Goal: Complete application form: Complete application form

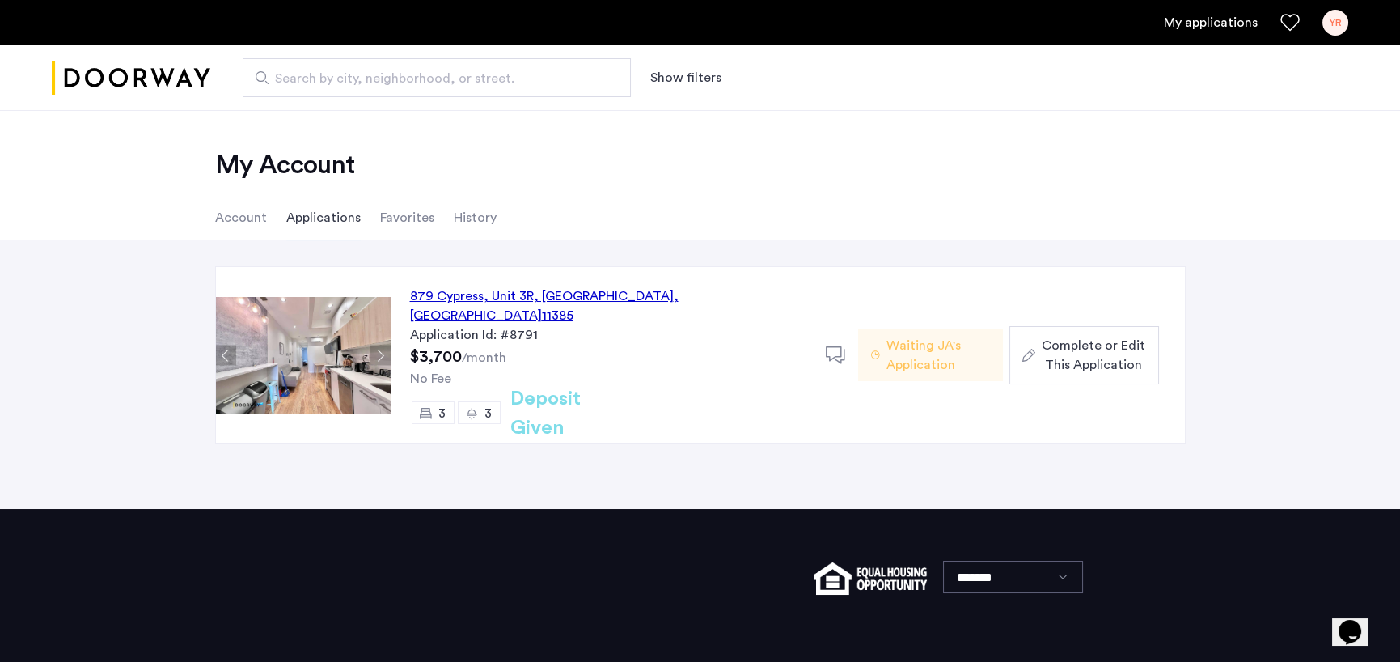
click at [1102, 352] on span "Complete or Edit This Application" at bounding box center [1094, 355] width 104 height 39
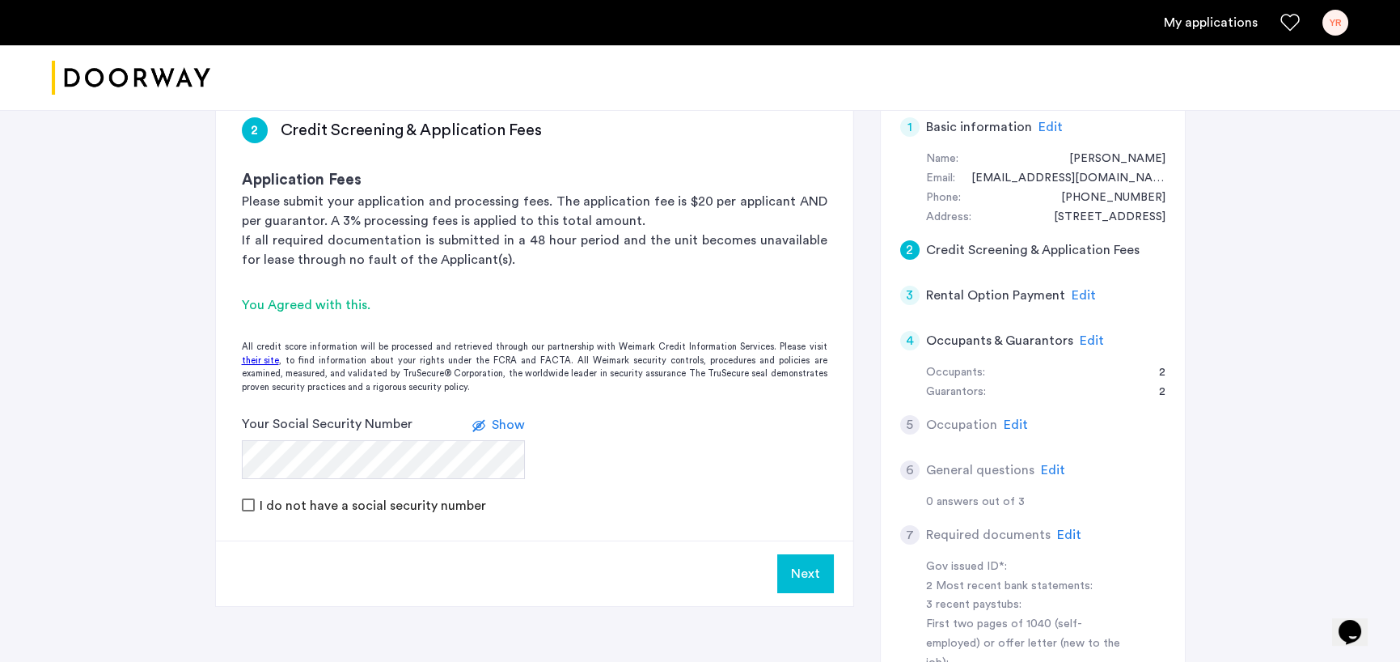
scroll to position [162, 0]
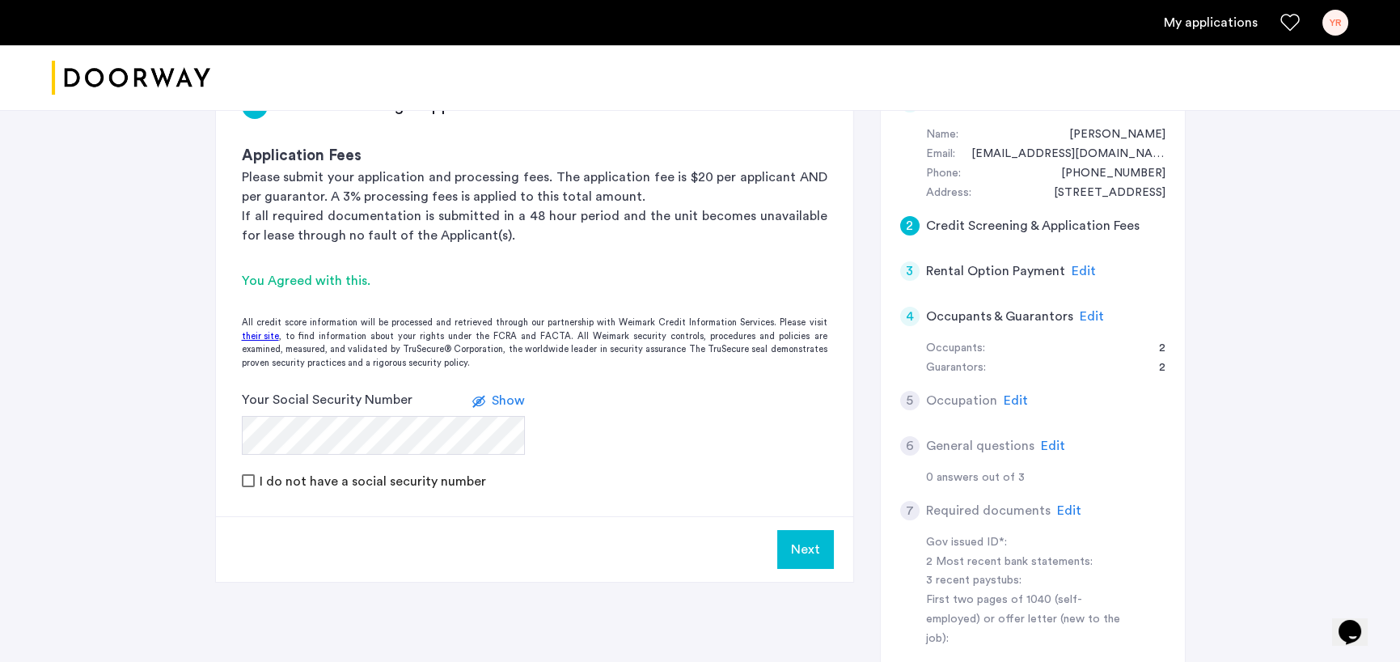
click at [827, 548] on button "Next" at bounding box center [805, 549] width 57 height 39
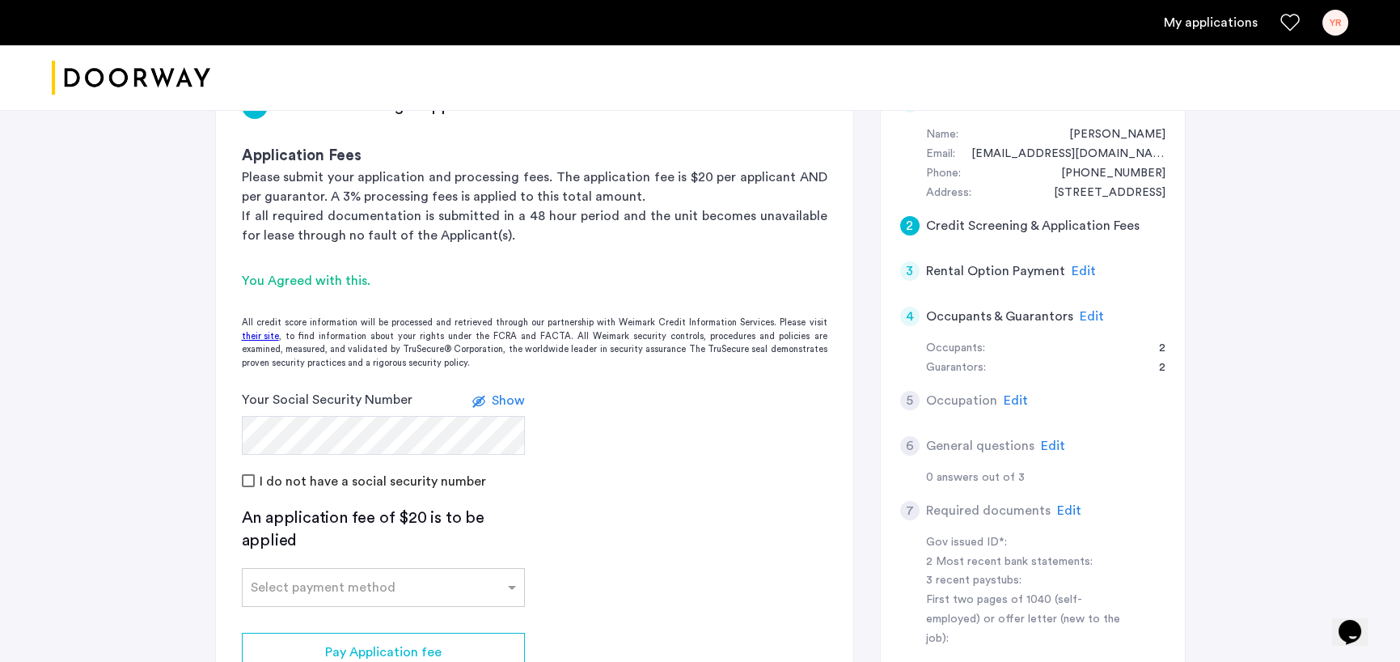
click at [756, 438] on form "Your Social Security Number Show I do not have a social security number" at bounding box center [534, 440] width 637 height 100
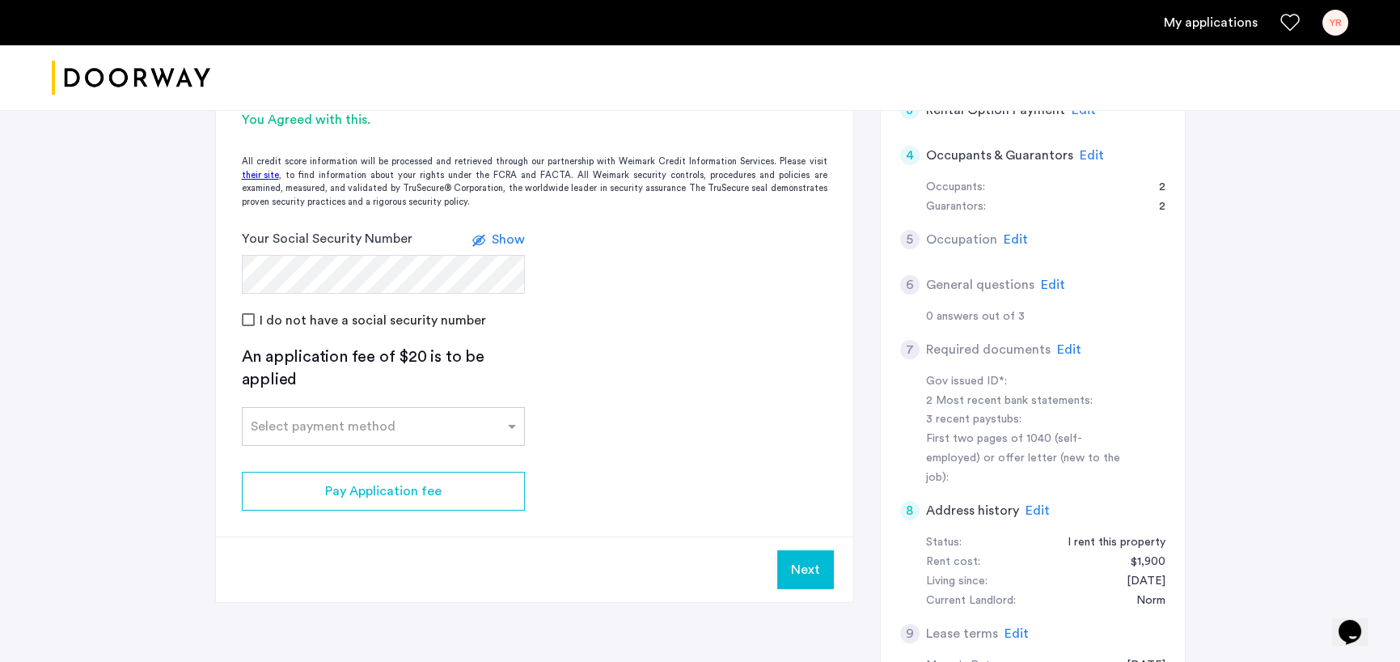
scroll to position [324, 0]
click at [505, 425] on span at bounding box center [514, 425] width 20 height 19
click at [300, 460] on span "Credit Card" at bounding box center [287, 461] width 72 height 13
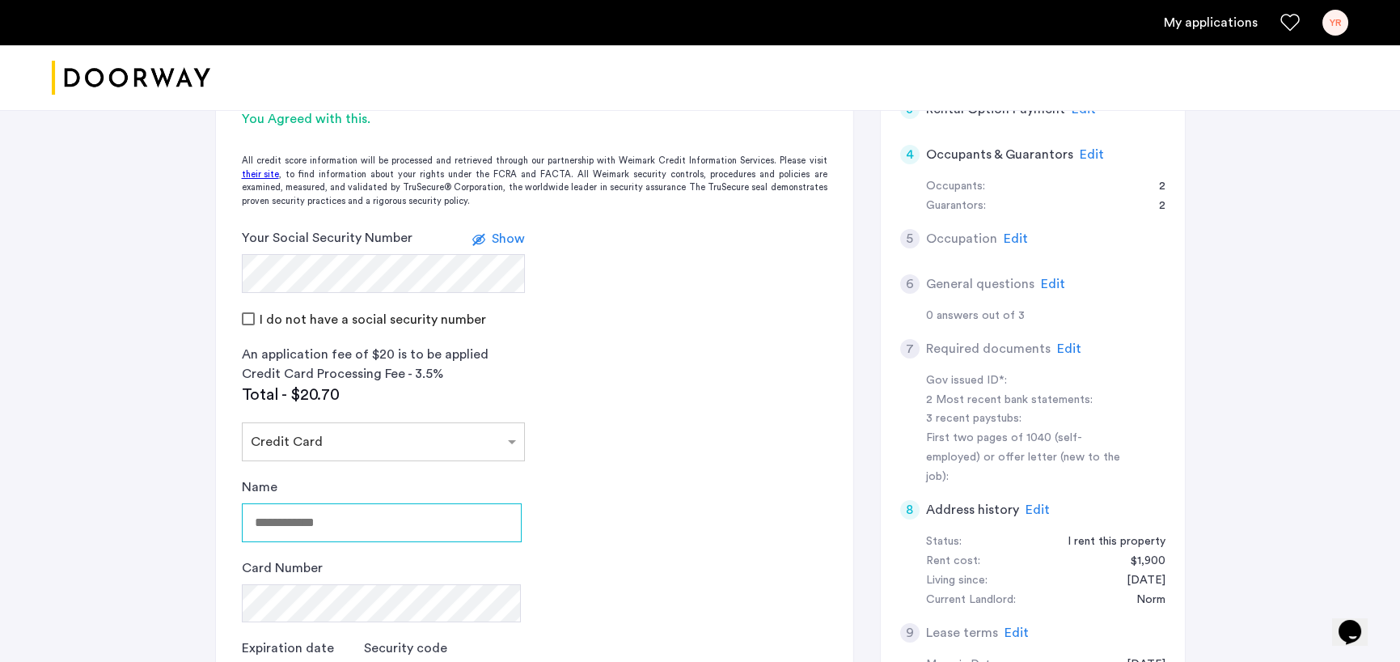
click at [302, 515] on input "Name" at bounding box center [382, 522] width 280 height 39
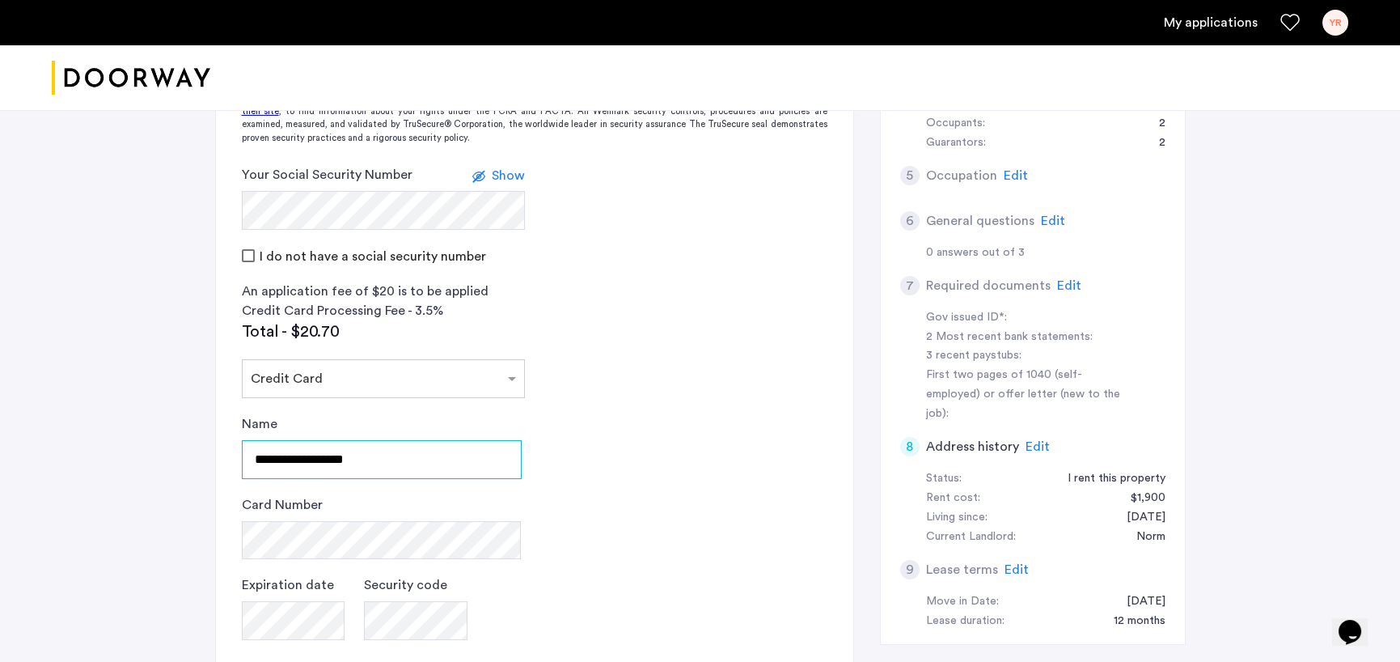
scroll to position [485, 0]
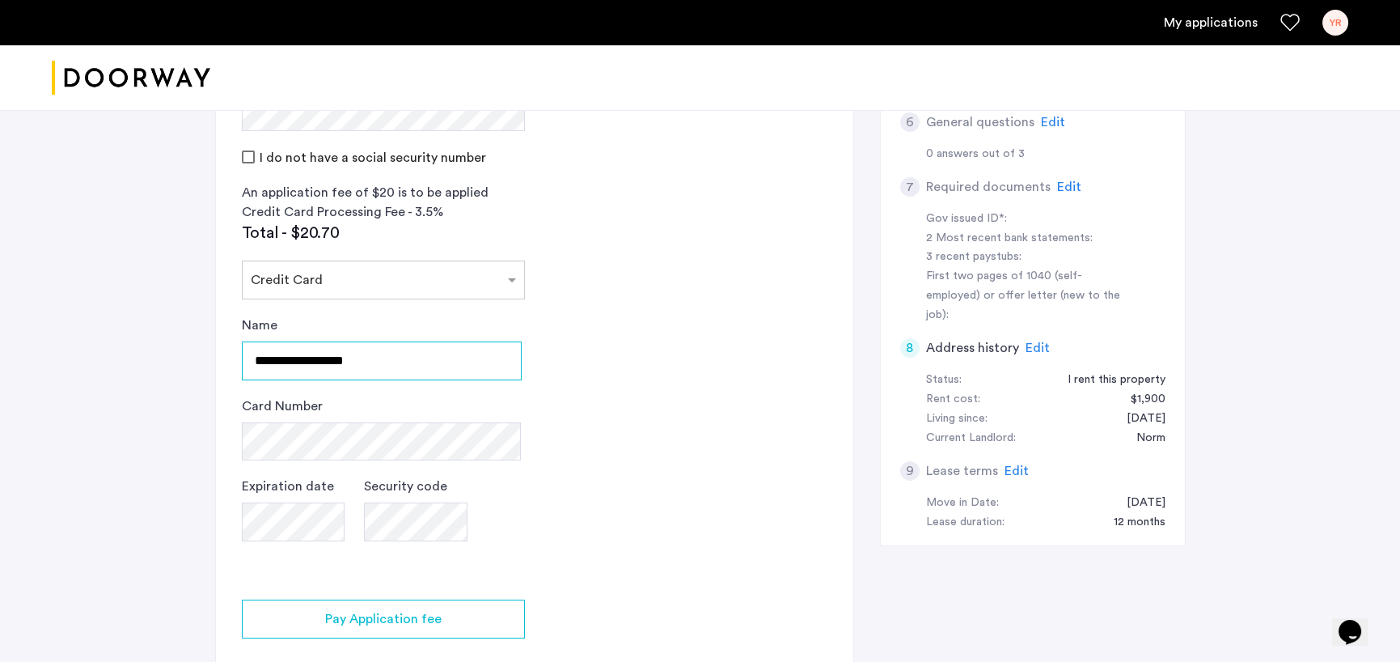
type input "**********"
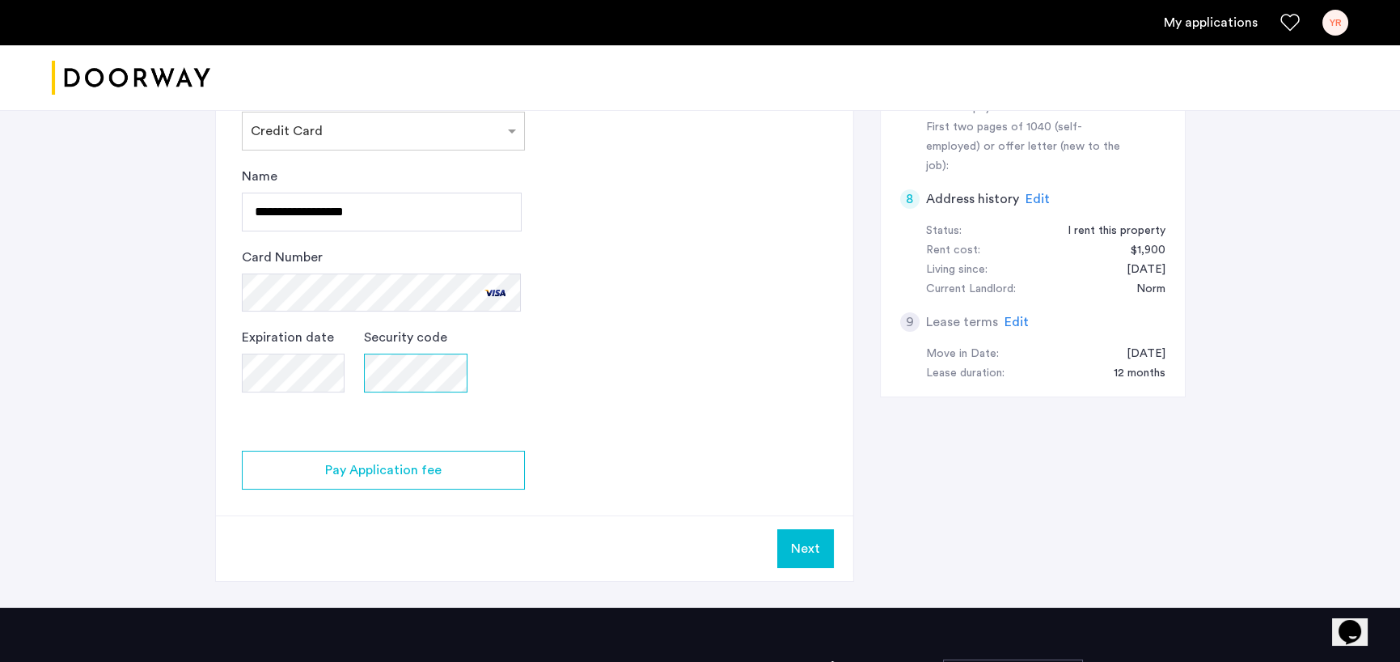
scroll to position [647, 0]
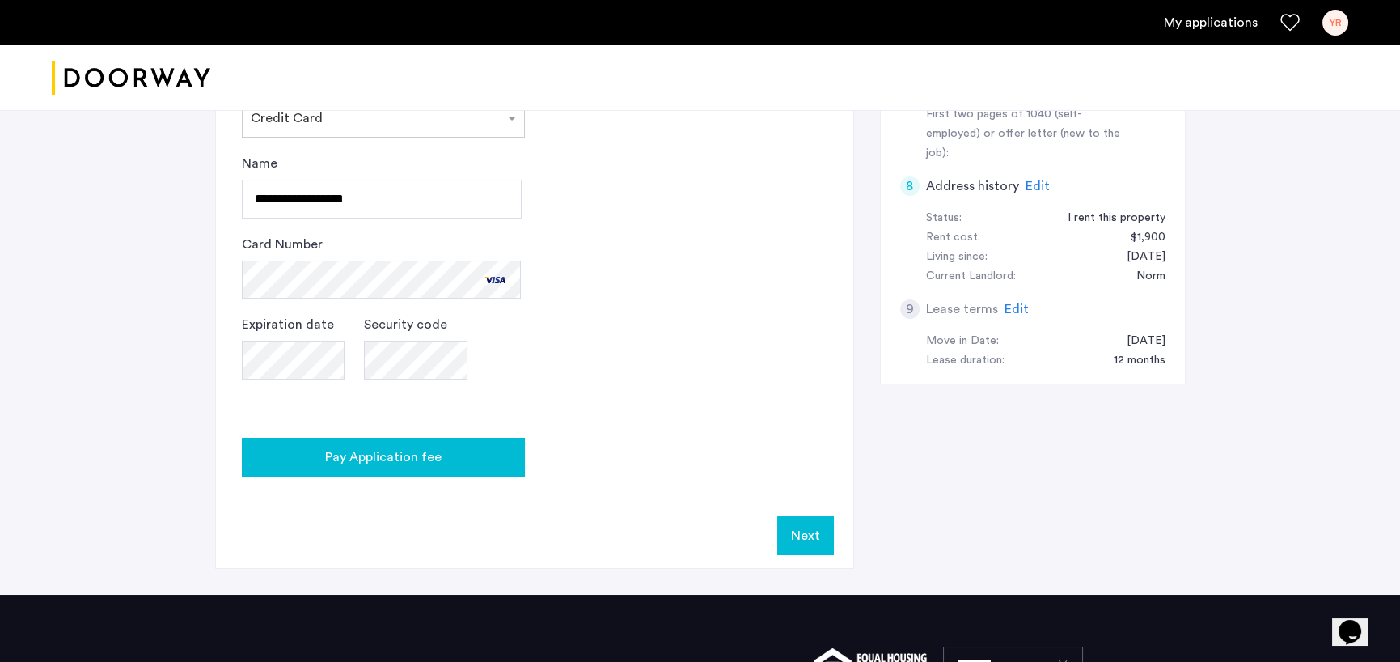
click at [294, 463] on div "Pay Application fee" at bounding box center [383, 456] width 257 height 19
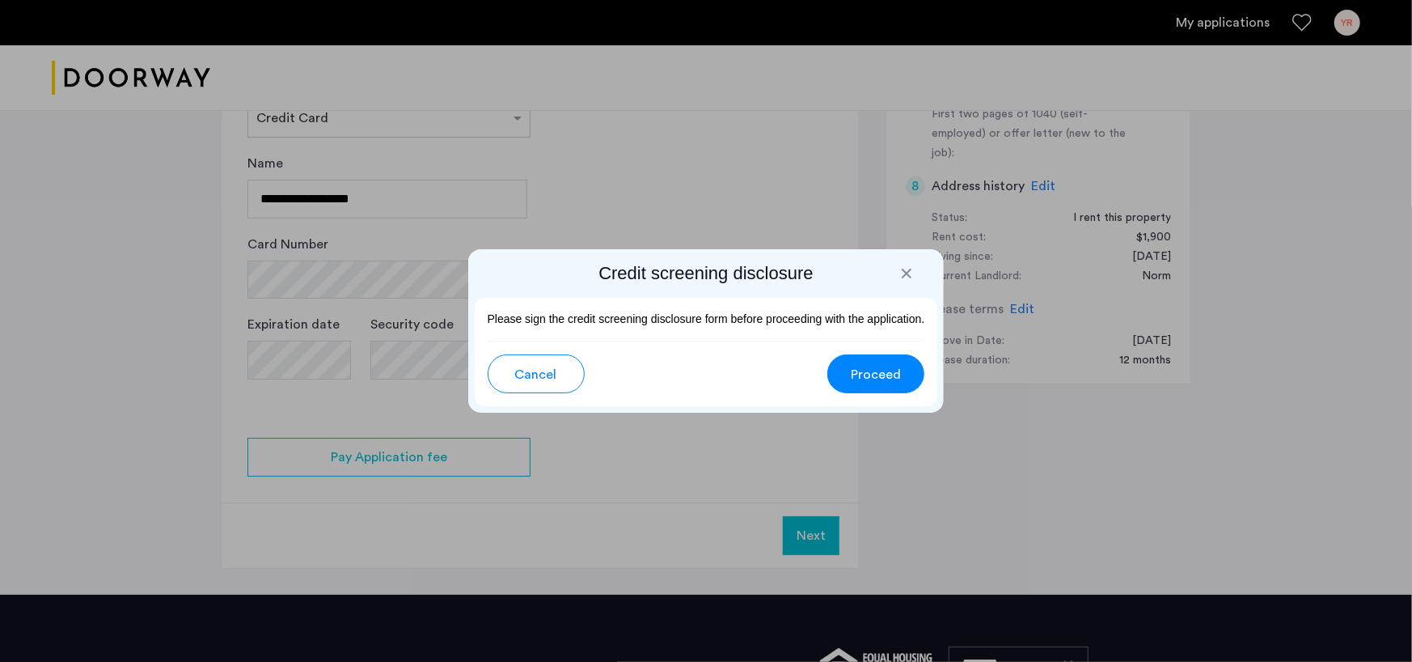
click at [866, 369] on span "Proceed" at bounding box center [876, 374] width 50 height 19
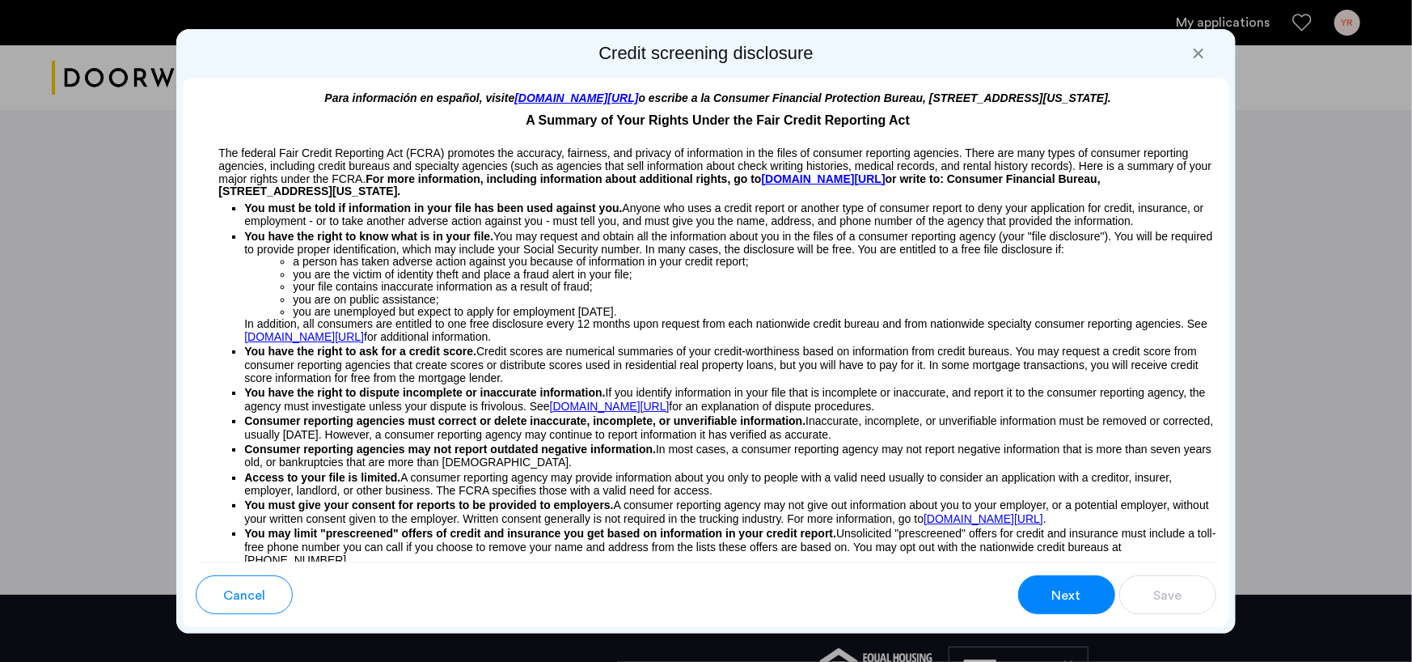
click at [1070, 599] on span "Next" at bounding box center [1066, 595] width 29 height 19
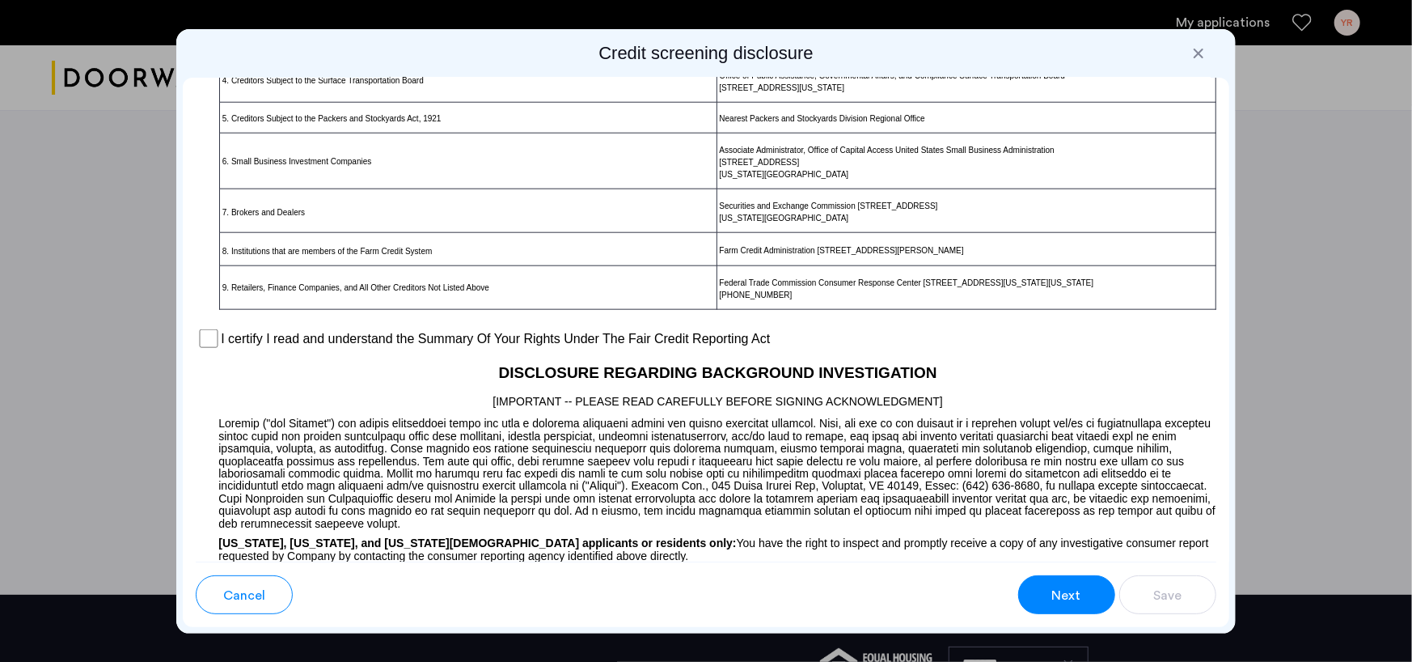
scroll to position [1131, 0]
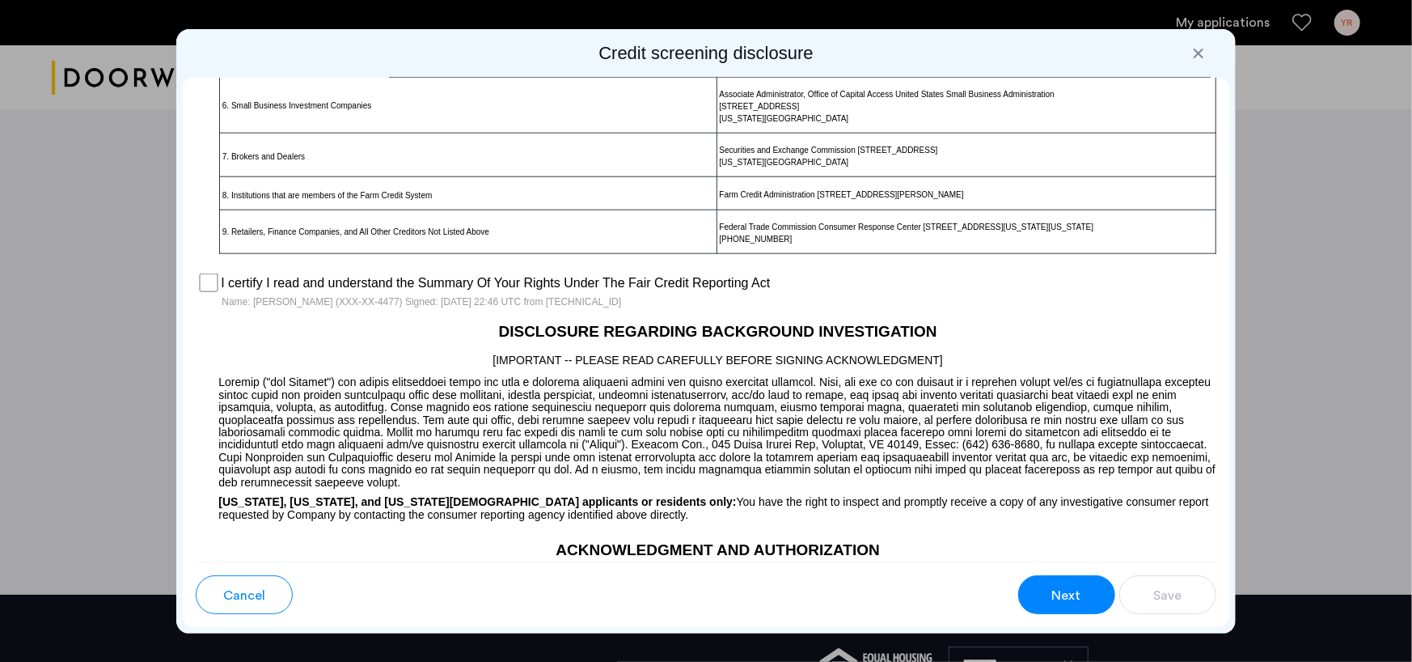
click at [1048, 589] on button "Next" at bounding box center [1066, 594] width 97 height 39
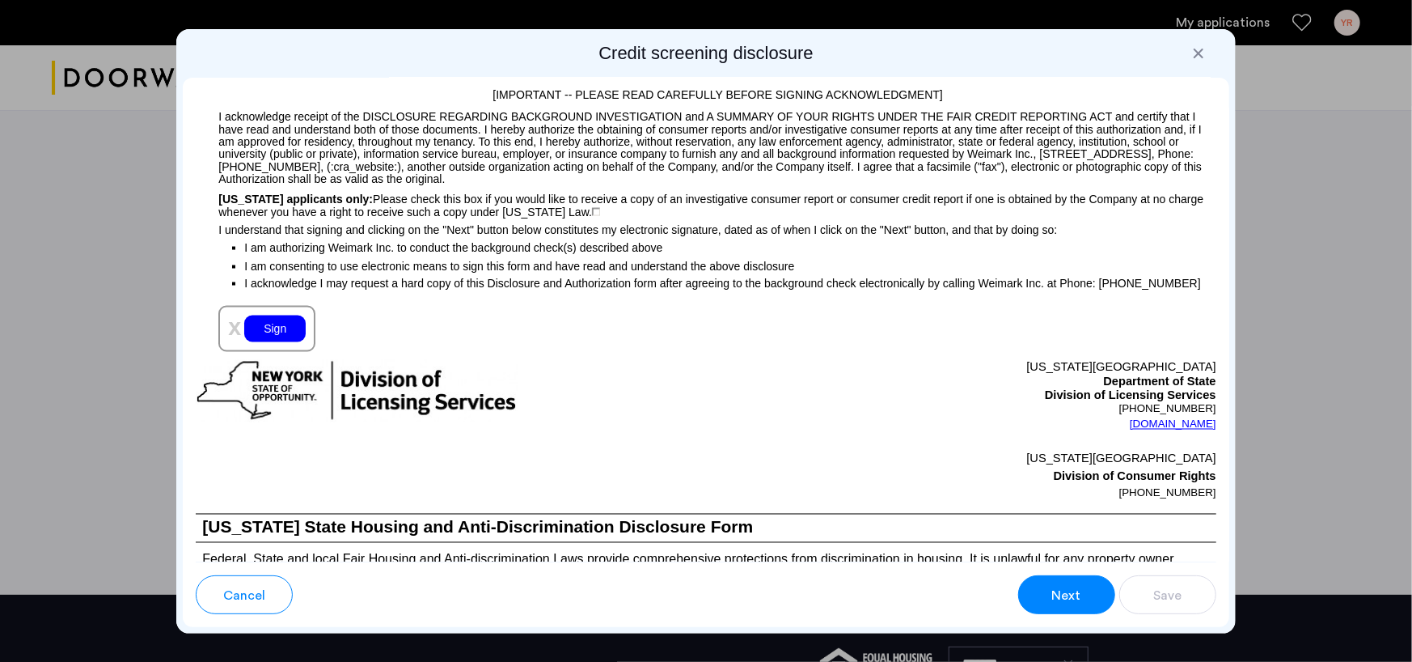
click at [252, 331] on div "Sign" at bounding box center [274, 328] width 61 height 27
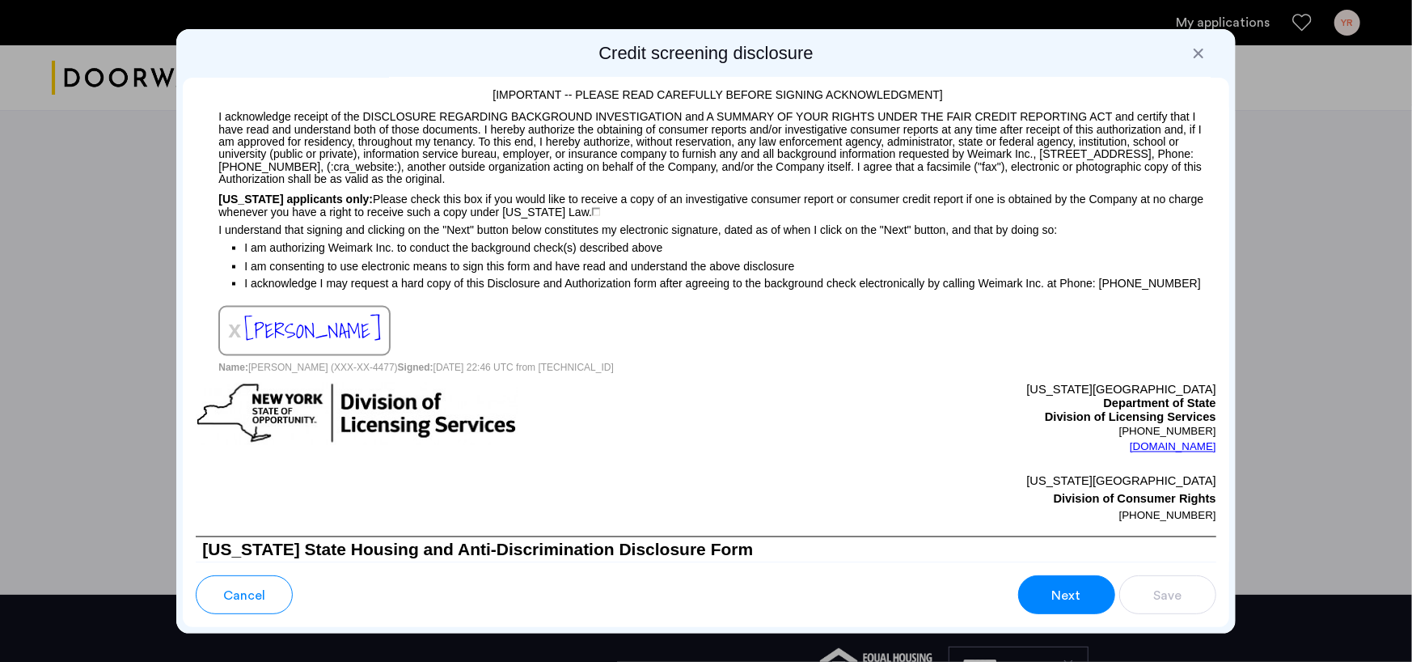
click at [1076, 603] on span "Next" at bounding box center [1066, 595] width 29 height 19
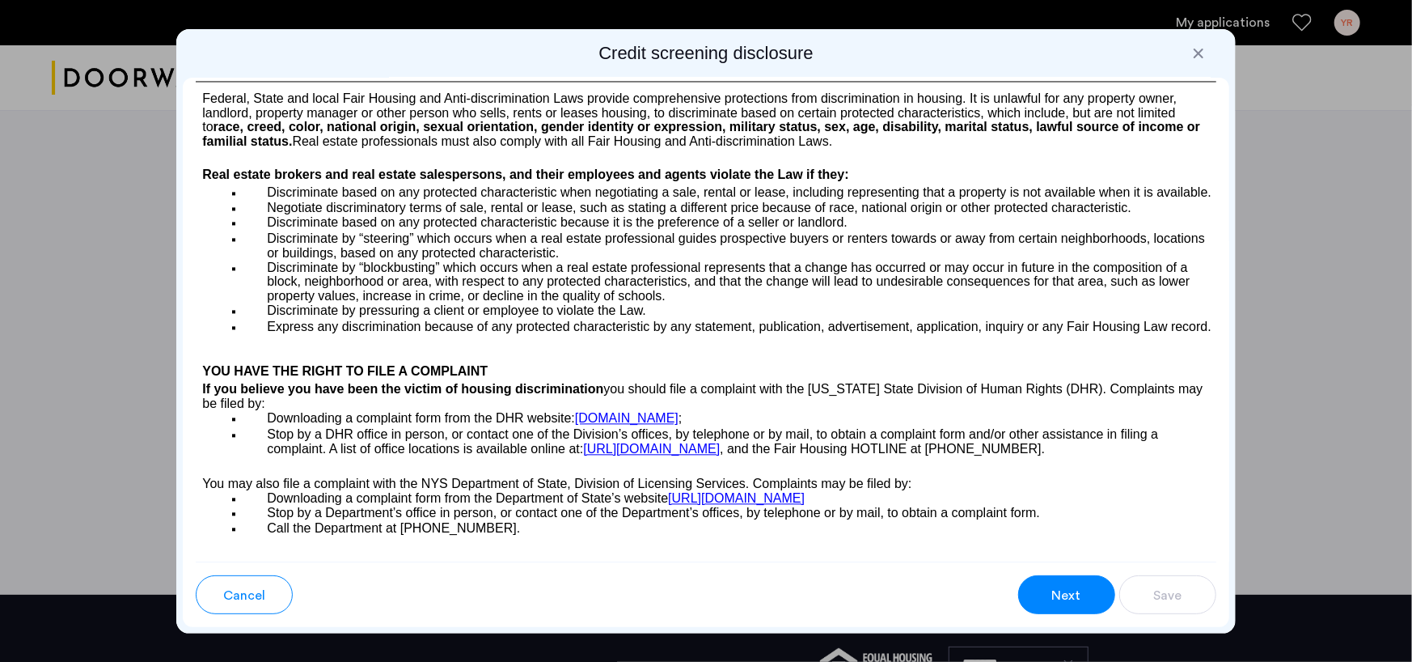
click at [1076, 603] on span "Next" at bounding box center [1066, 595] width 29 height 19
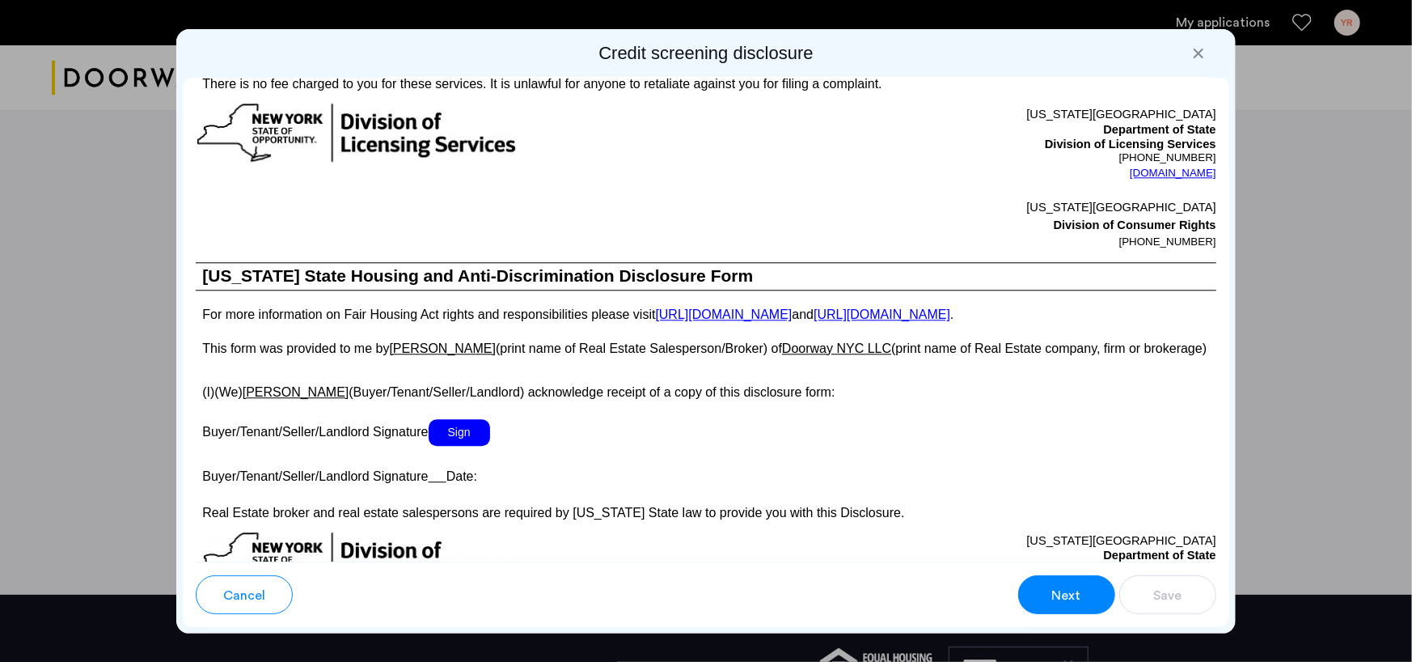
click at [472, 446] on span "Sign" at bounding box center [459, 432] width 61 height 27
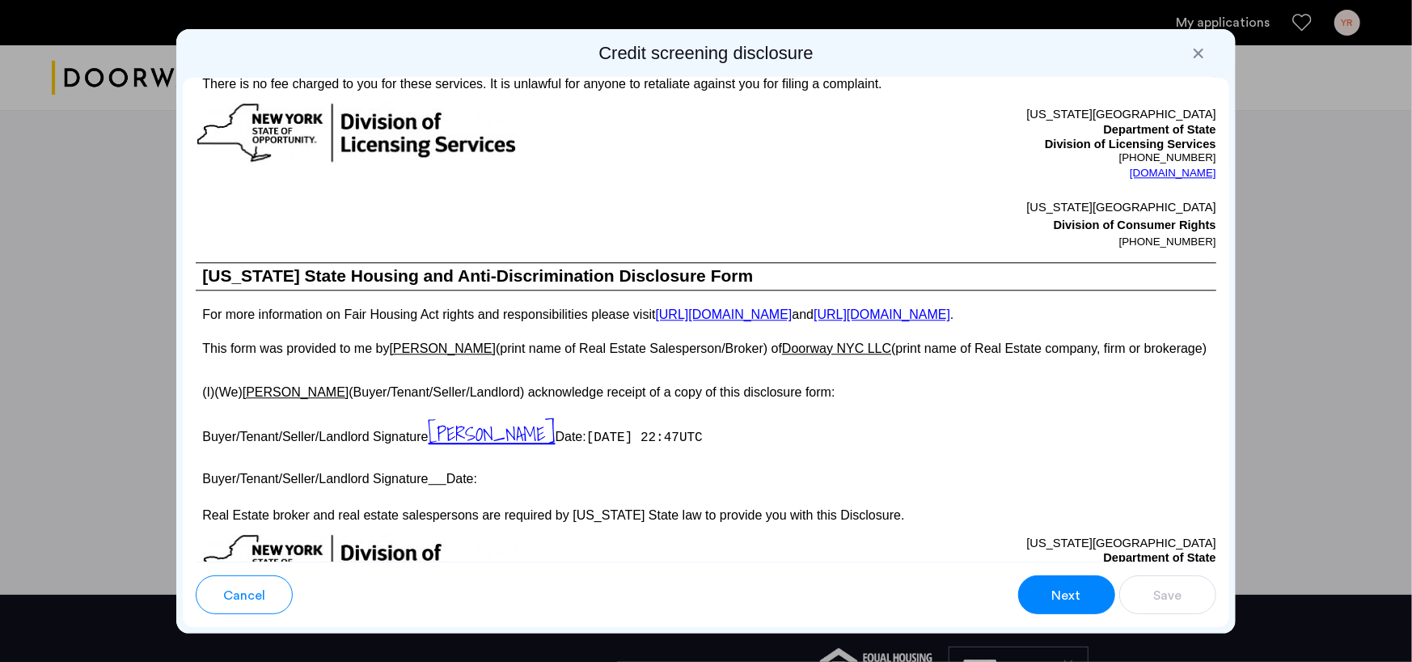
click at [1044, 589] on button "Next" at bounding box center [1066, 594] width 97 height 39
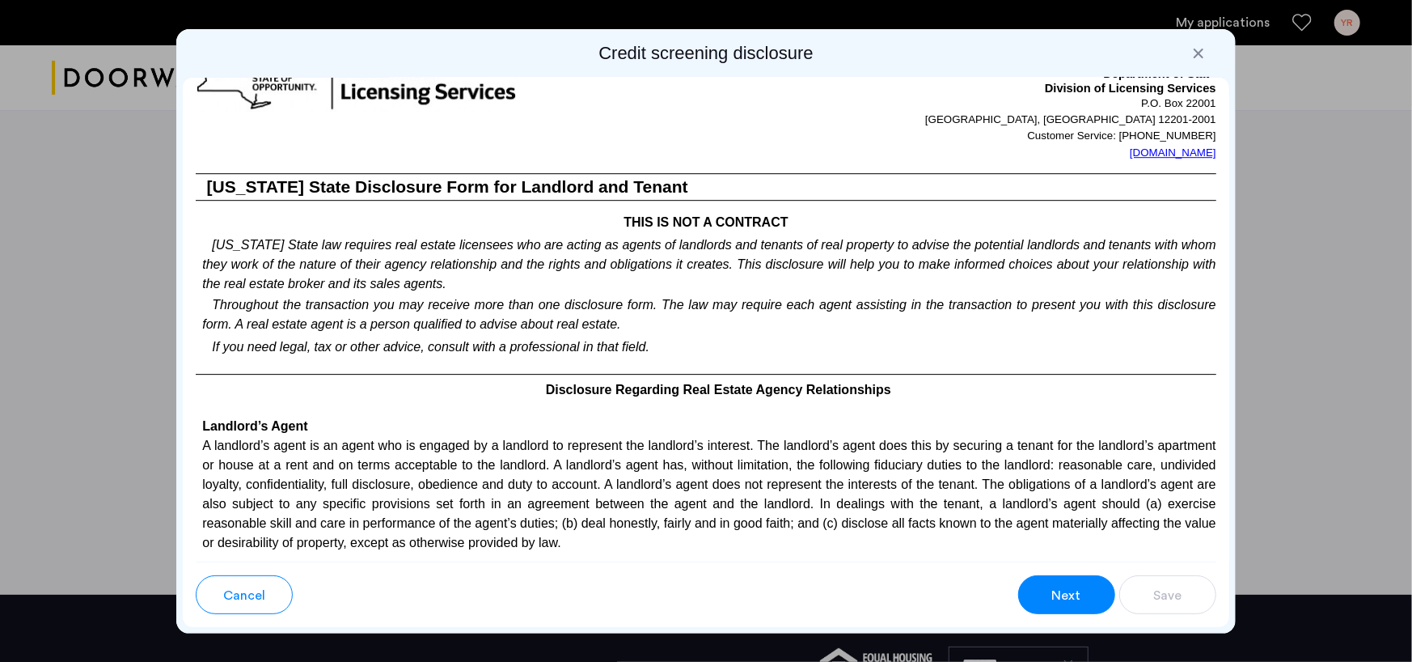
click at [269, 595] on button "Cancel" at bounding box center [244, 594] width 97 height 39
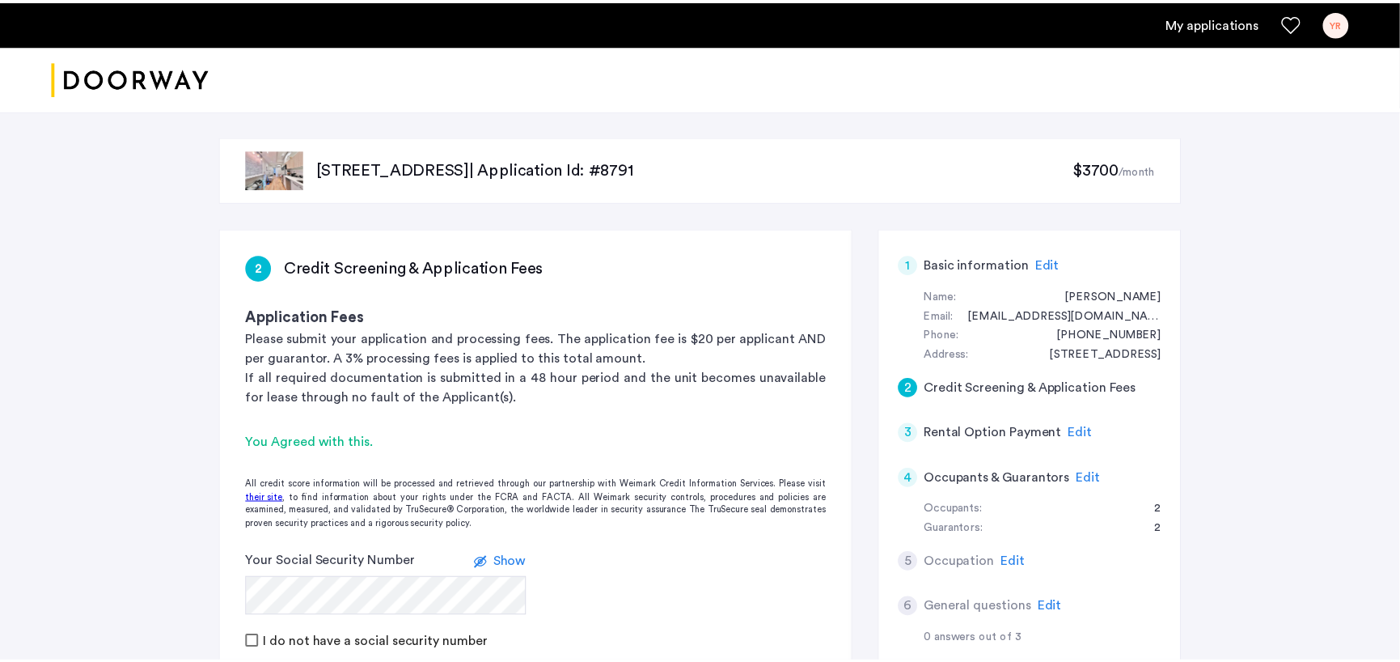
scroll to position [647, 0]
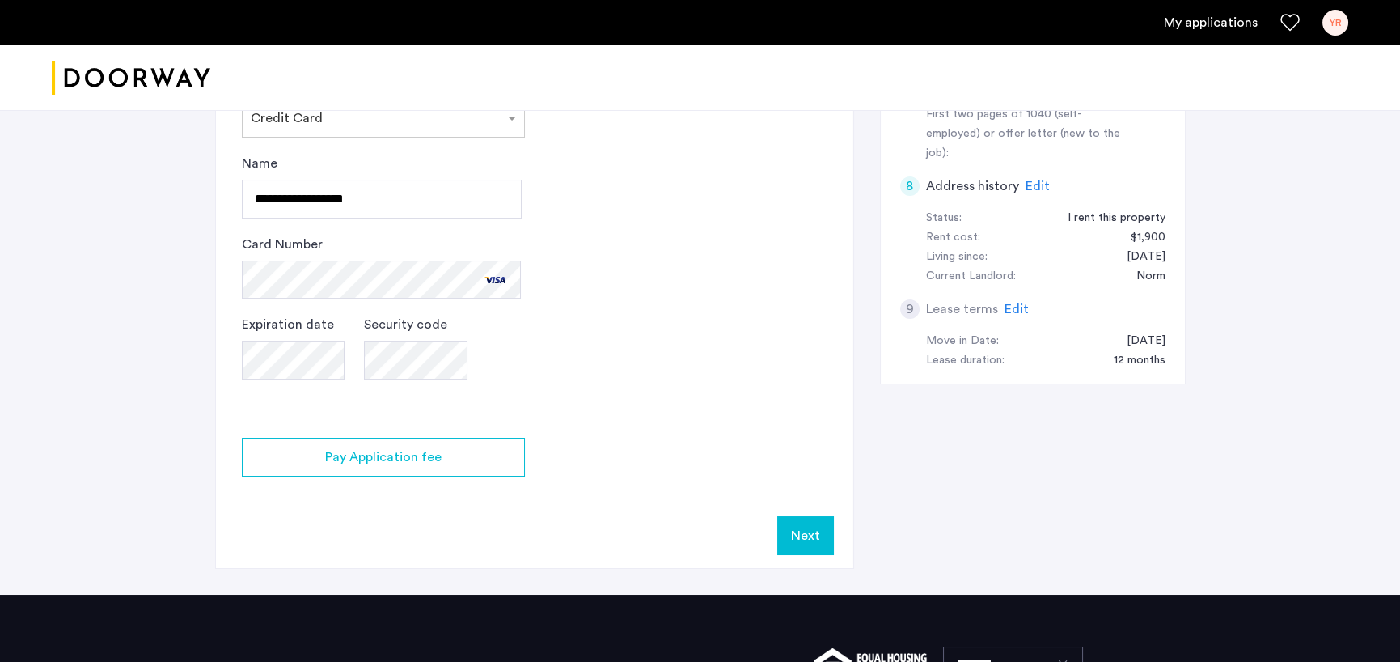
click at [807, 535] on button "Next" at bounding box center [805, 535] width 57 height 39
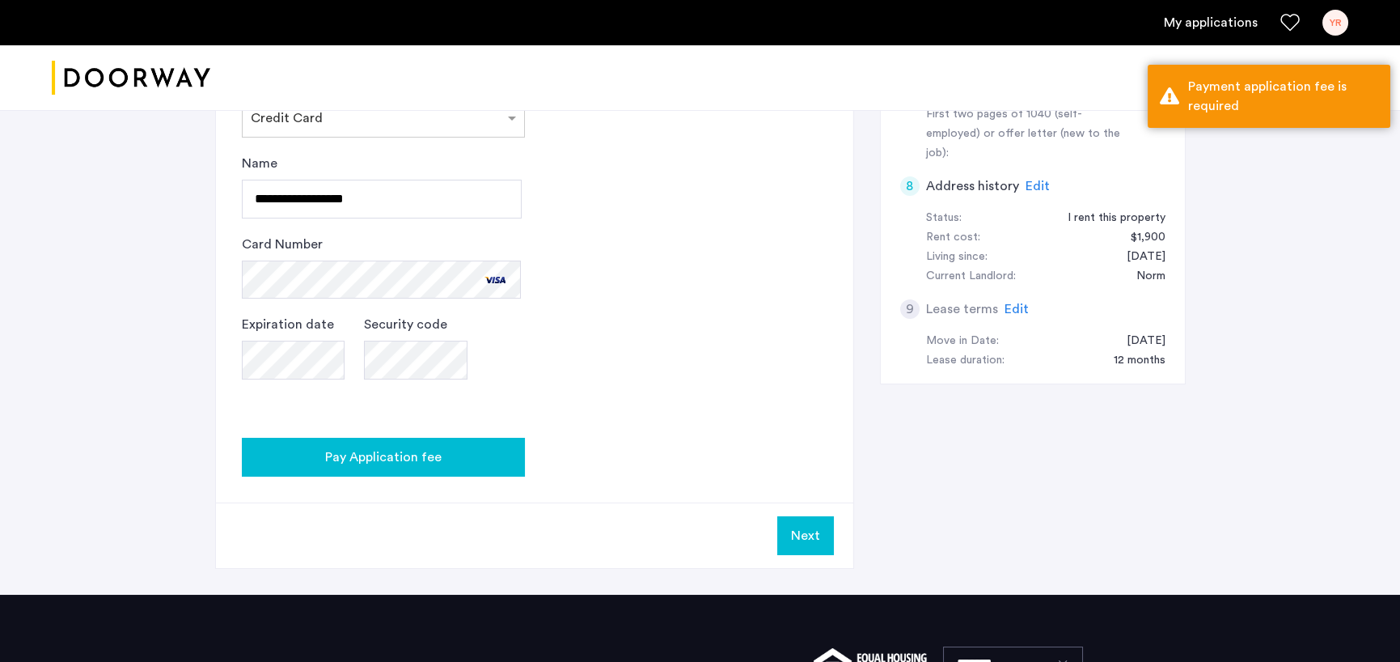
click at [369, 451] on span "Pay Application fee" at bounding box center [383, 456] width 116 height 19
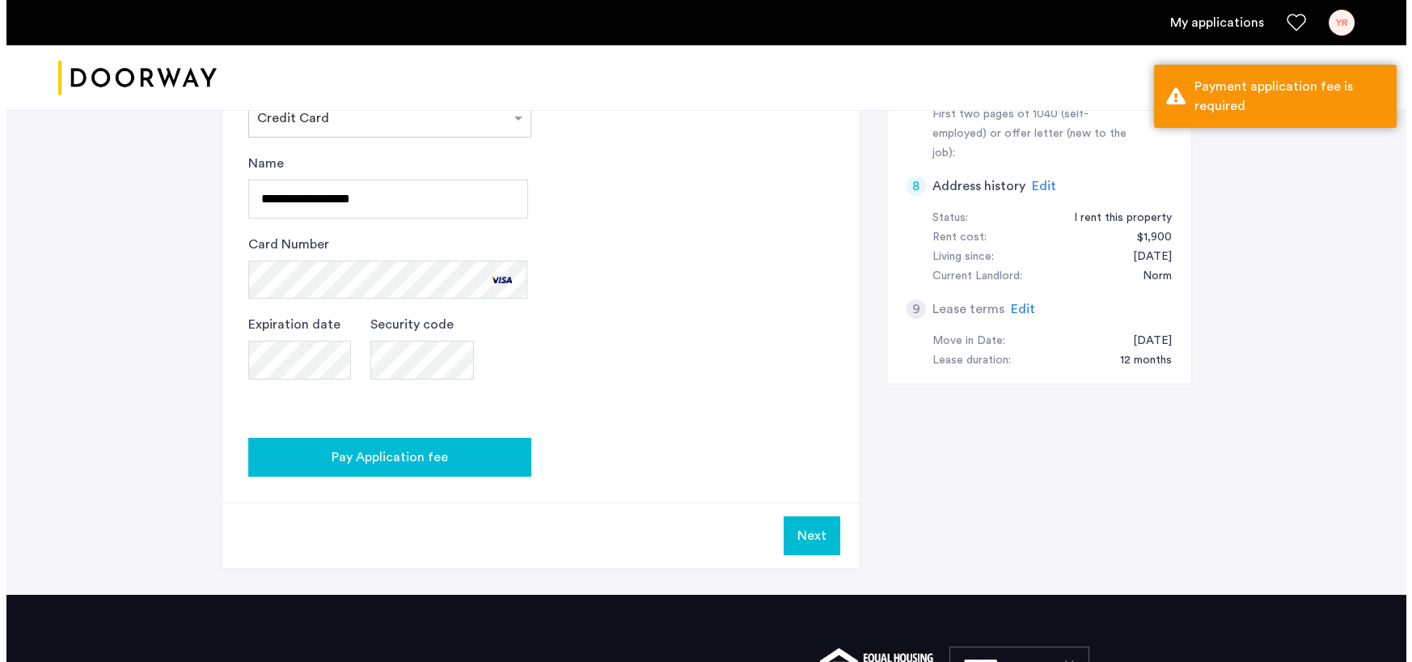
scroll to position [0, 0]
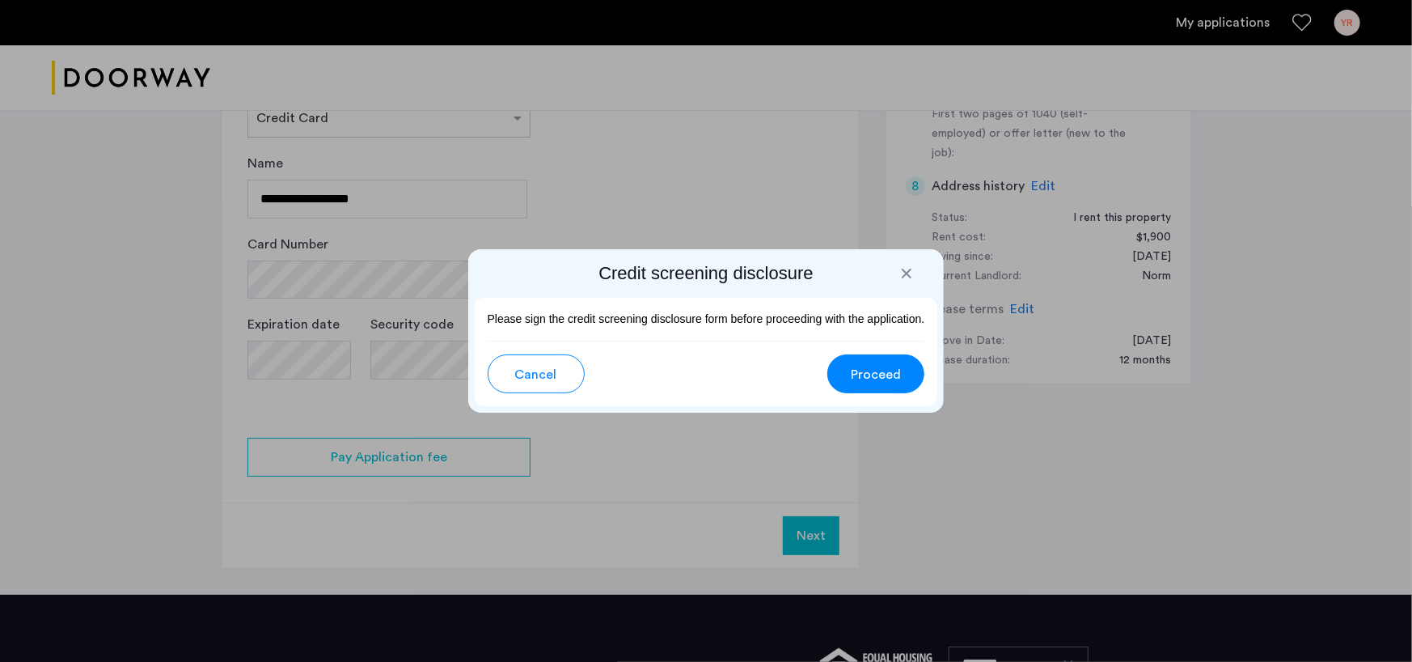
click at [863, 379] on span "Proceed" at bounding box center [876, 374] width 50 height 19
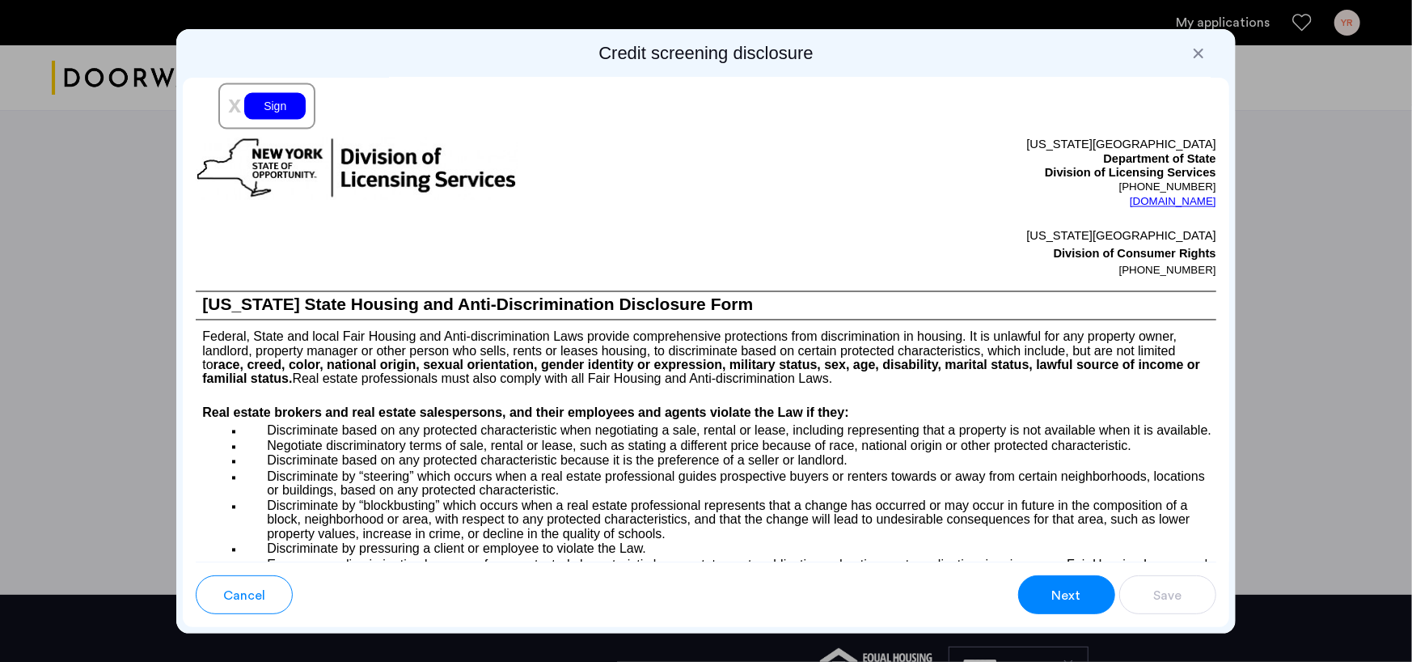
scroll to position [1456, 0]
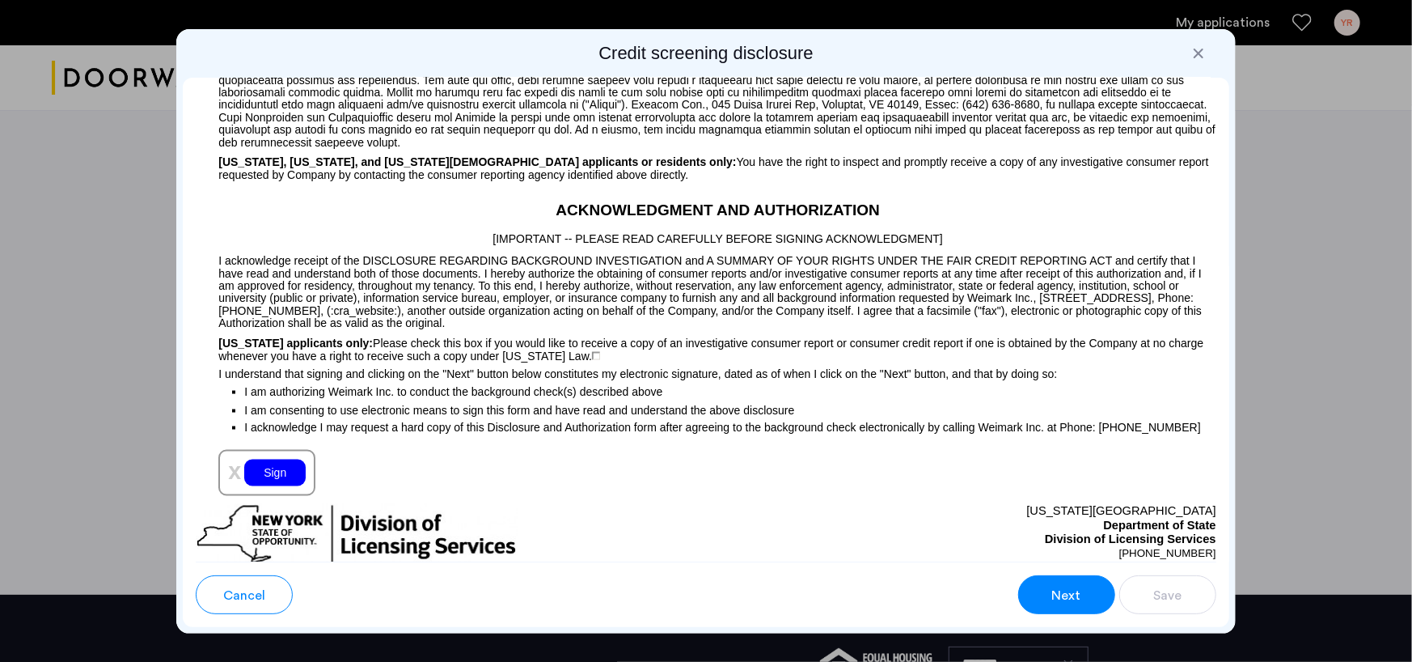
click at [295, 469] on div "Sign" at bounding box center [274, 472] width 61 height 27
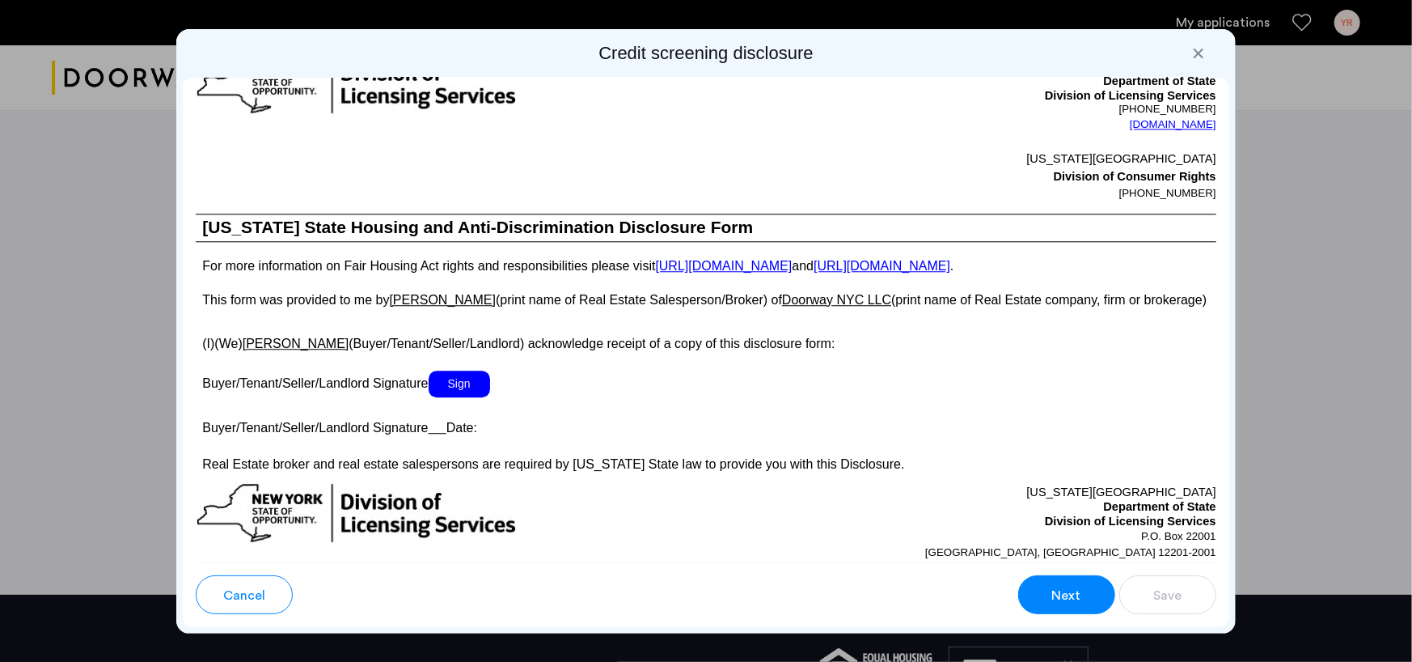
scroll to position [2669, 0]
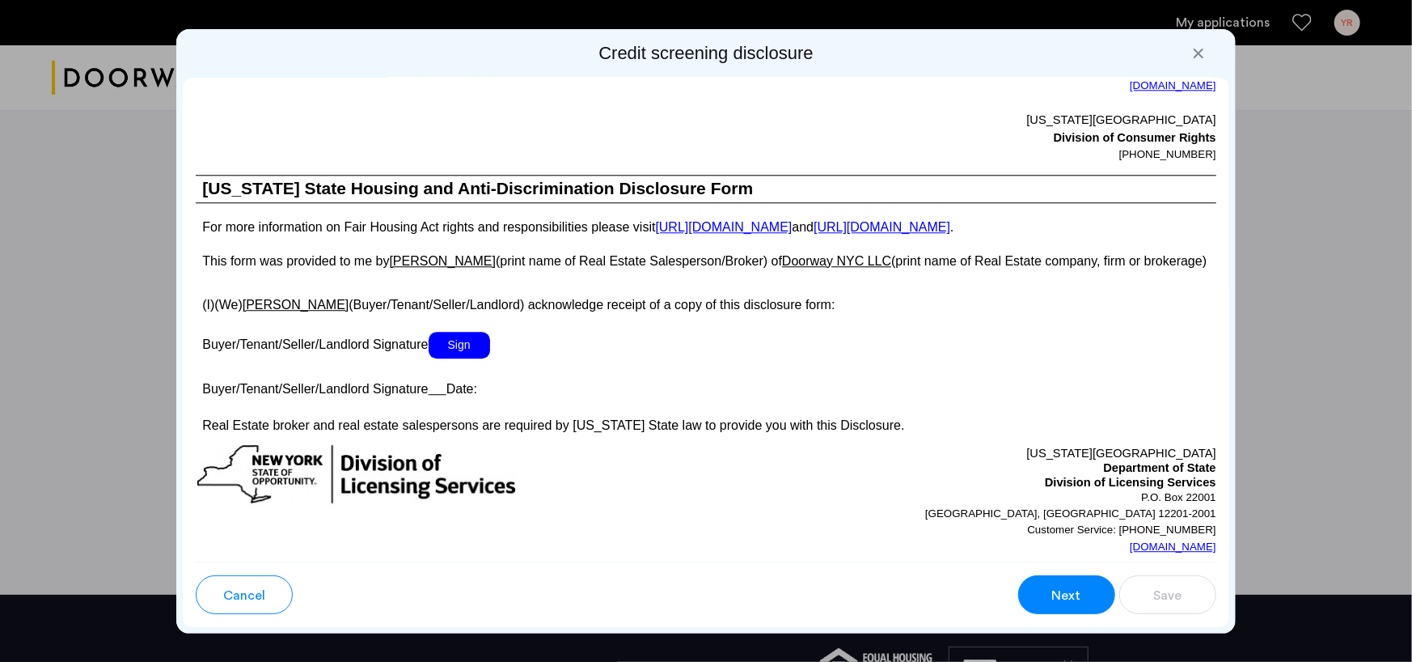
click at [470, 358] on span "Sign" at bounding box center [459, 345] width 61 height 27
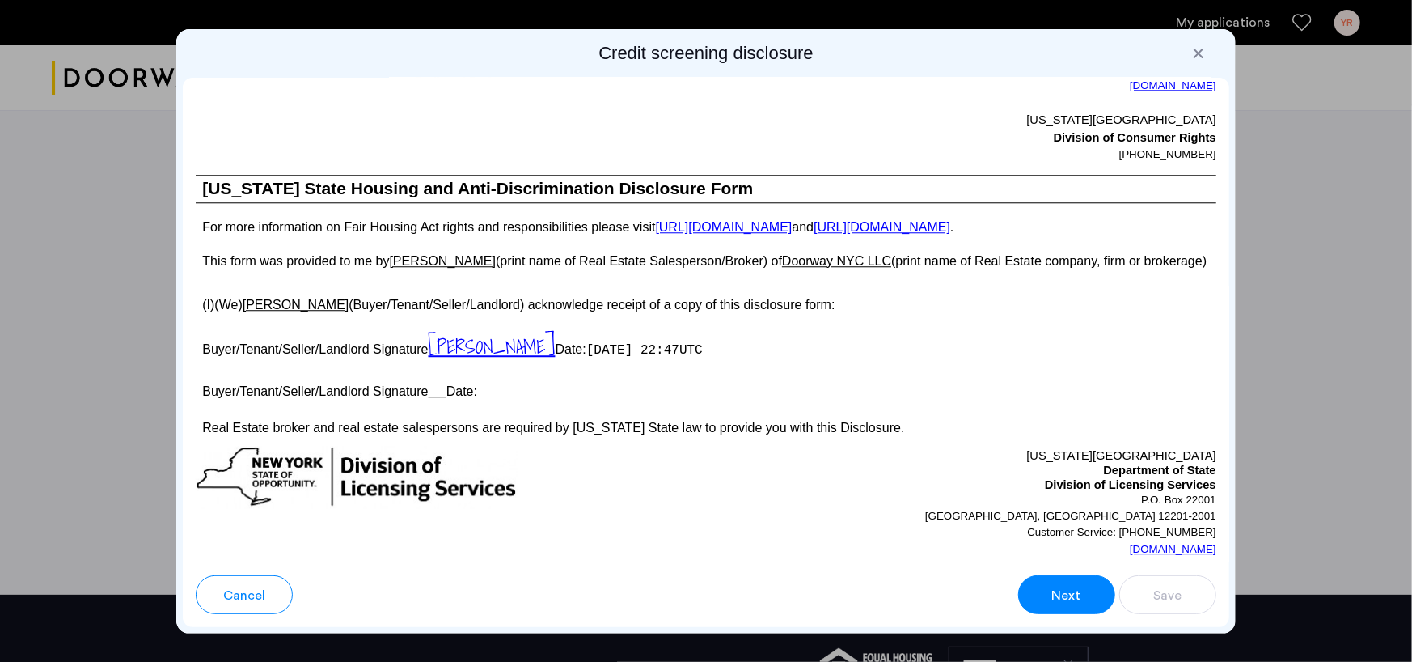
click at [464, 401] on p "Buyer/Tenant/Seller/Landlord Signature Date:" at bounding box center [706, 389] width 1021 height 23
click at [442, 398] on u at bounding box center [438, 391] width 18 height 14
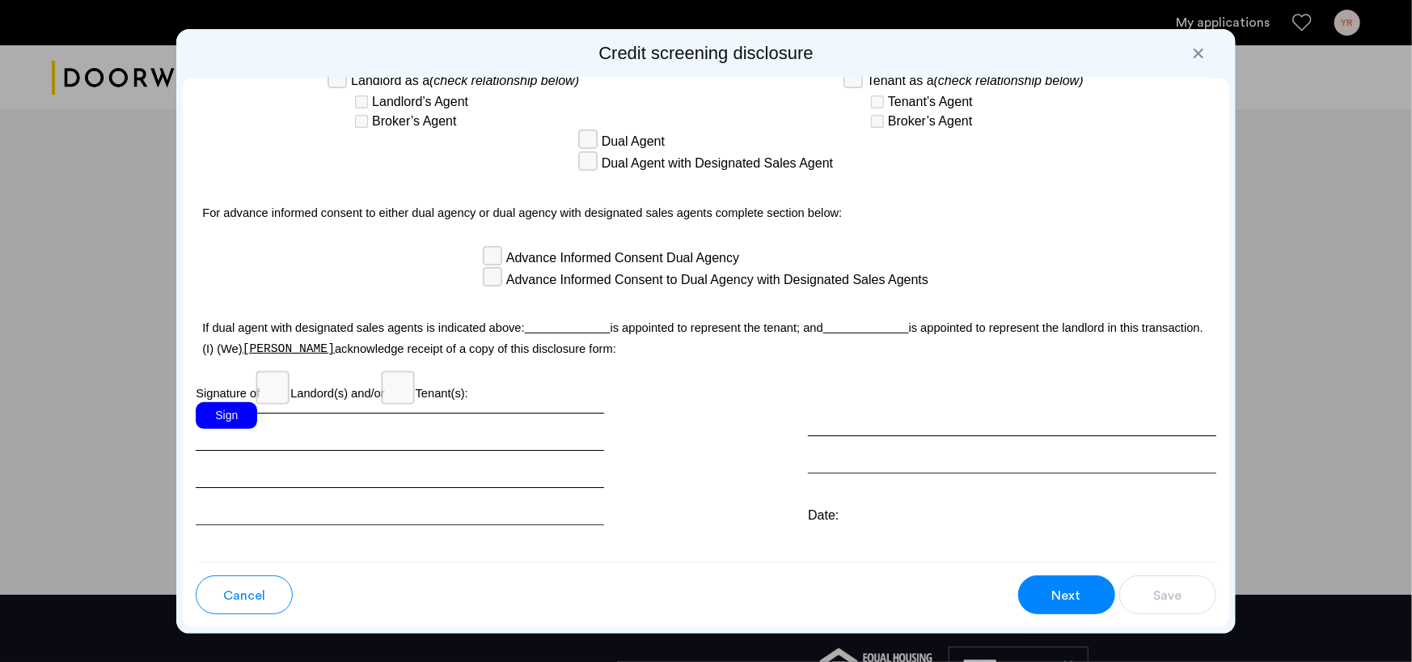
scroll to position [4368, 0]
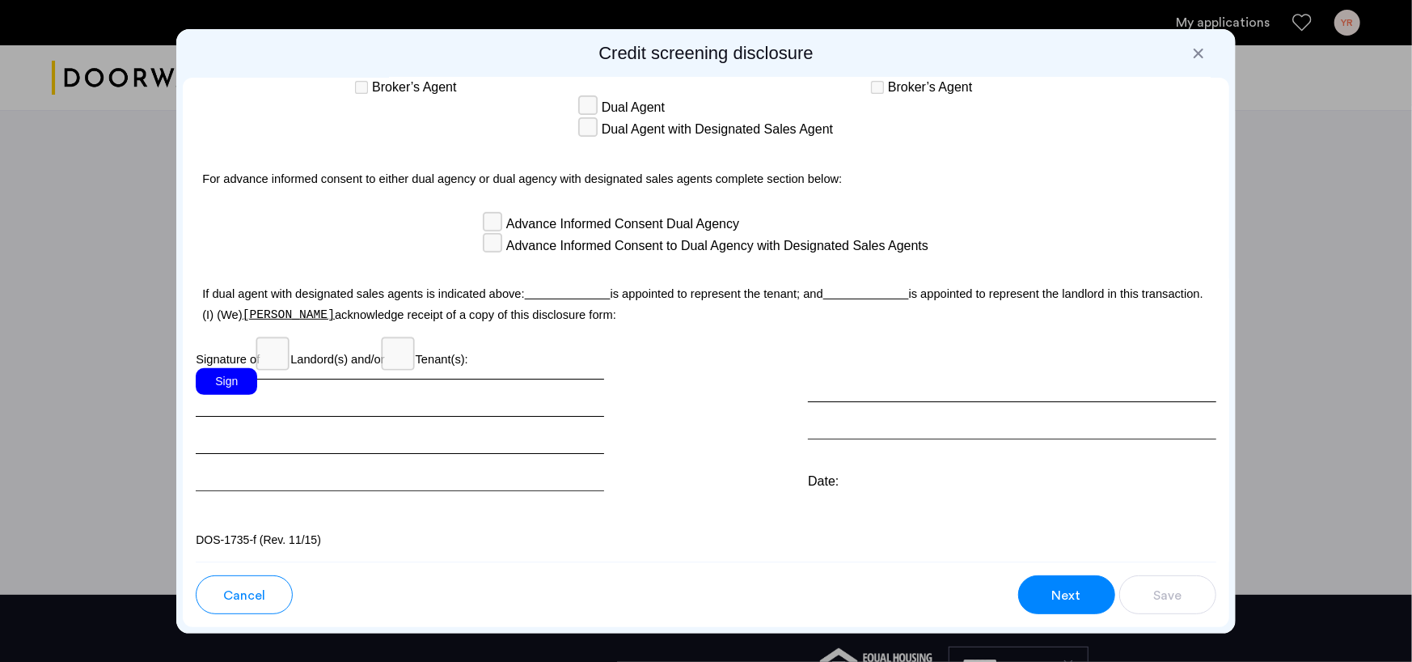
click at [236, 380] on div "Sign" at bounding box center [226, 381] width 61 height 27
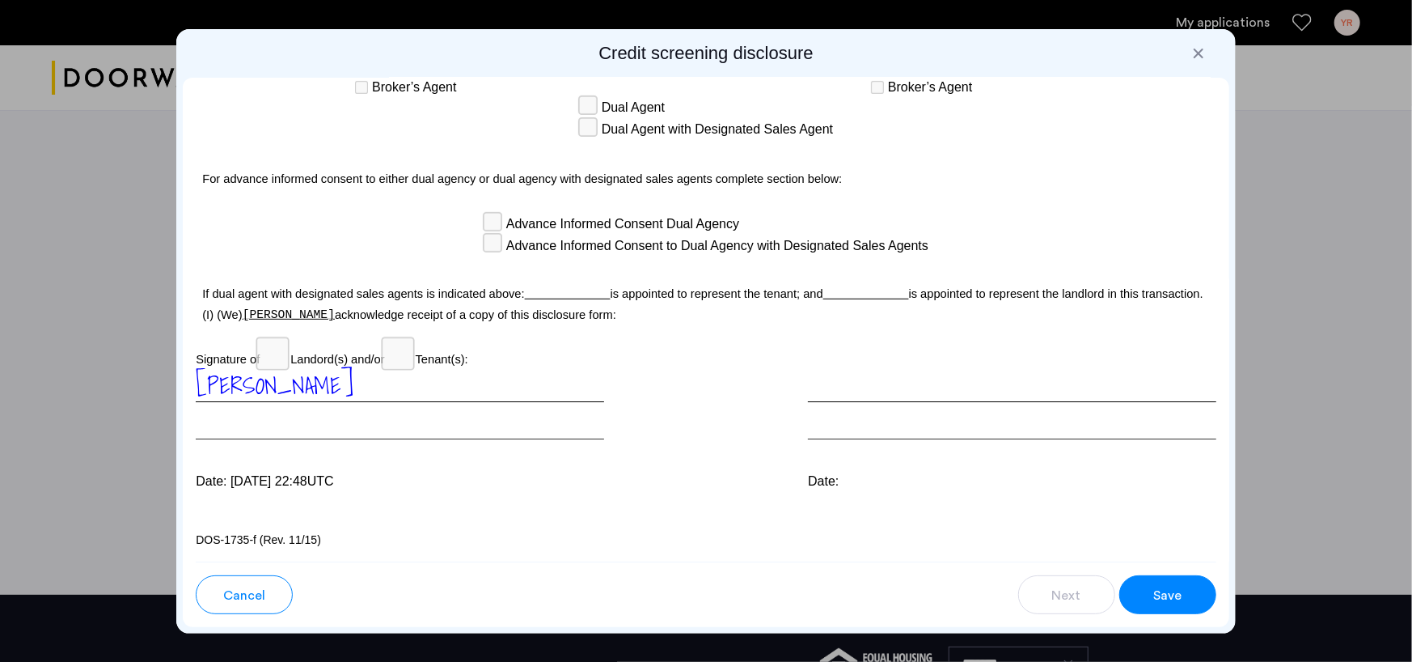
scroll to position [4372, 0]
click at [1183, 585] on button "Save" at bounding box center [1168, 594] width 97 height 39
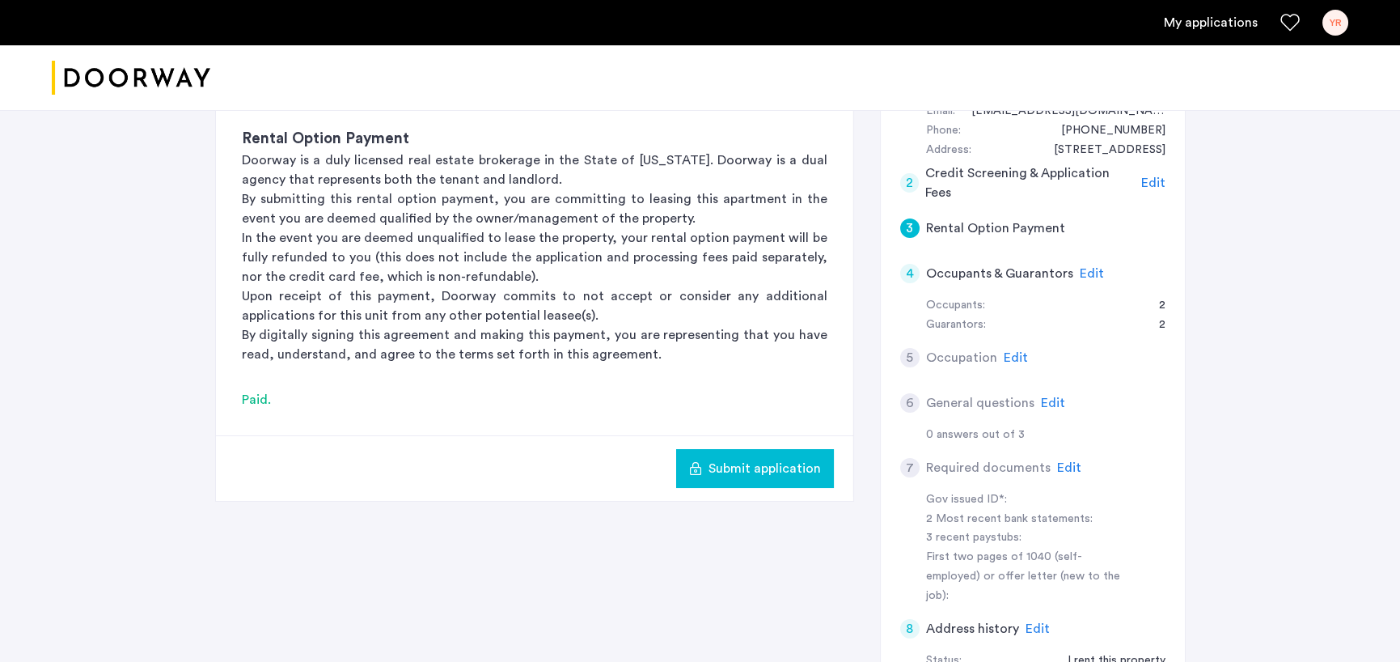
scroll to position [243, 0]
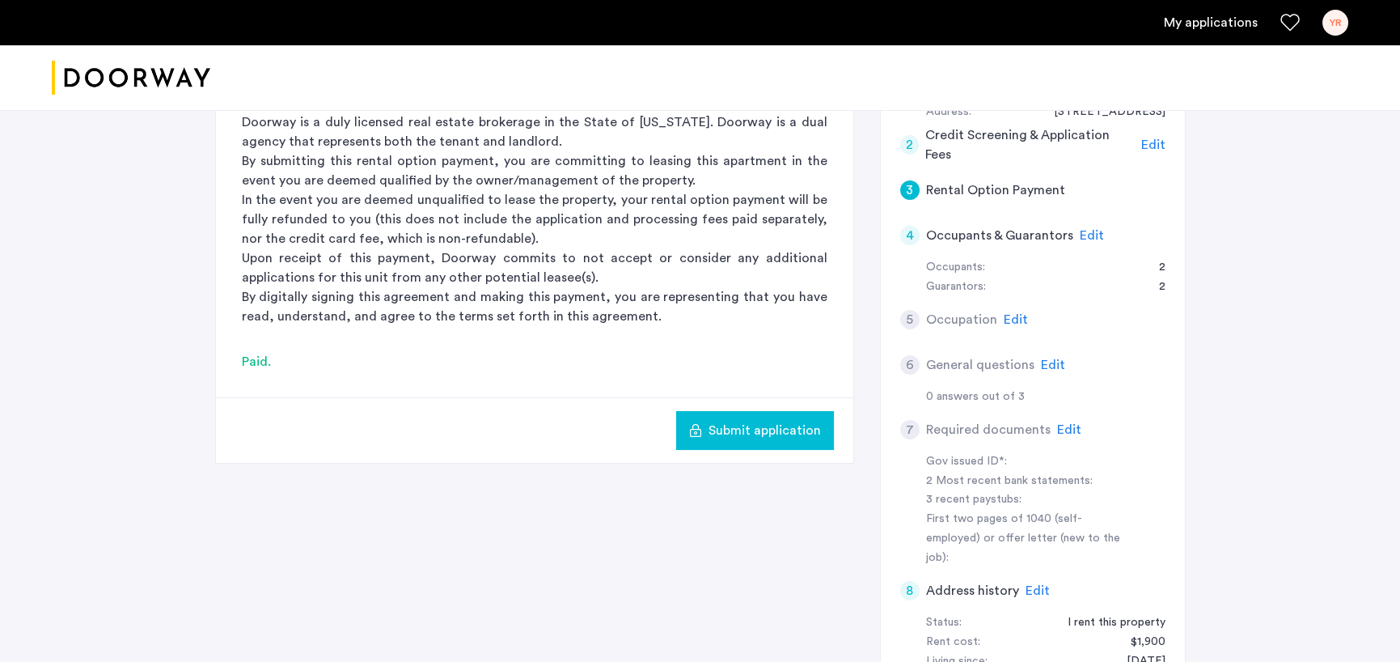
click at [1004, 319] on span "Edit" at bounding box center [1016, 319] width 24 height 13
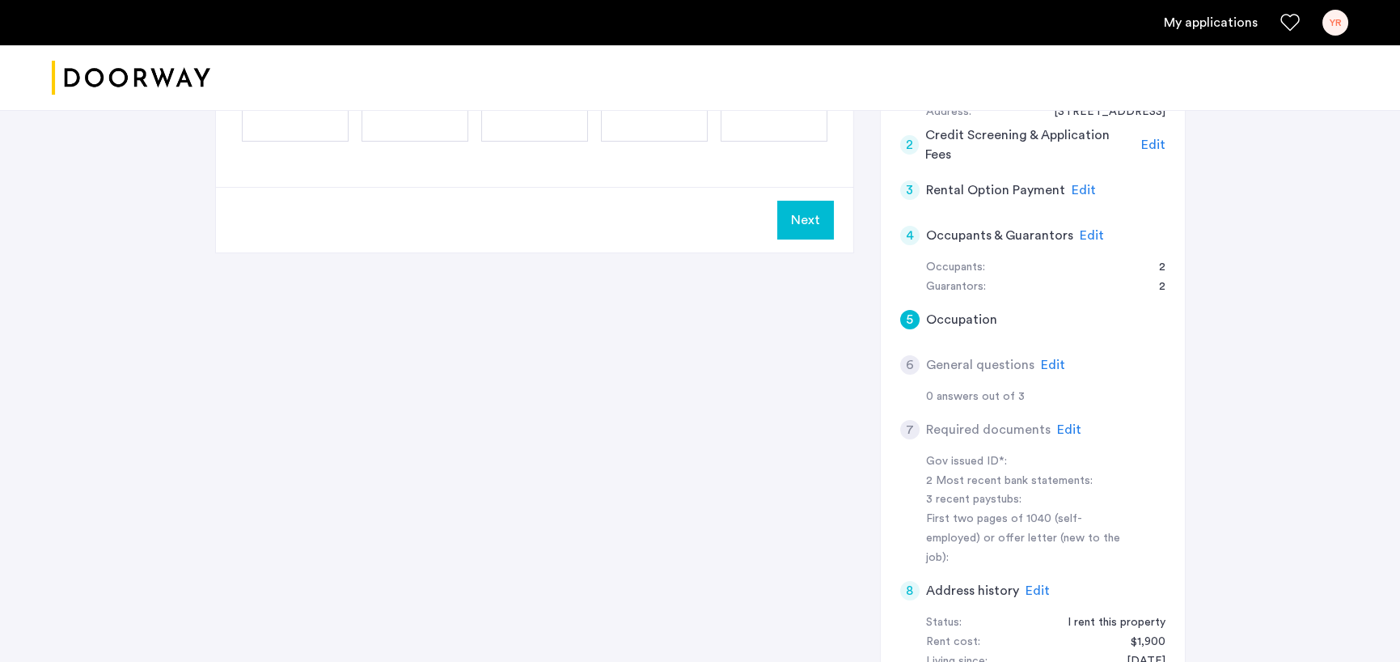
click at [1087, 233] on span "Edit" at bounding box center [1092, 235] width 24 height 13
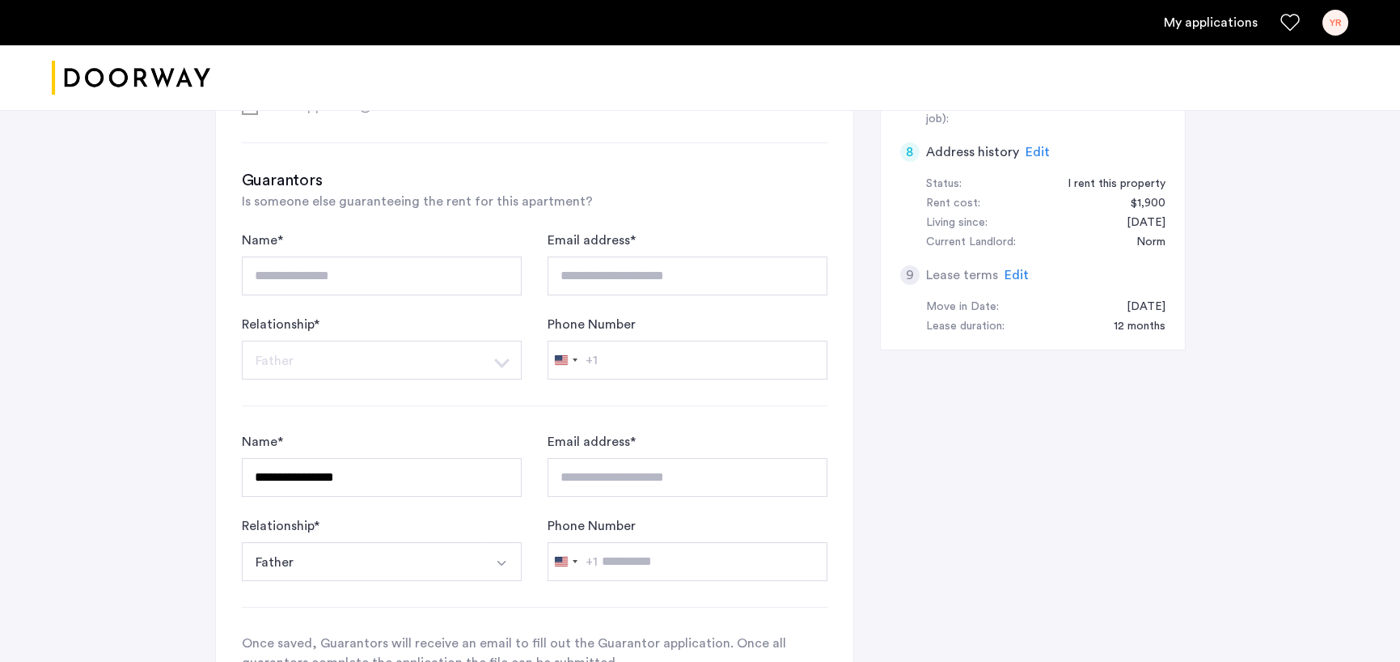
scroll to position [728, 0]
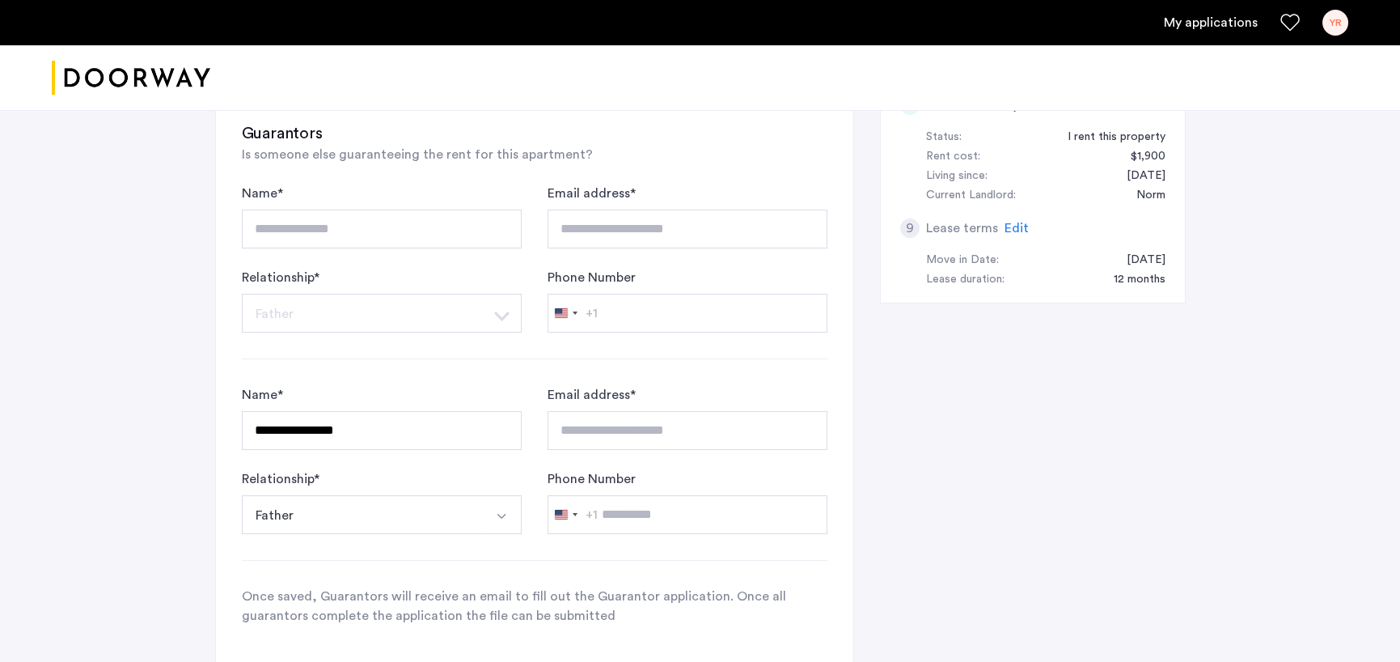
click at [489, 520] on button "Select option" at bounding box center [502, 514] width 39 height 39
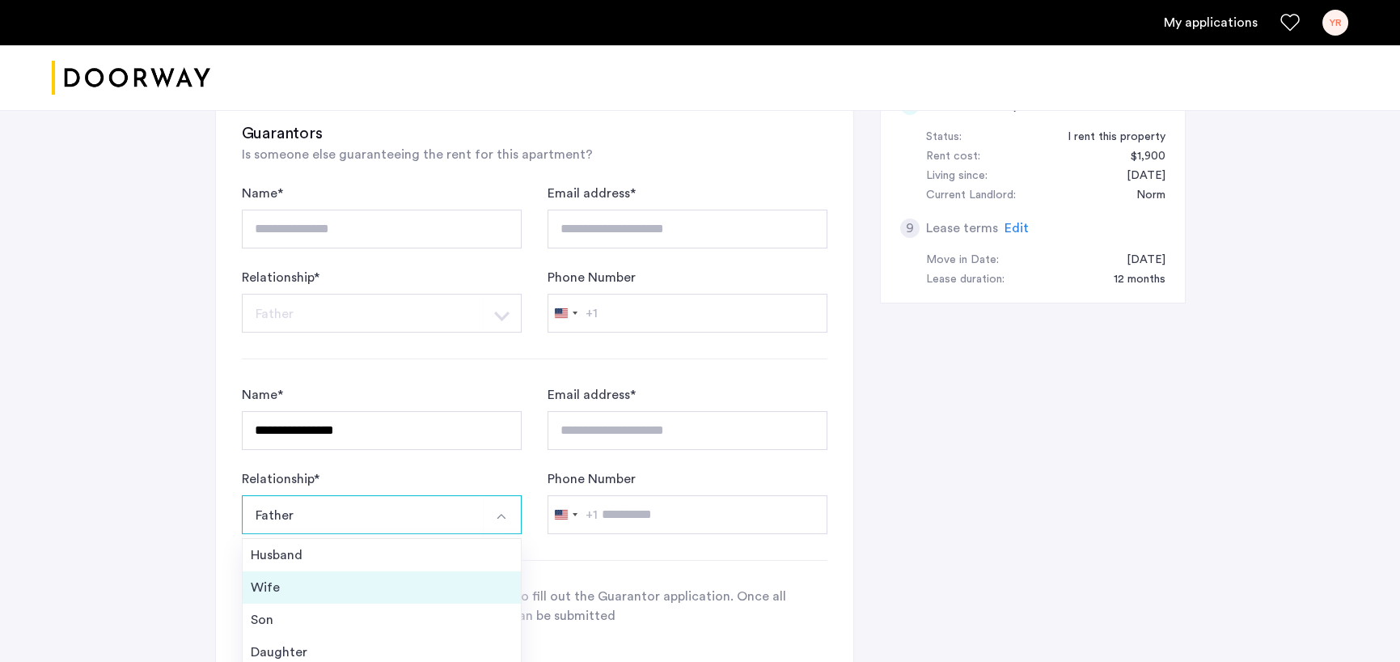
scroll to position [57, 0]
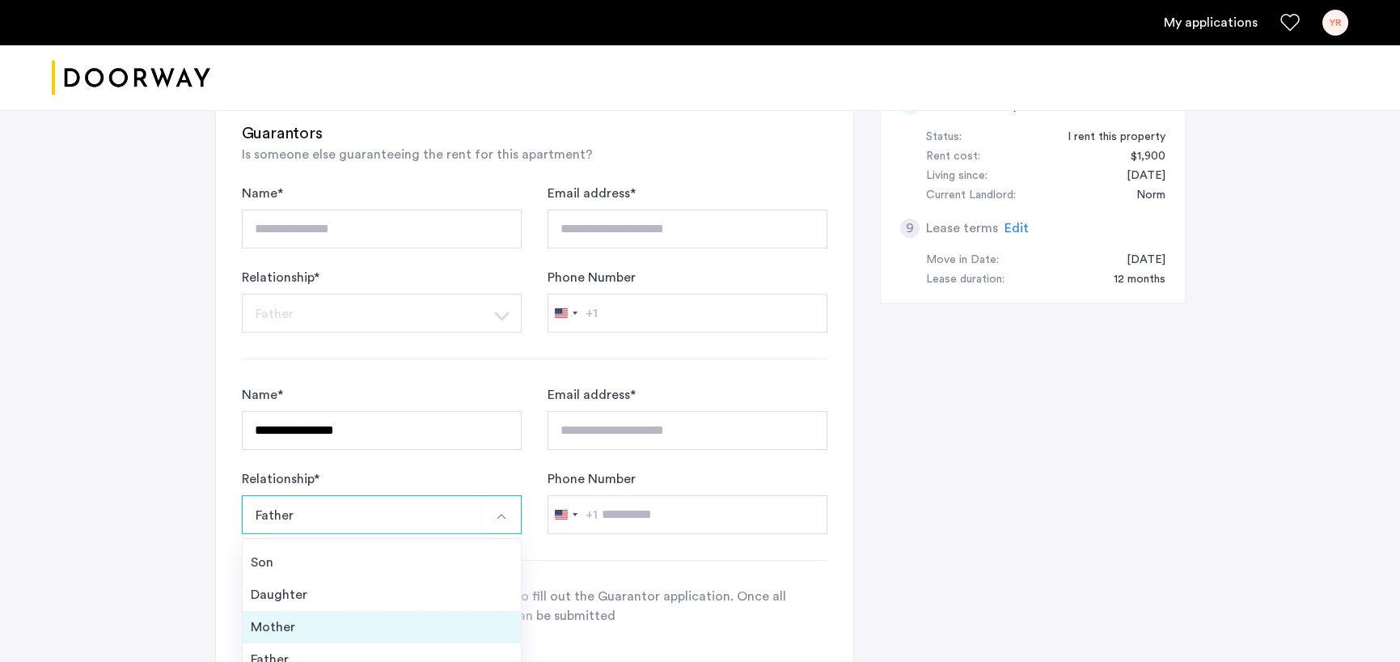
click at [300, 620] on div "Mother" at bounding box center [382, 626] width 262 height 19
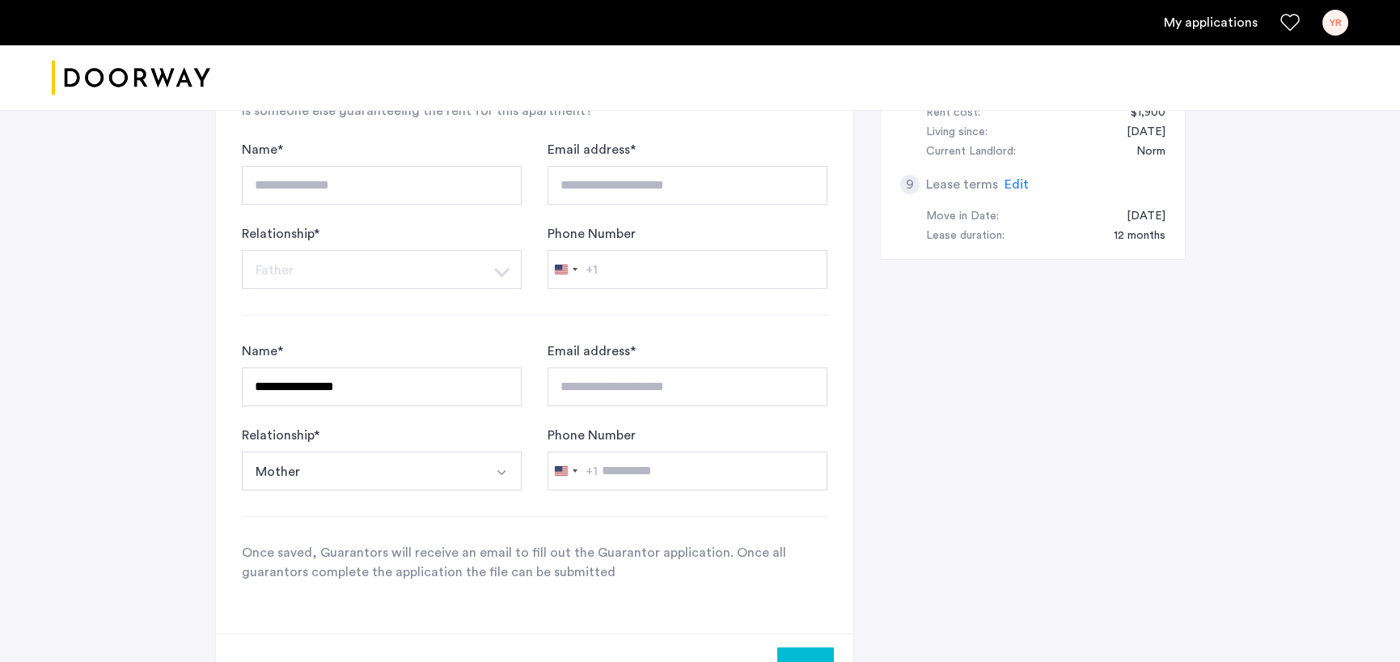
scroll to position [809, 0]
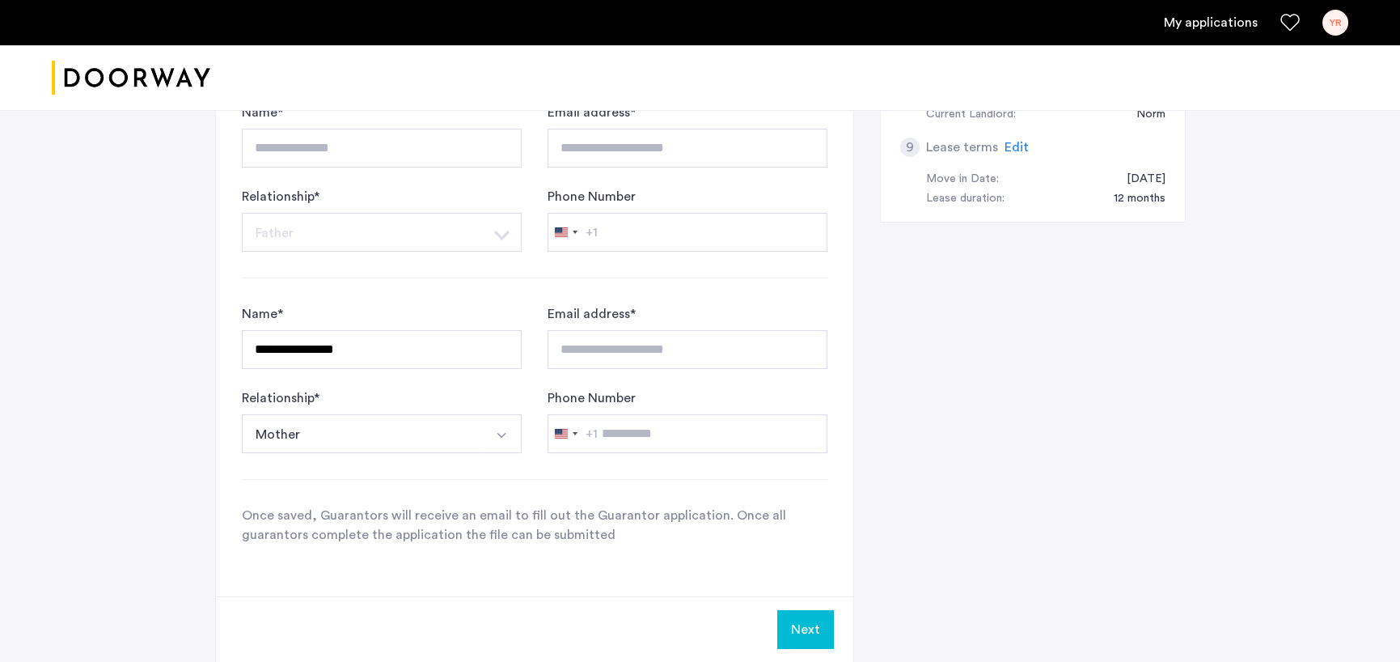
click at [798, 619] on button "Next" at bounding box center [805, 629] width 57 height 39
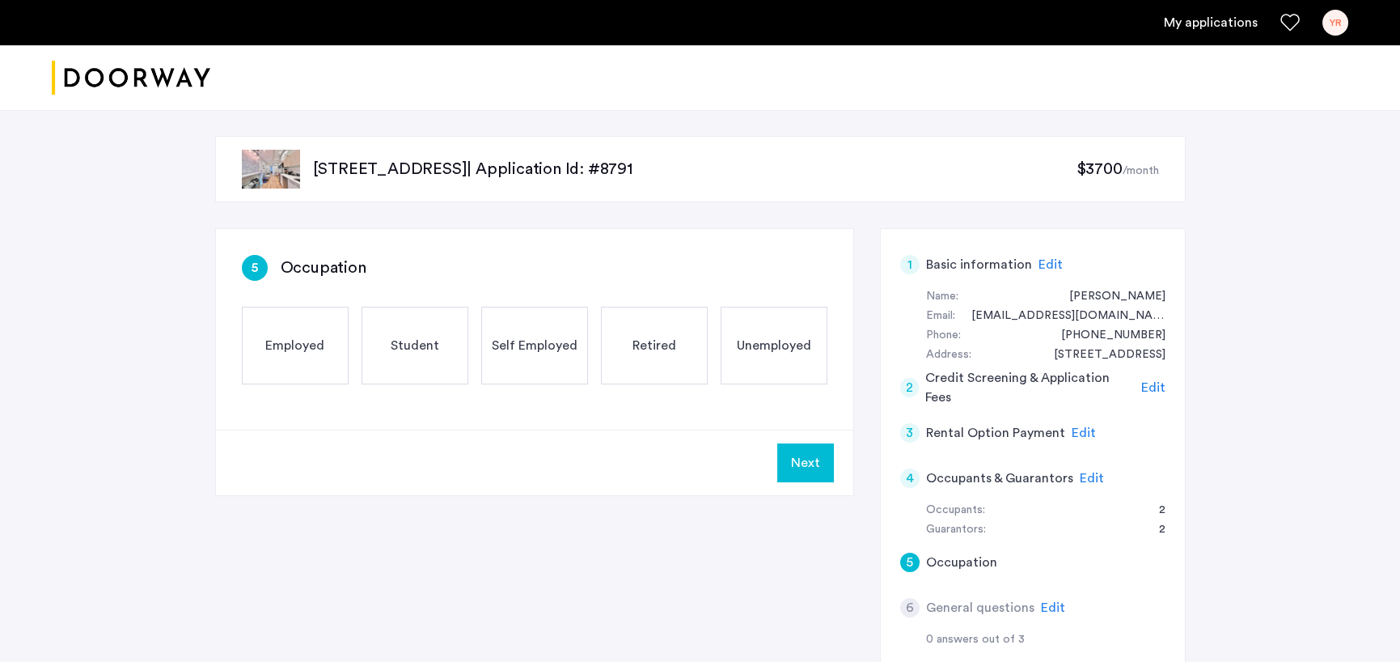
click at [311, 337] on span "Employed" at bounding box center [294, 345] width 59 height 19
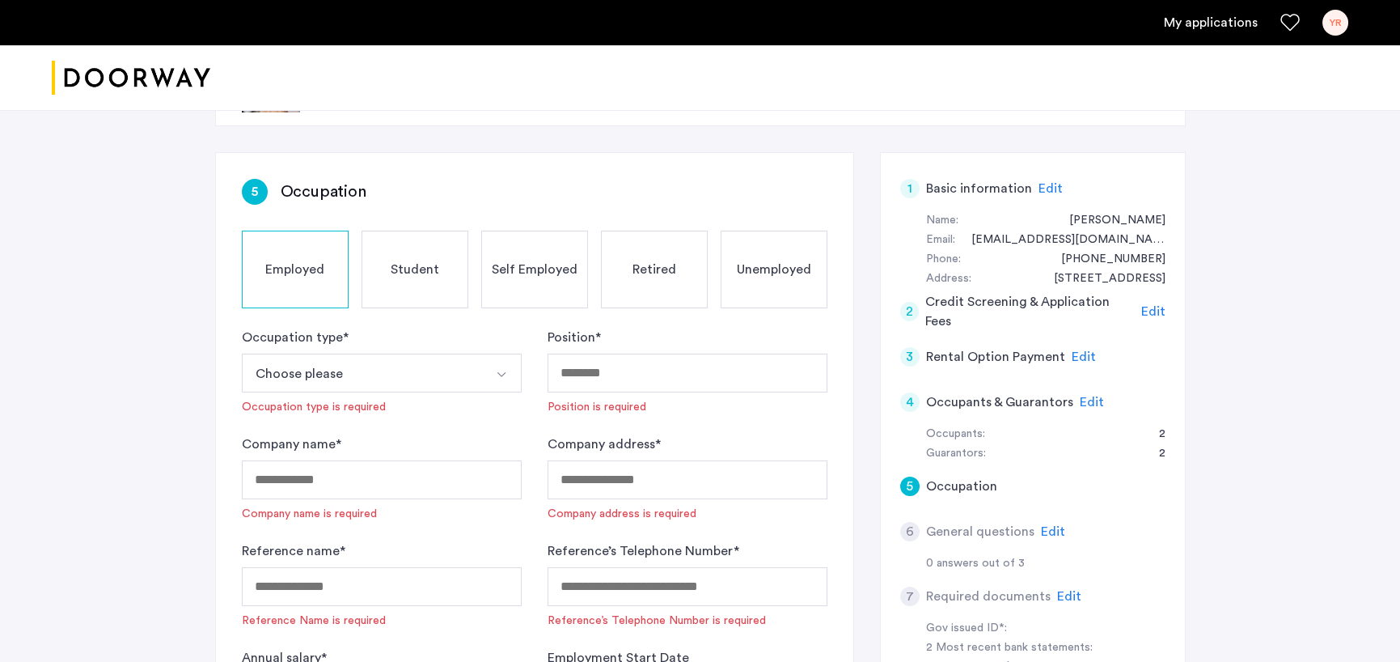
scroll to position [81, 0]
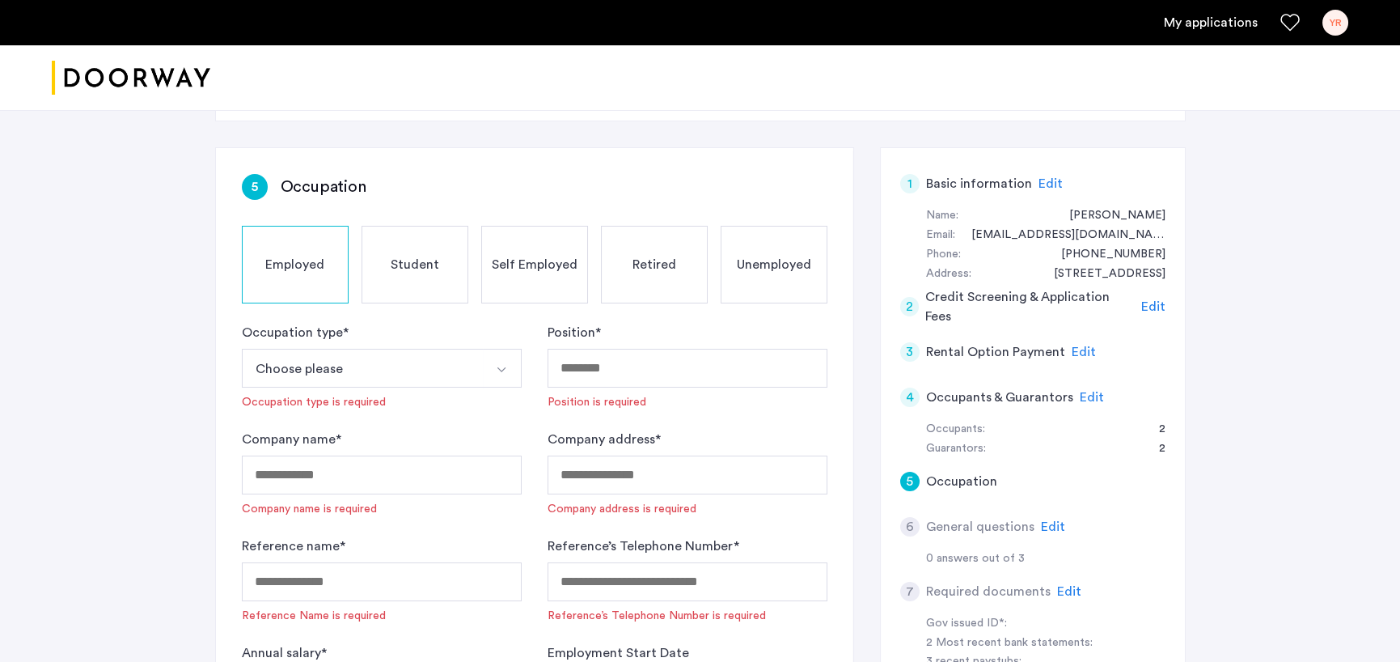
click at [464, 370] on button "Choose please" at bounding box center [363, 368] width 242 height 39
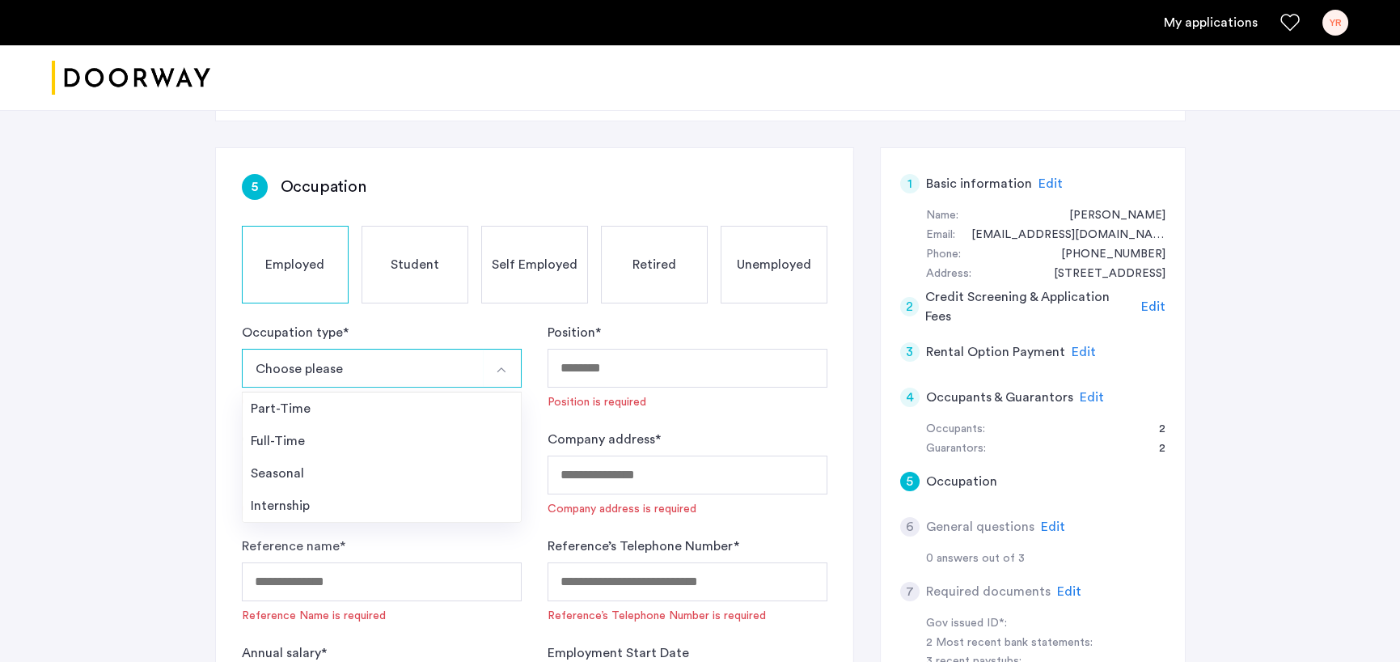
click at [341, 436] on div "Full-Time" at bounding box center [382, 440] width 262 height 19
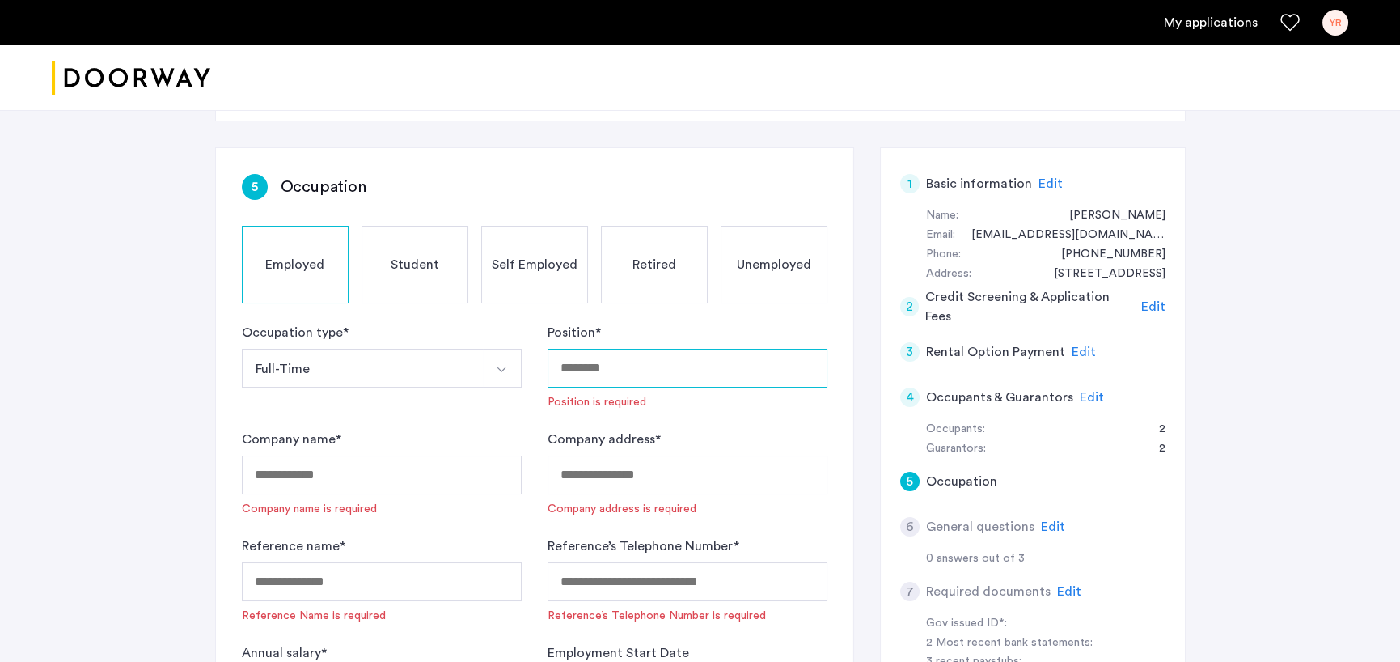
click at [631, 370] on input "Position *" at bounding box center [688, 368] width 280 height 39
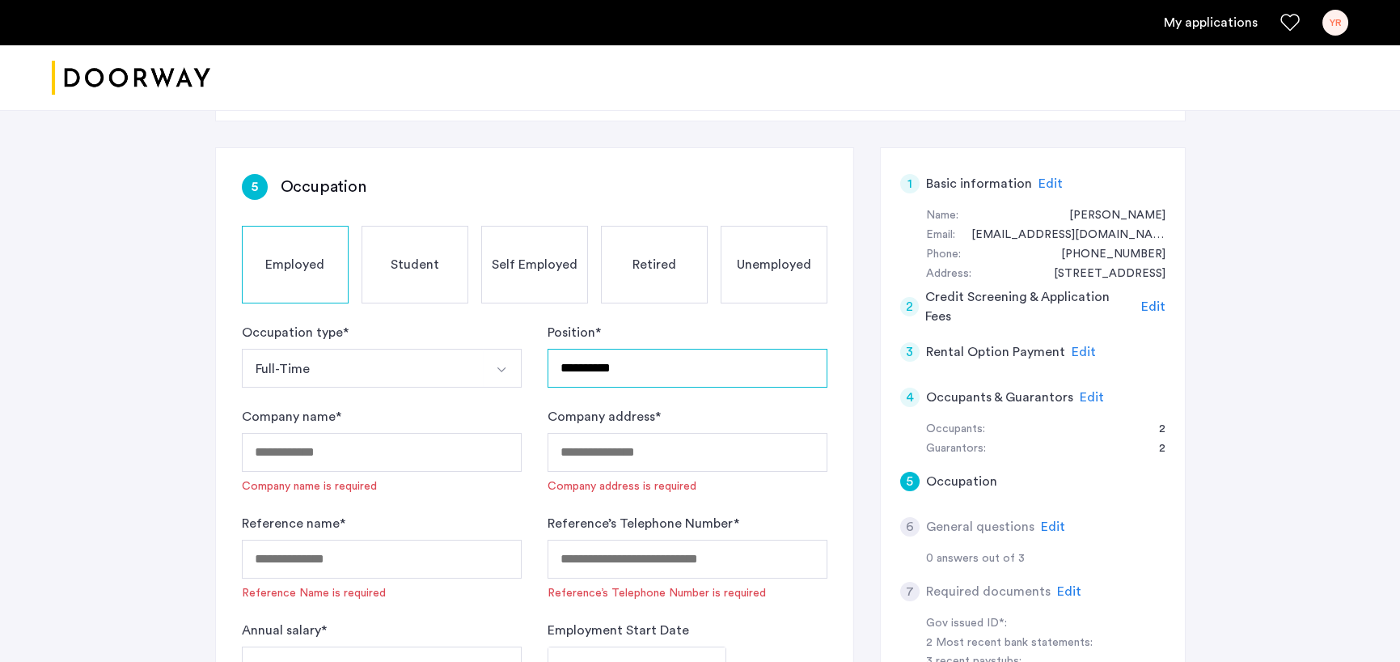
type input "**********"
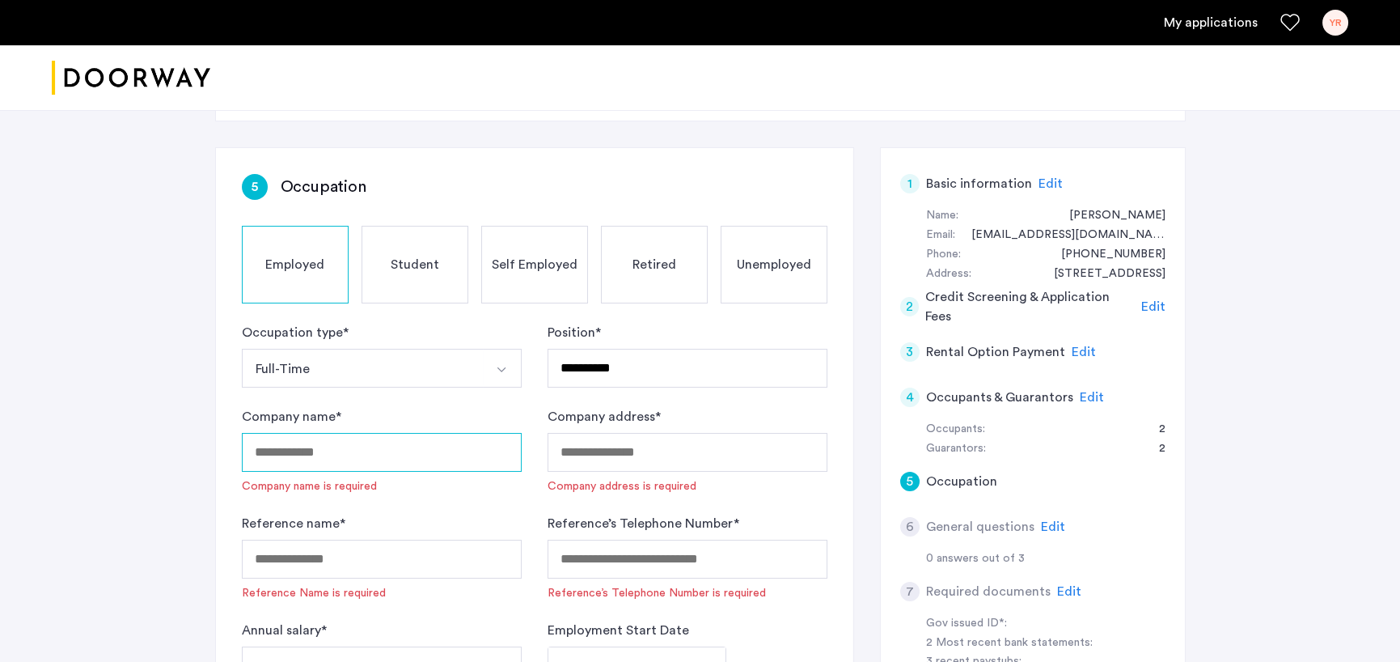
click at [340, 455] on input "Company name *" at bounding box center [382, 452] width 280 height 39
type input "**********"
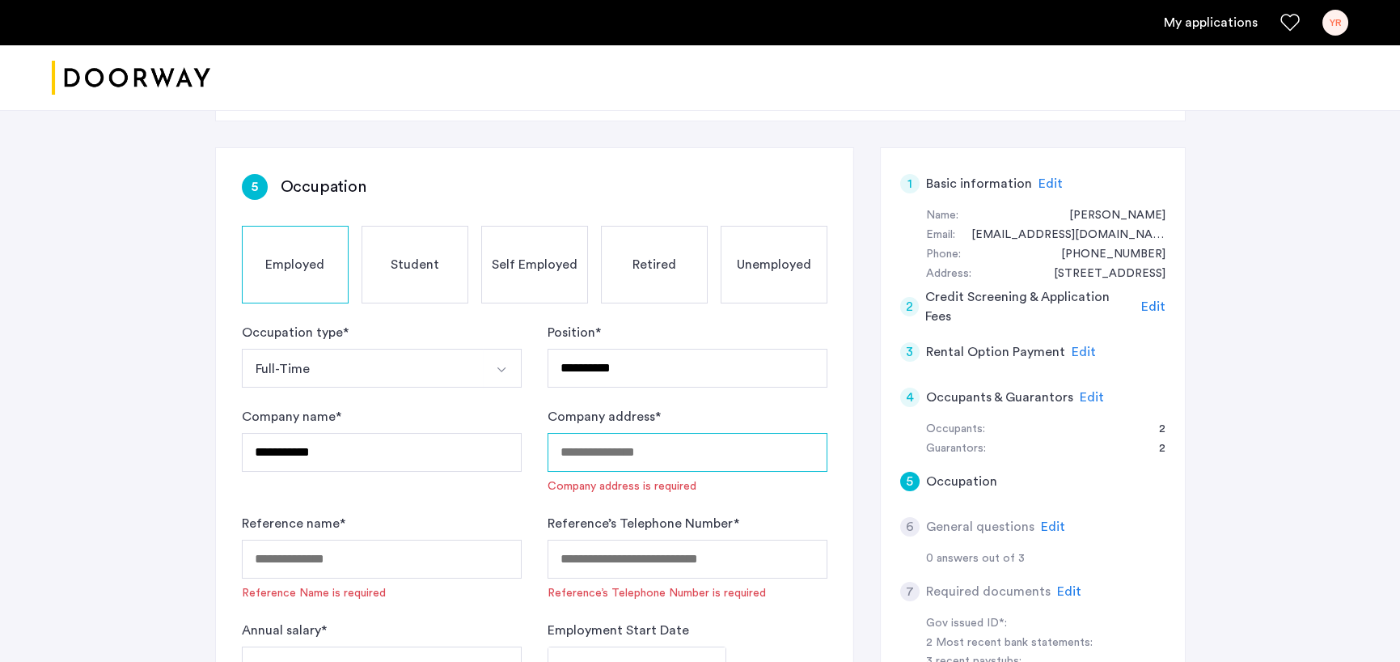
click at [572, 457] on input "Company address *" at bounding box center [688, 452] width 280 height 39
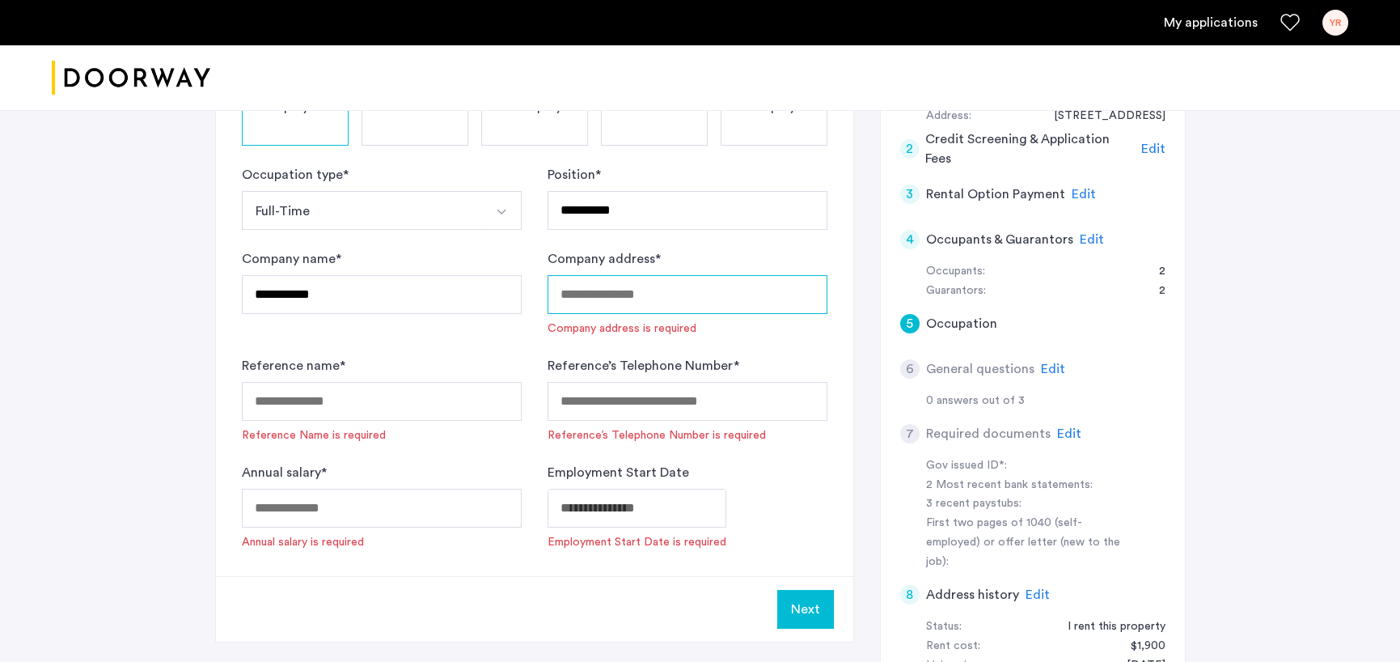
scroll to position [243, 0]
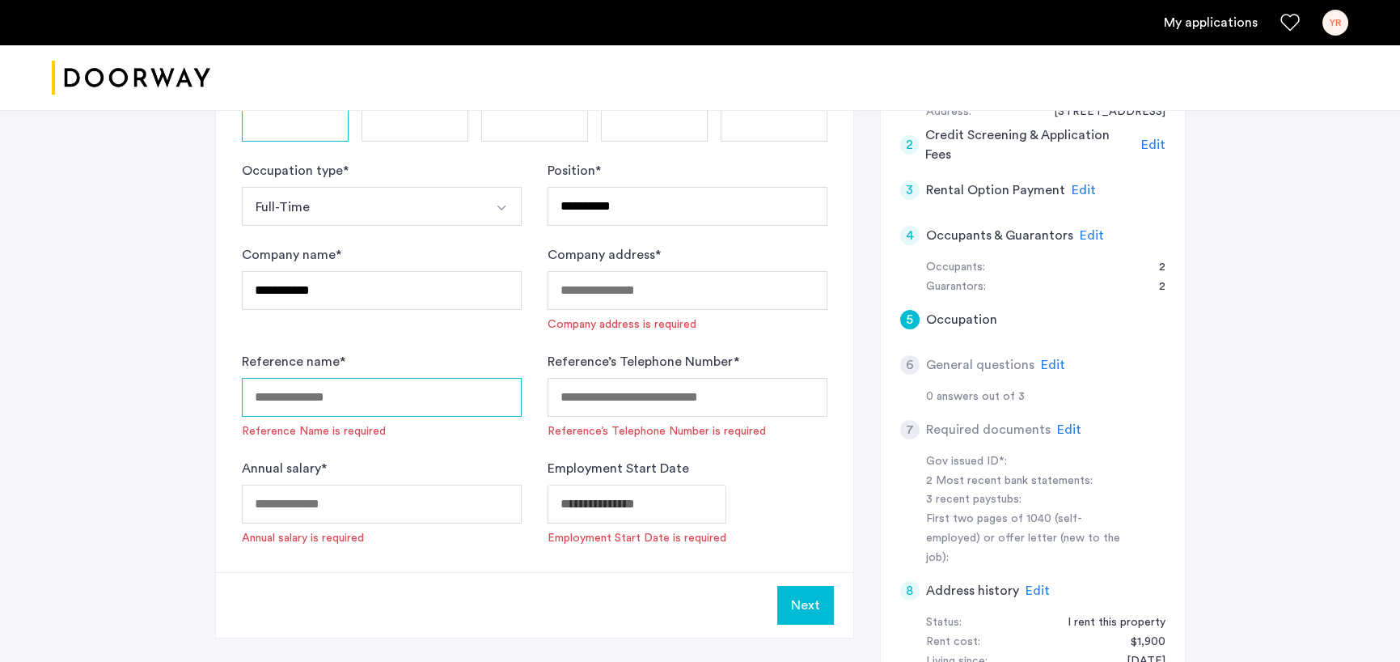
click at [376, 402] on input "Reference name *" at bounding box center [382, 397] width 280 height 39
type input "*"
type input "**********"
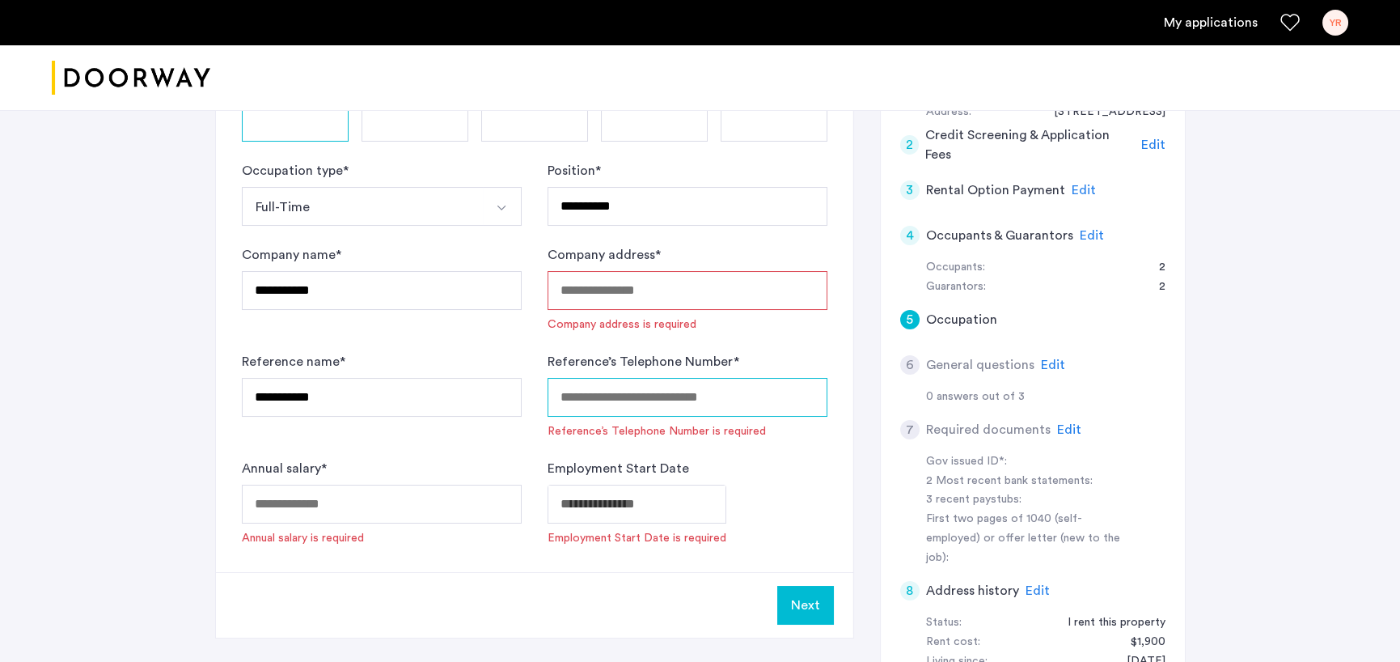
click at [565, 400] on input "Reference’s Telephone Number *" at bounding box center [688, 397] width 280 height 39
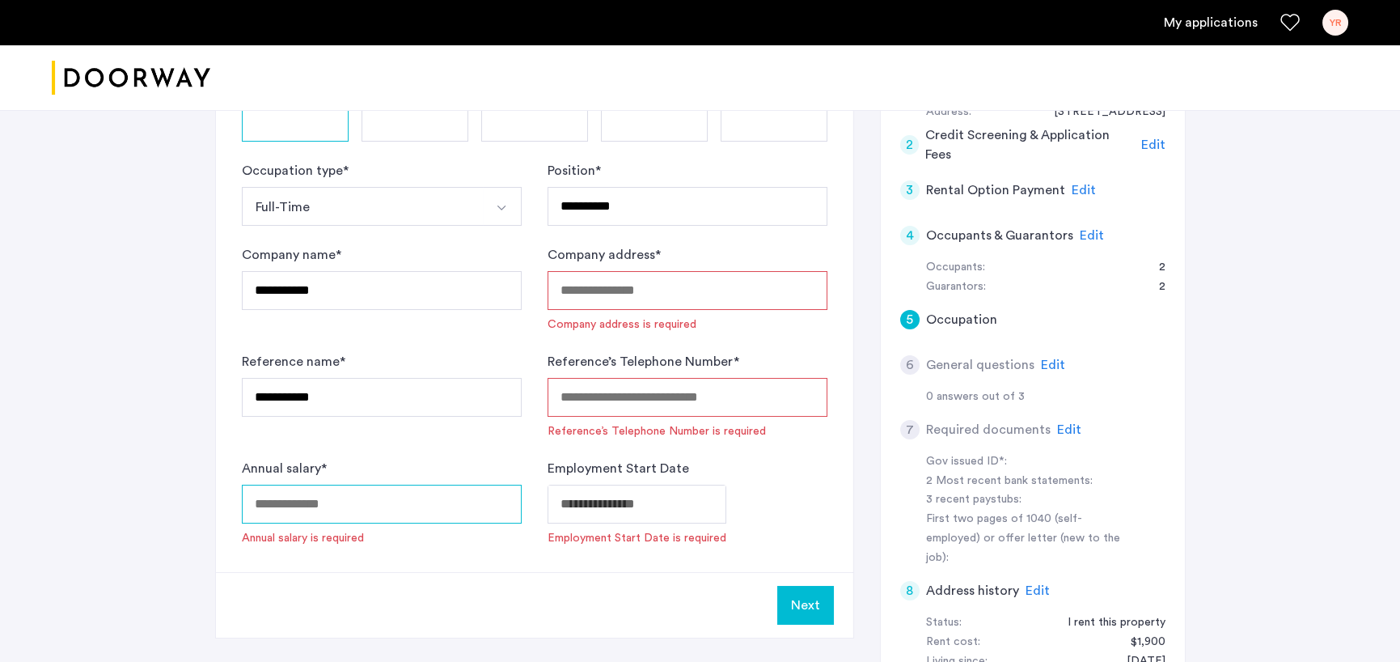
click at [311, 493] on input "Annual salary *" at bounding box center [382, 504] width 280 height 39
click at [272, 502] on input "******" at bounding box center [382, 504] width 280 height 39
type input "******"
click at [592, 419] on body "**********" at bounding box center [700, 88] width 1400 height 662
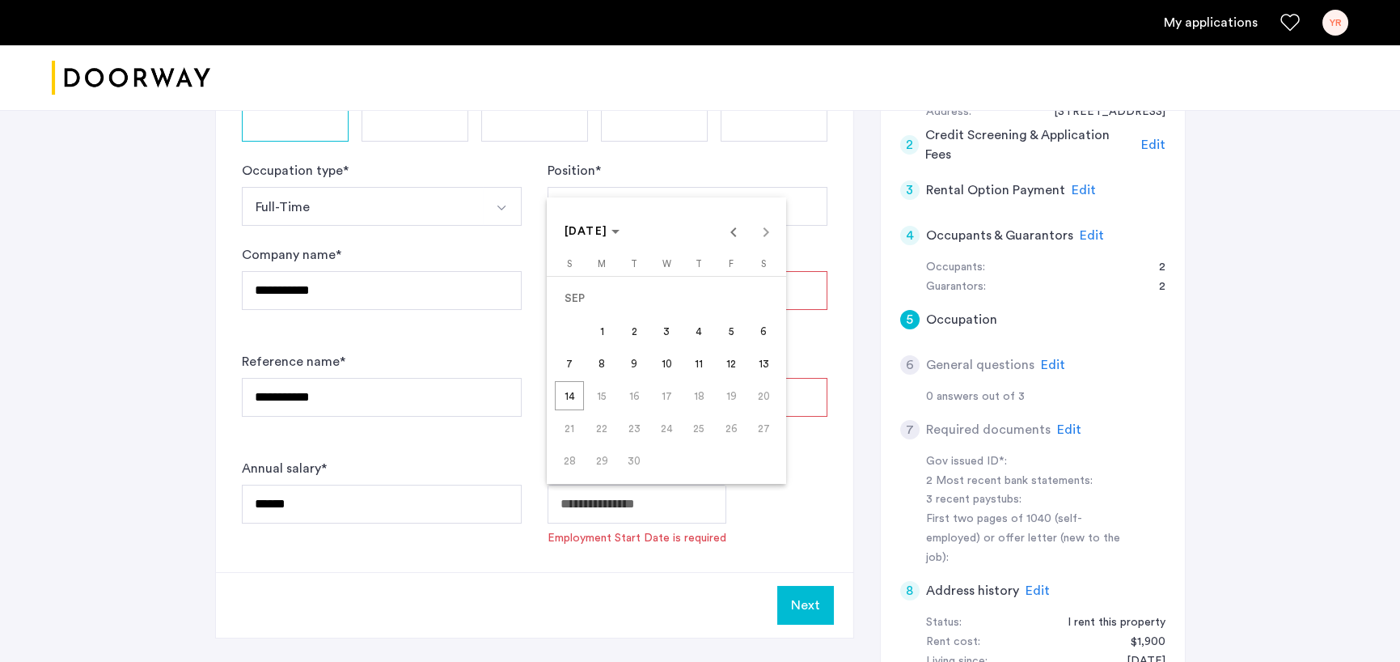
click at [587, 503] on div at bounding box center [700, 331] width 1400 height 662
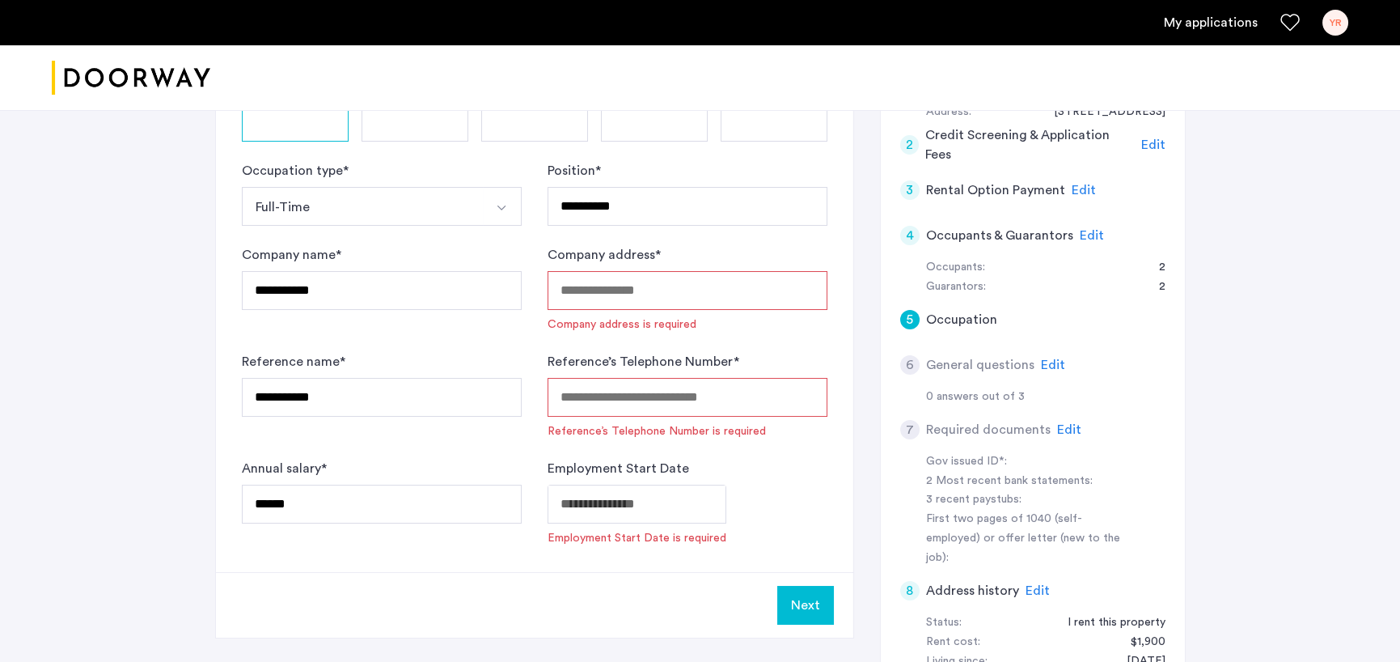
click at [587, 419] on body "**********" at bounding box center [700, 88] width 1400 height 662
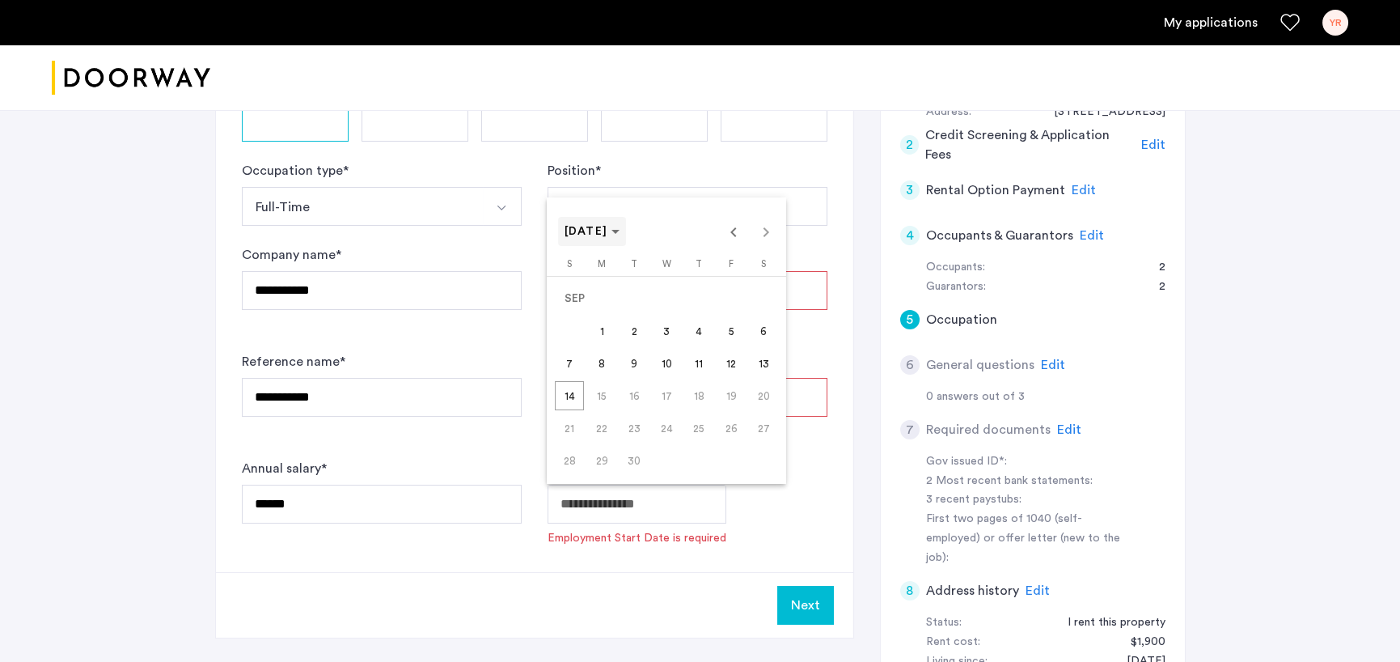
click at [608, 229] on span "[DATE]" at bounding box center [587, 231] width 44 height 11
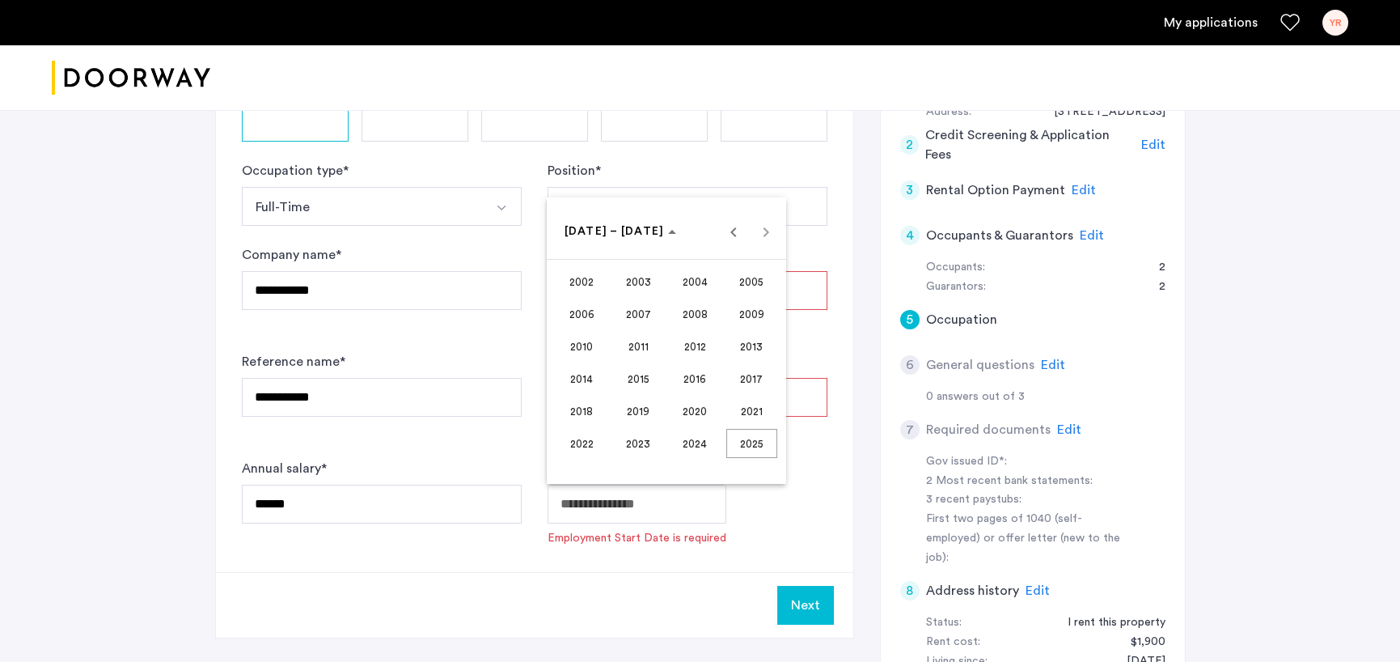
click at [627, 379] on span "2015" at bounding box center [638, 378] width 51 height 29
click at [631, 383] on span "OCT" at bounding box center [638, 378] width 51 height 29
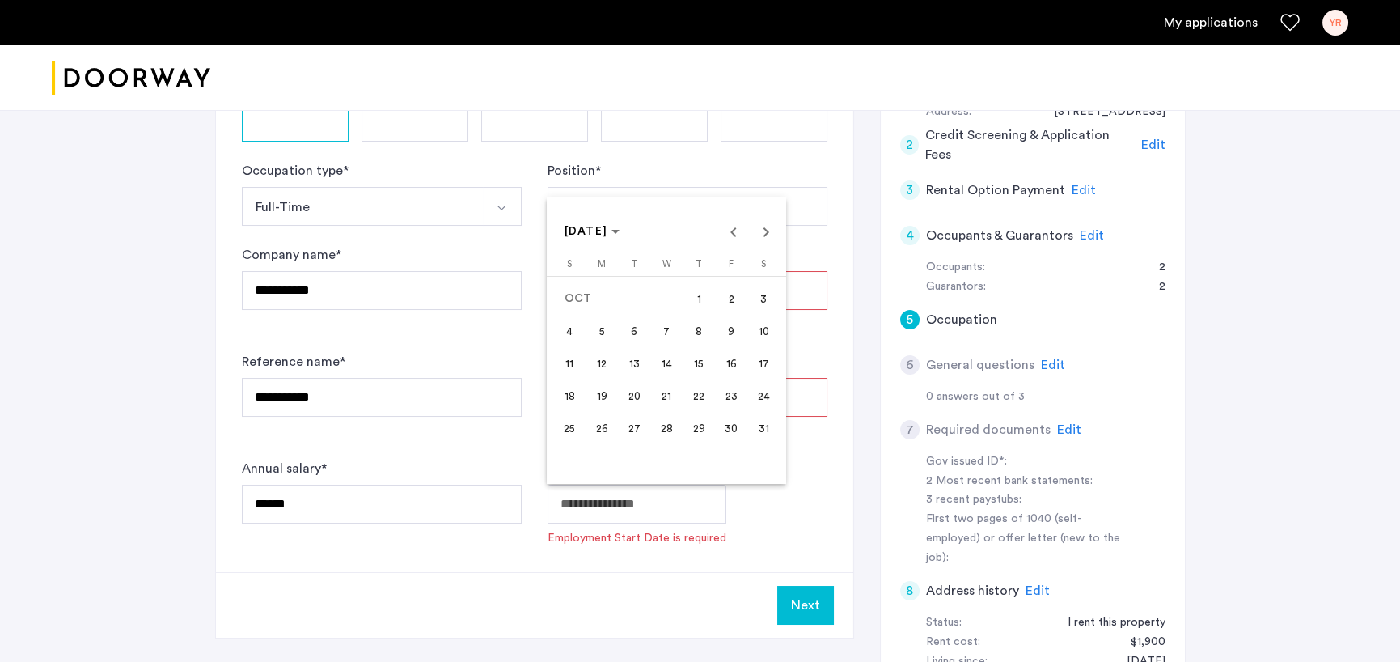
click at [607, 398] on span "19" at bounding box center [601, 395] width 29 height 29
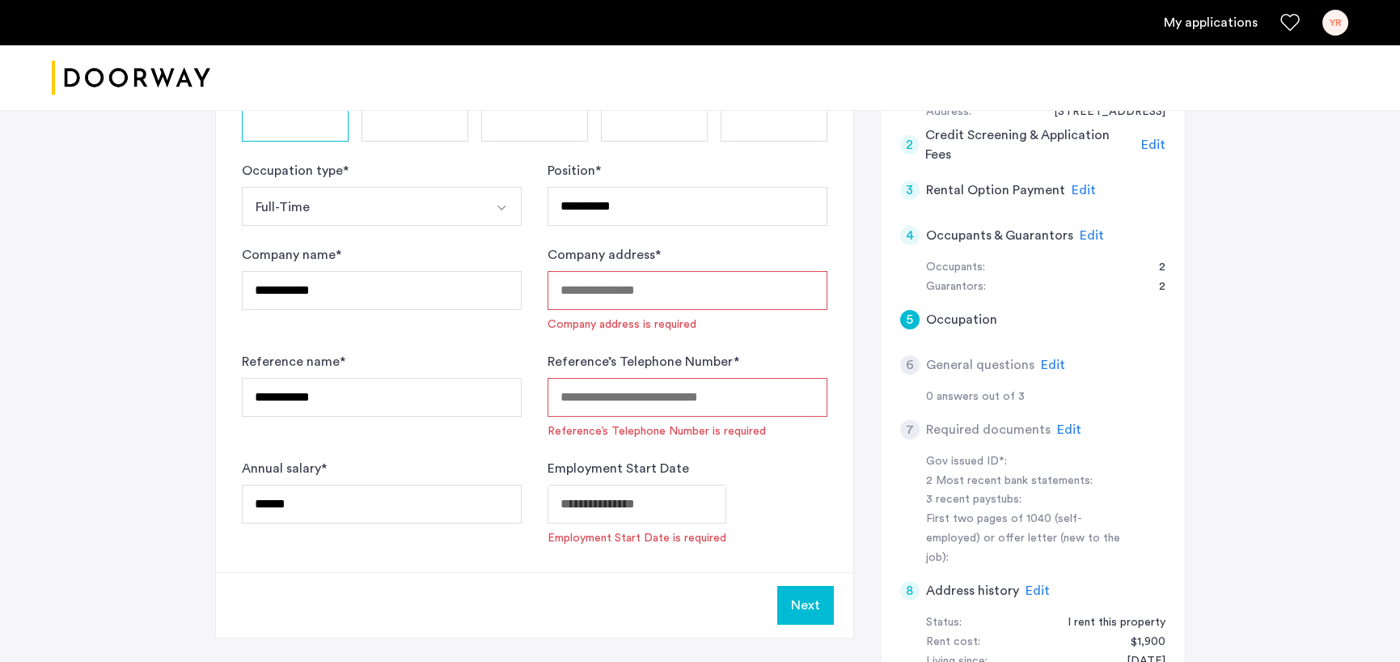
type input "**********"
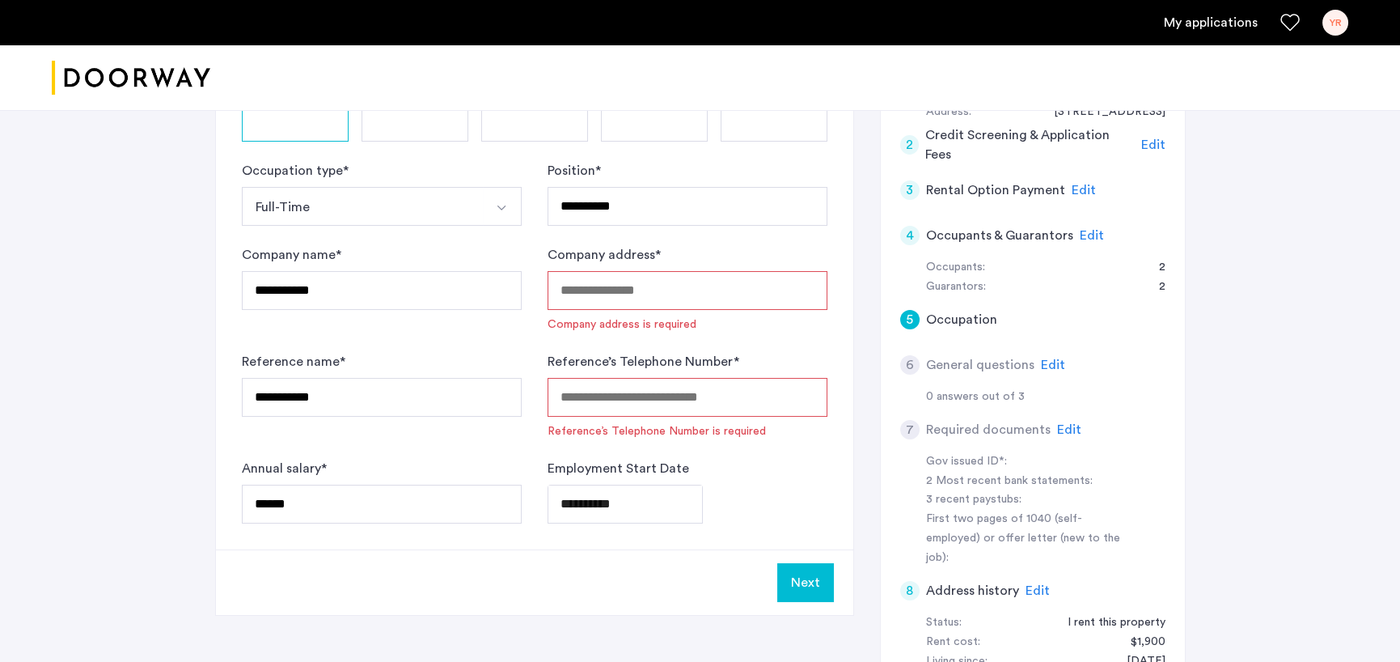
click at [796, 506] on div "**********" at bounding box center [688, 504] width 280 height 39
click at [569, 294] on input "Company address *" at bounding box center [688, 290] width 280 height 39
click at [282, 504] on input "******" at bounding box center [382, 504] width 280 height 39
type input "******"
click at [438, 497] on input "******" at bounding box center [382, 504] width 280 height 39
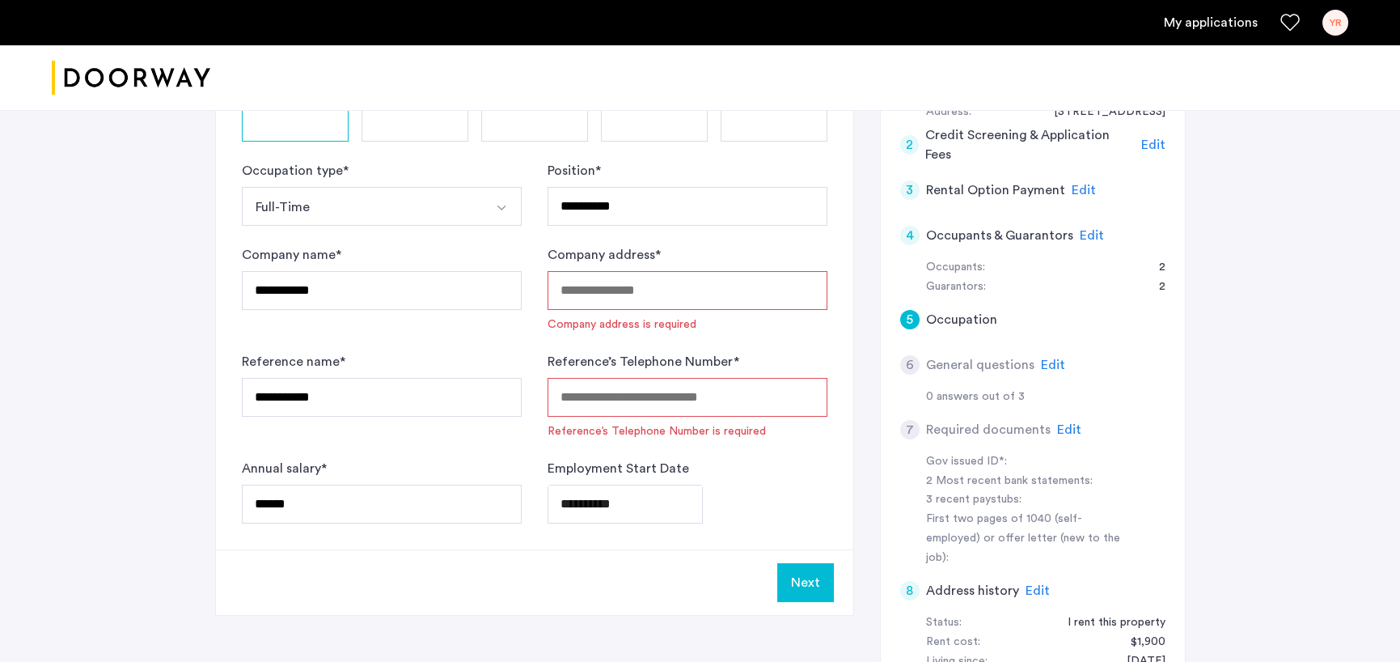
click at [586, 293] on input "Company address *" at bounding box center [688, 290] width 280 height 39
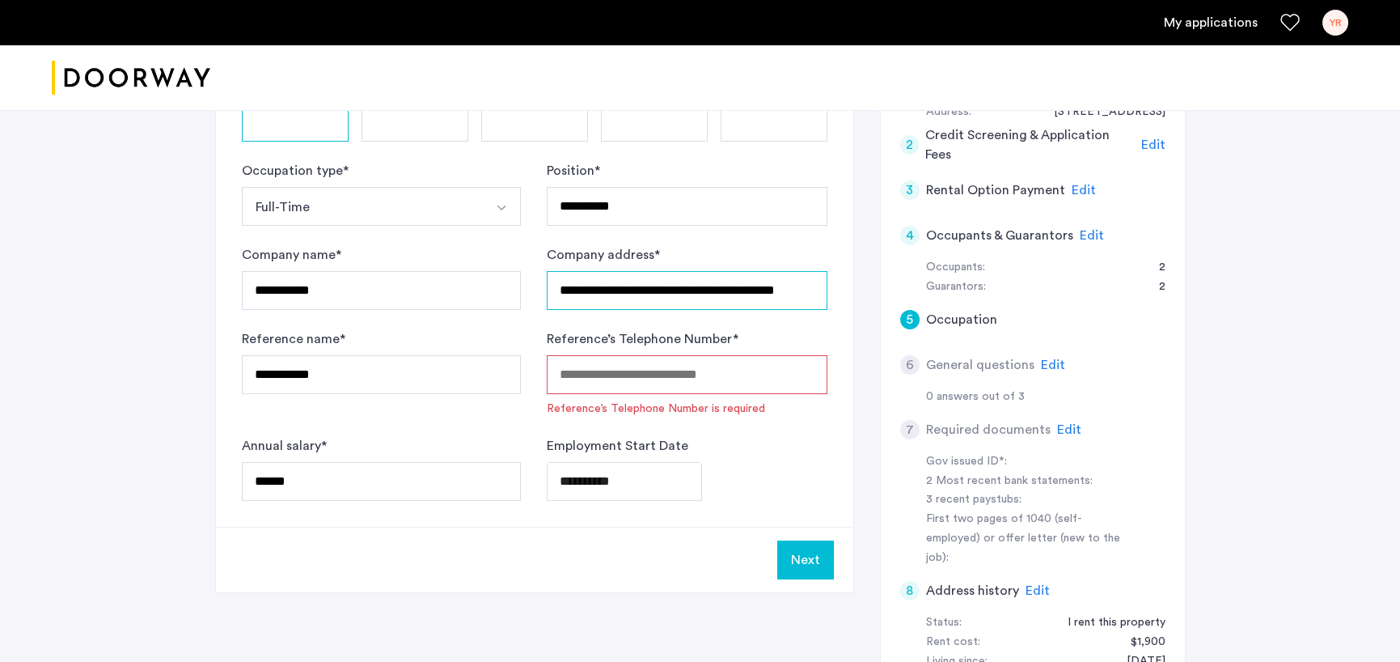
scroll to position [0, 25]
type input "**********"
click at [586, 373] on input "Reference’s Telephone Number *" at bounding box center [687, 374] width 280 height 39
type input "**********"
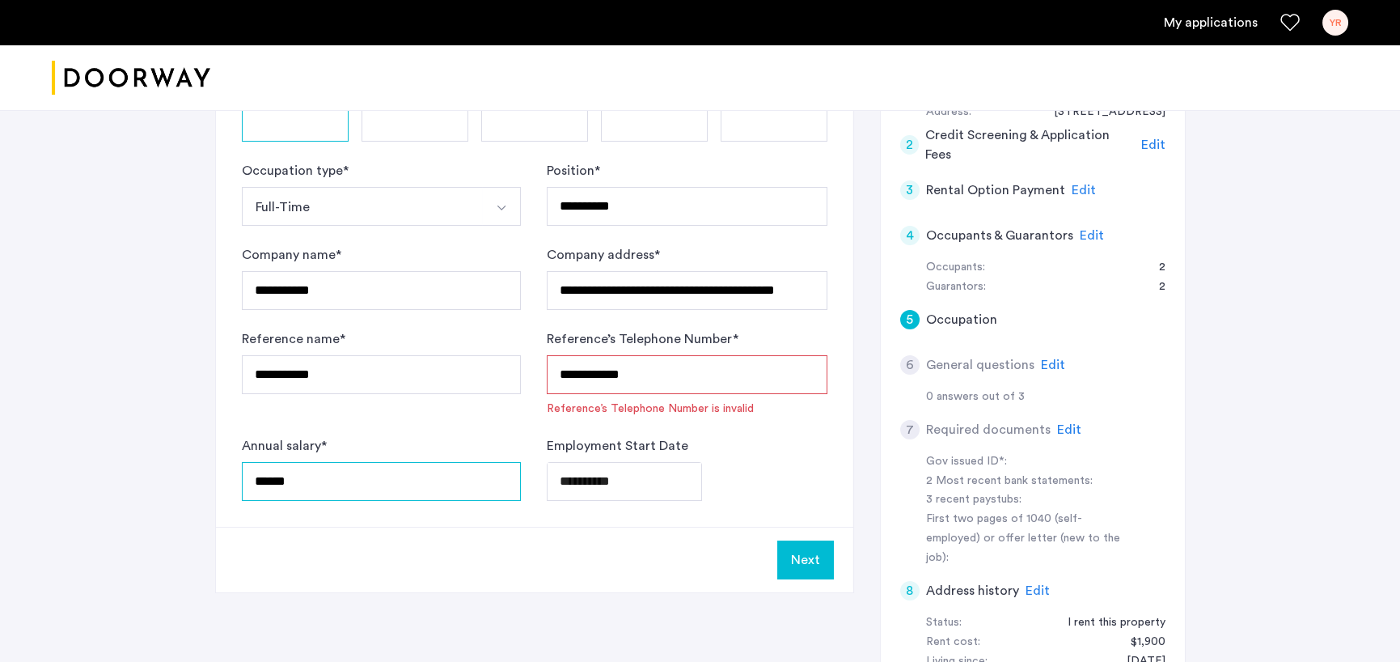
click at [363, 489] on input "******" at bounding box center [382, 481] width 280 height 39
click at [339, 374] on input "**********" at bounding box center [382, 374] width 280 height 39
type input "**********"
click at [484, 571] on div "Next" at bounding box center [534, 560] width 637 height 66
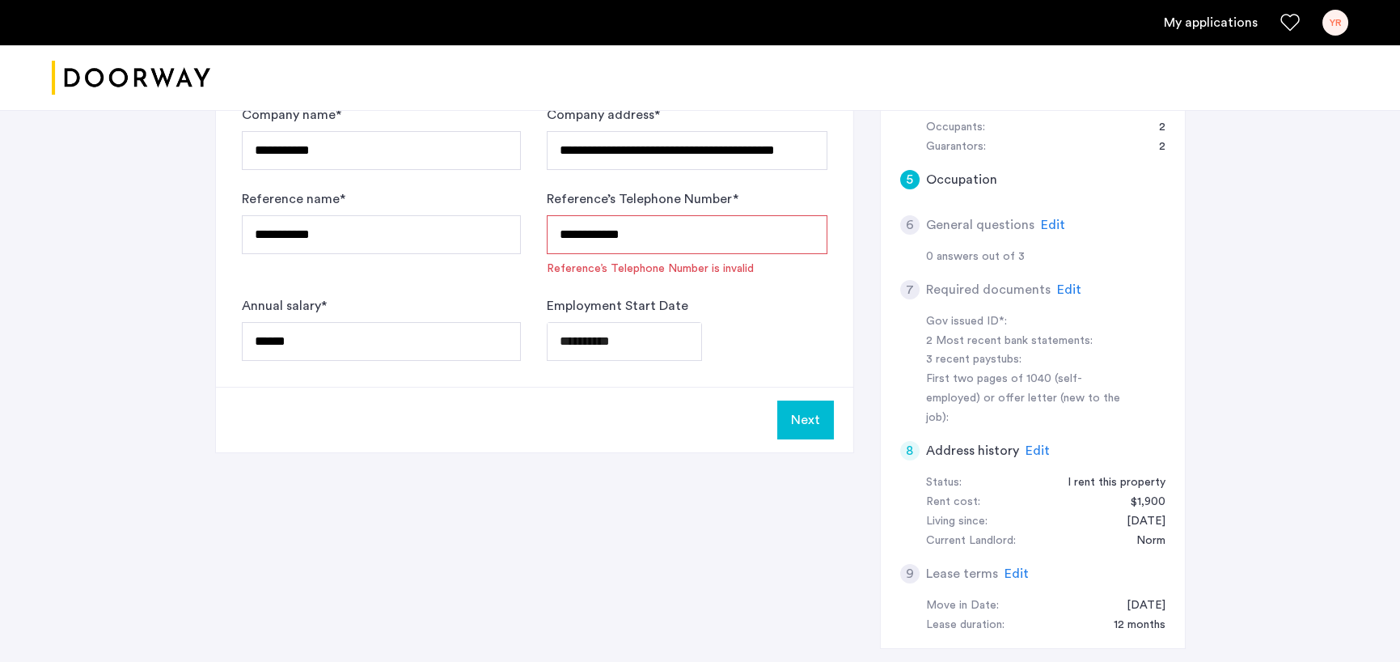
scroll to position [404, 0]
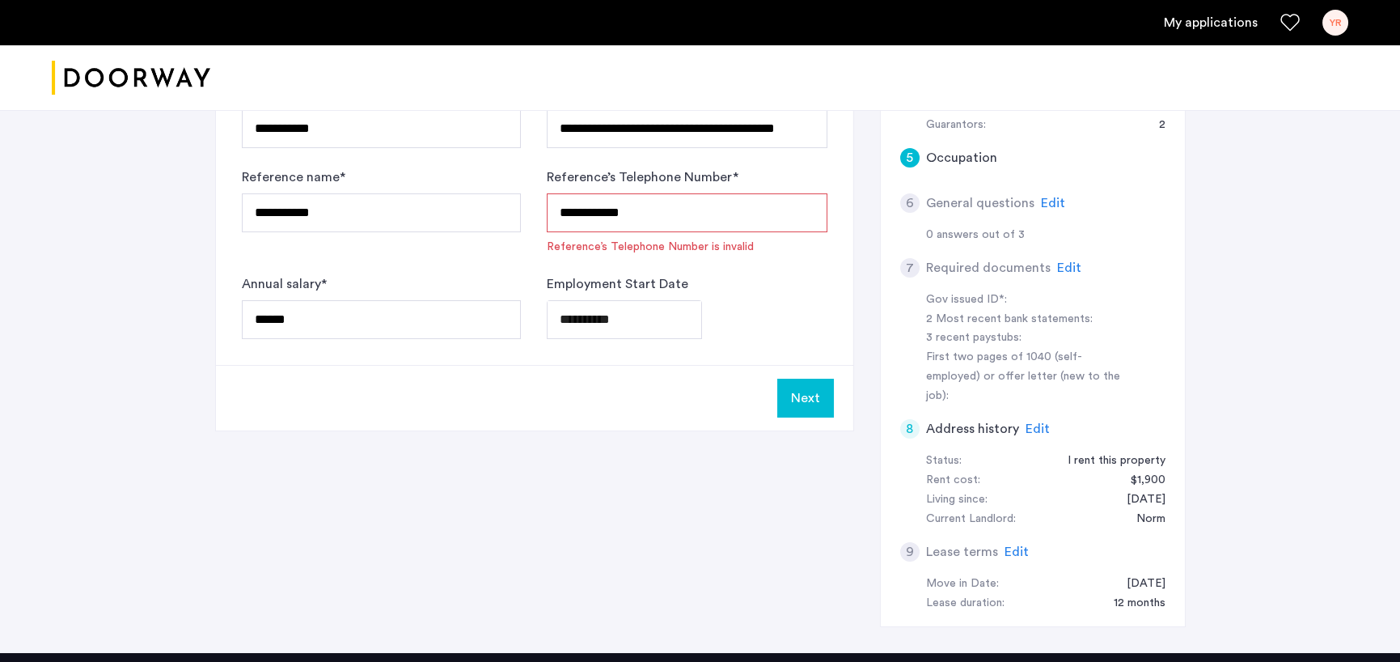
click at [811, 400] on button "Next" at bounding box center [805, 398] width 57 height 39
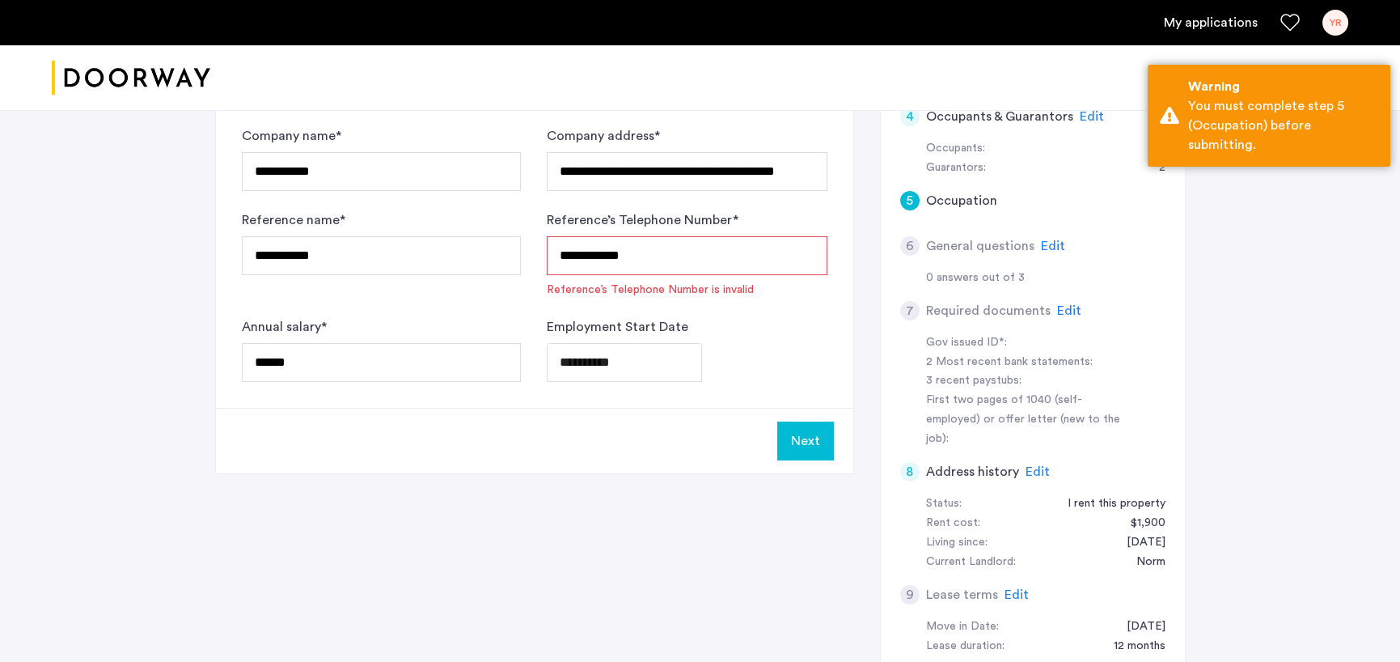
scroll to position [324, 0]
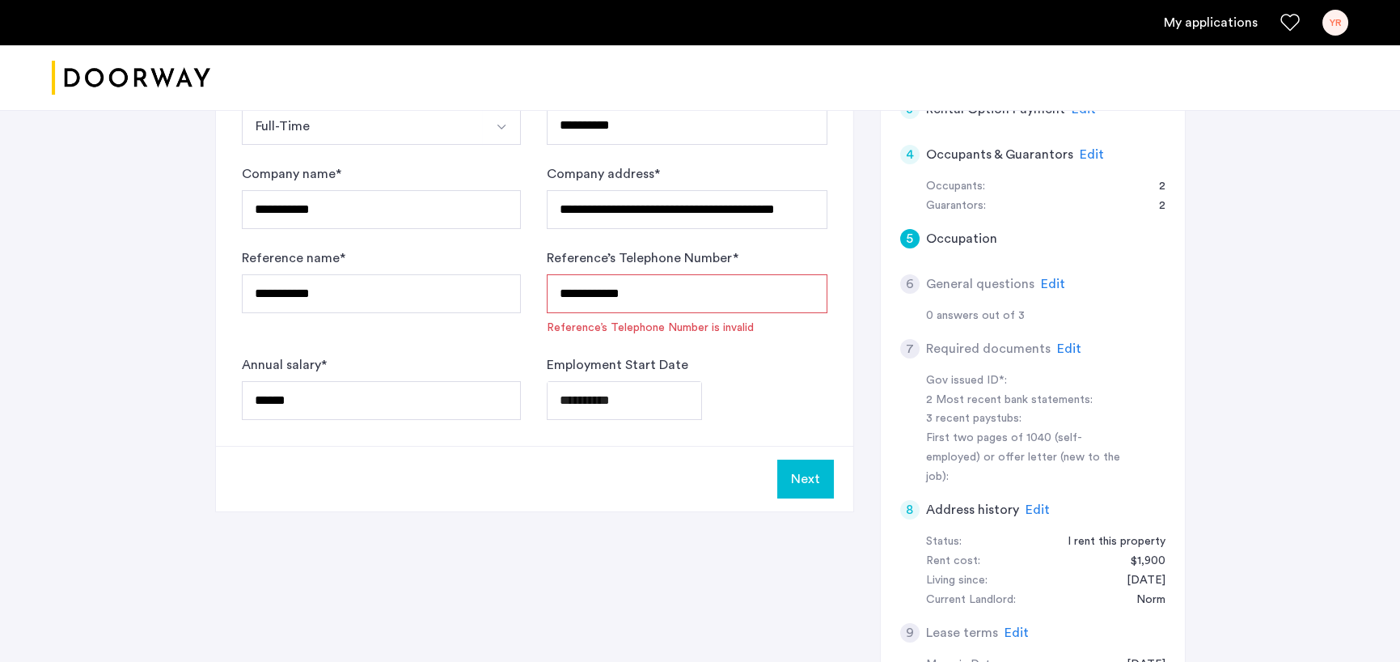
click at [680, 302] on input "**********" at bounding box center [687, 293] width 280 height 39
click at [564, 294] on input "**********" at bounding box center [687, 293] width 280 height 39
click at [794, 474] on button "Next" at bounding box center [805, 478] width 57 height 39
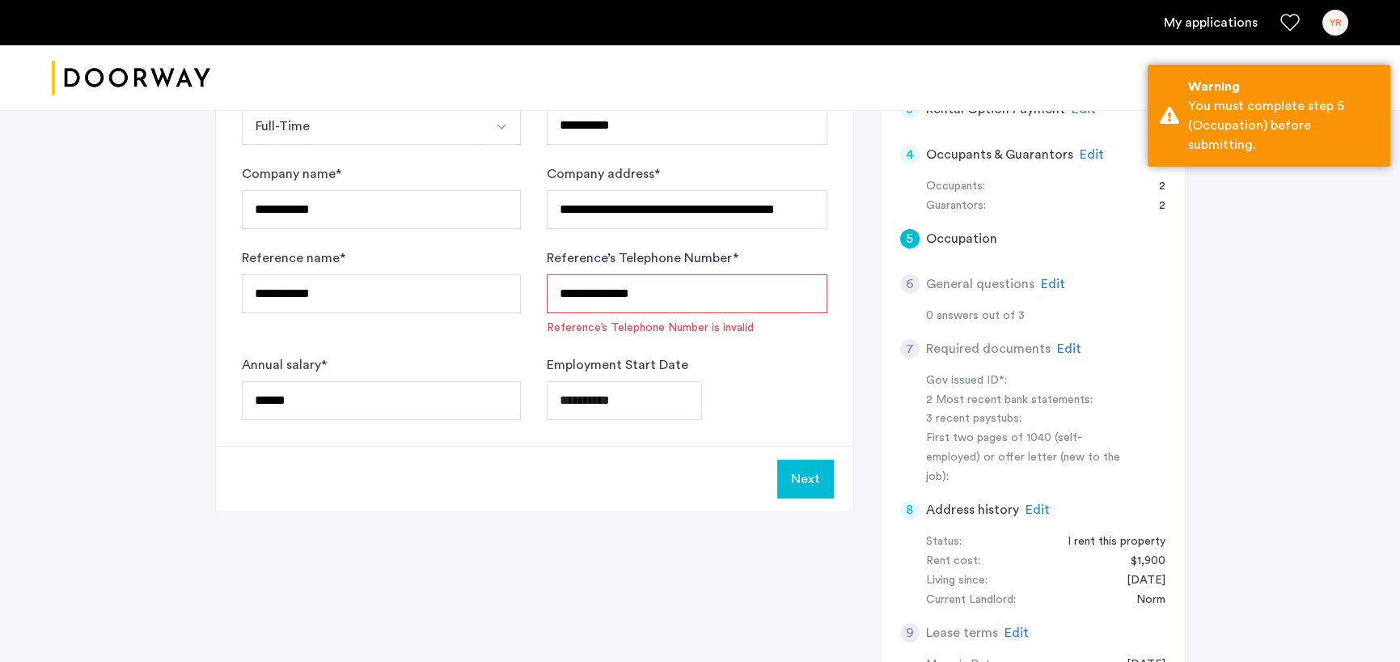
click at [726, 295] on input "**********" at bounding box center [687, 293] width 280 height 39
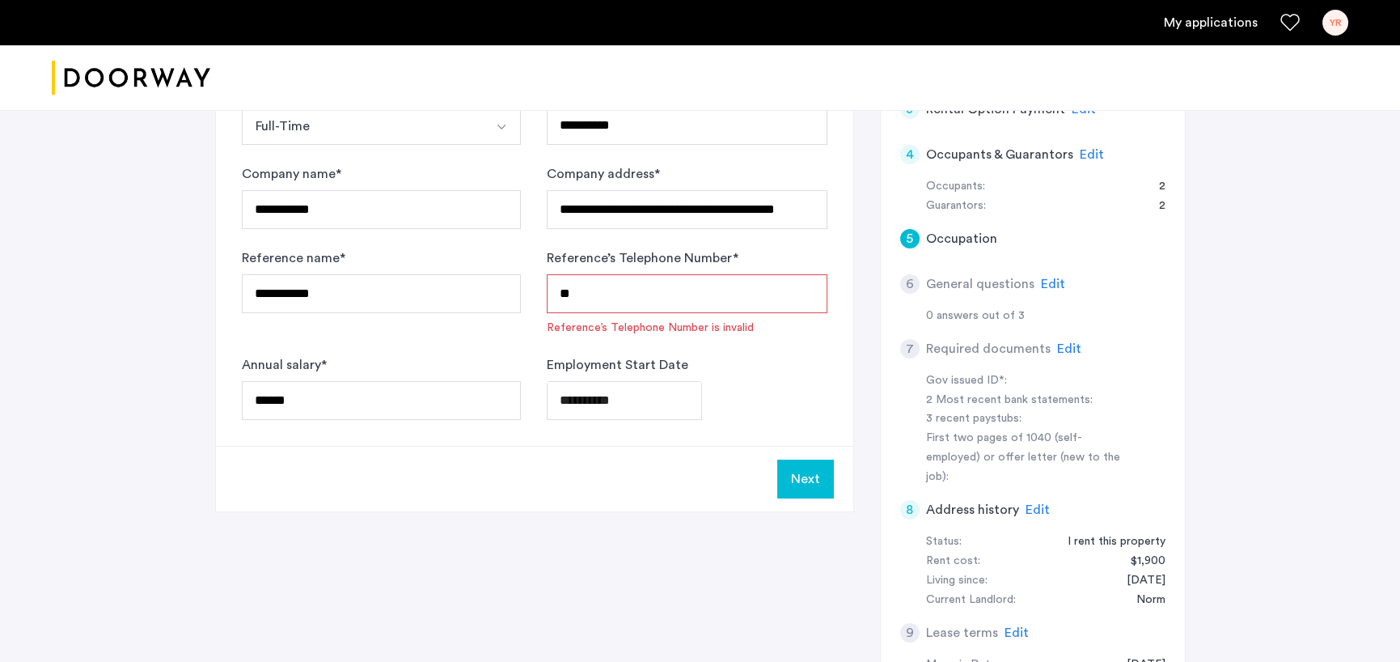
type input "*"
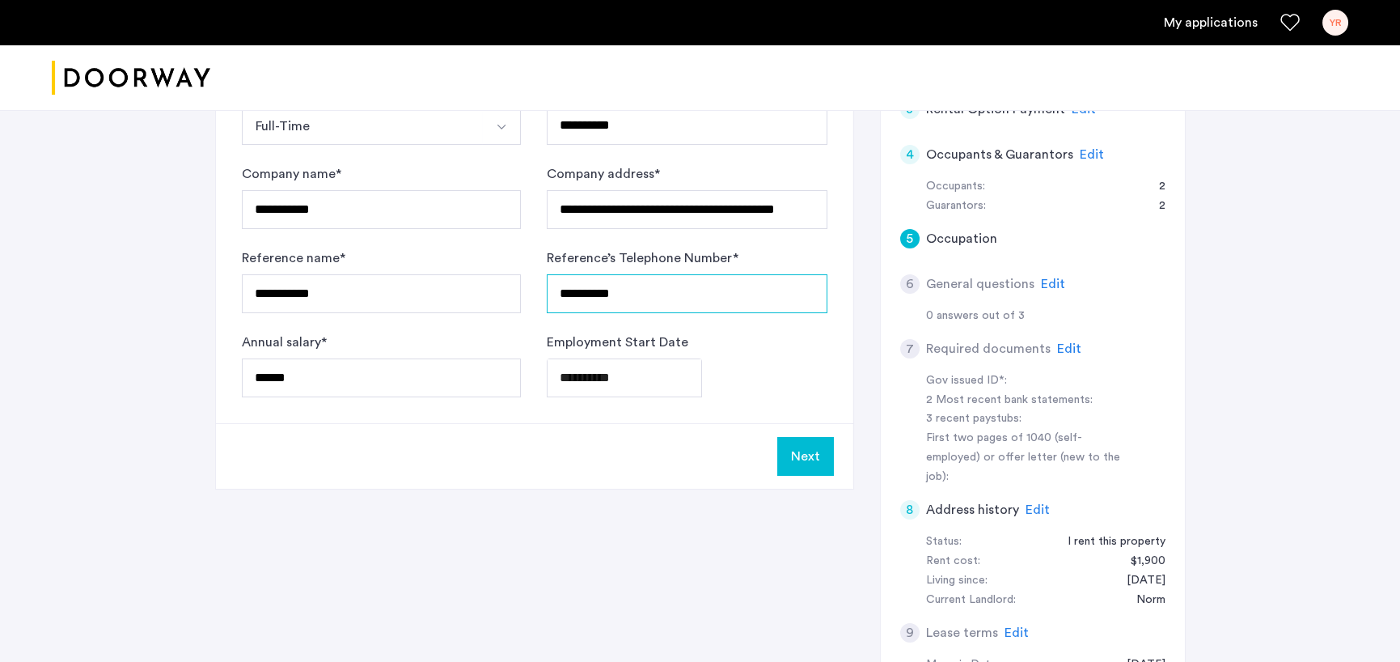
type input "**********"
click at [808, 455] on button "Next" at bounding box center [805, 456] width 57 height 39
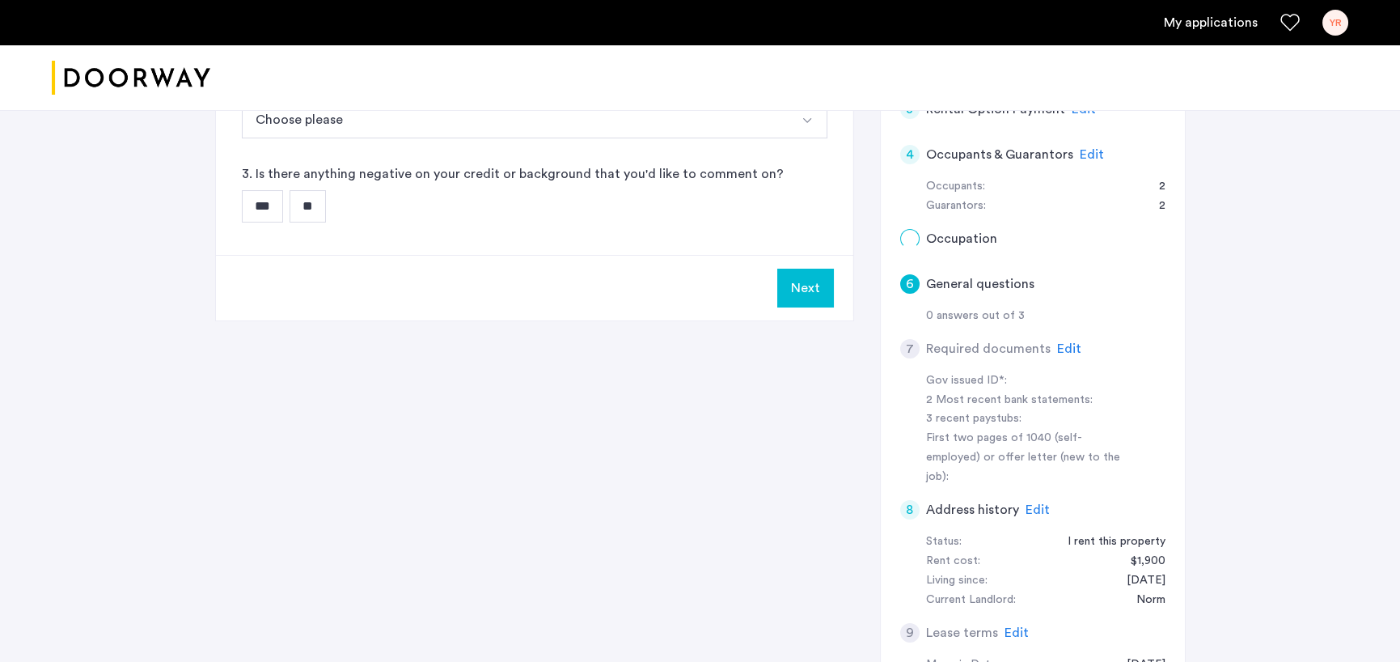
scroll to position [0, 0]
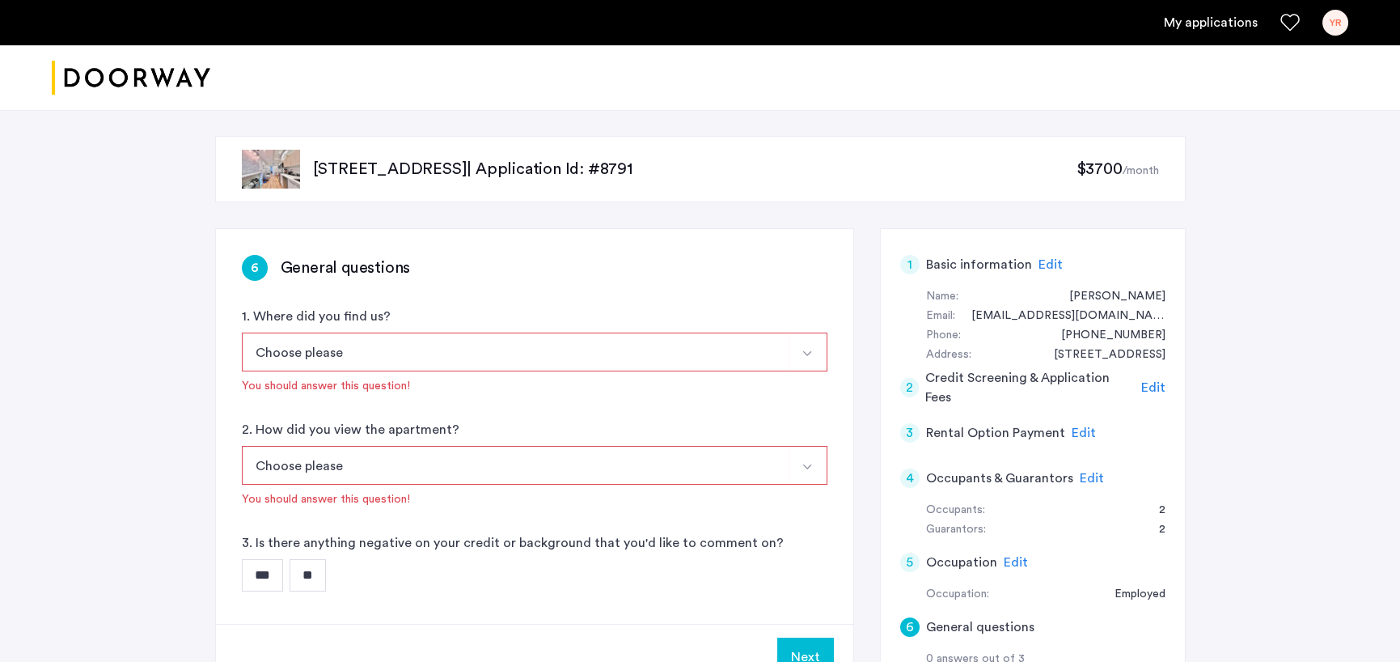
click at [765, 364] on button "Choose please" at bounding box center [516, 351] width 548 height 39
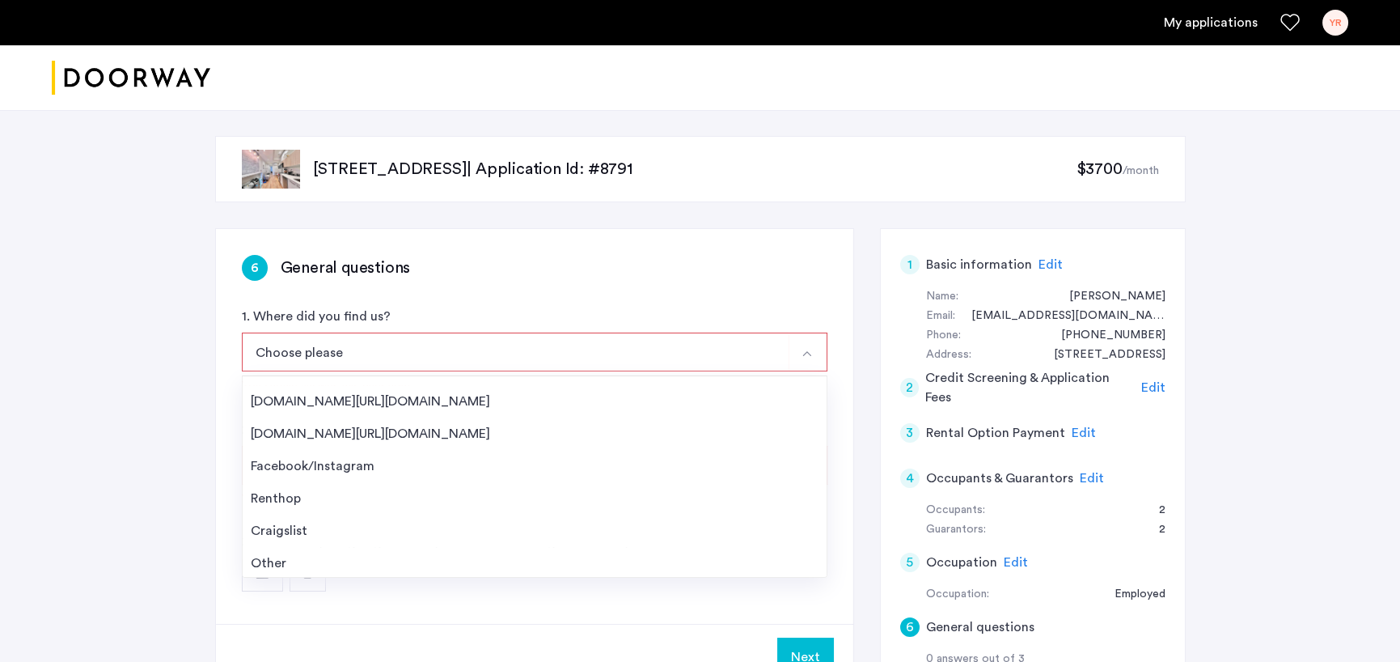
scroll to position [25, 0]
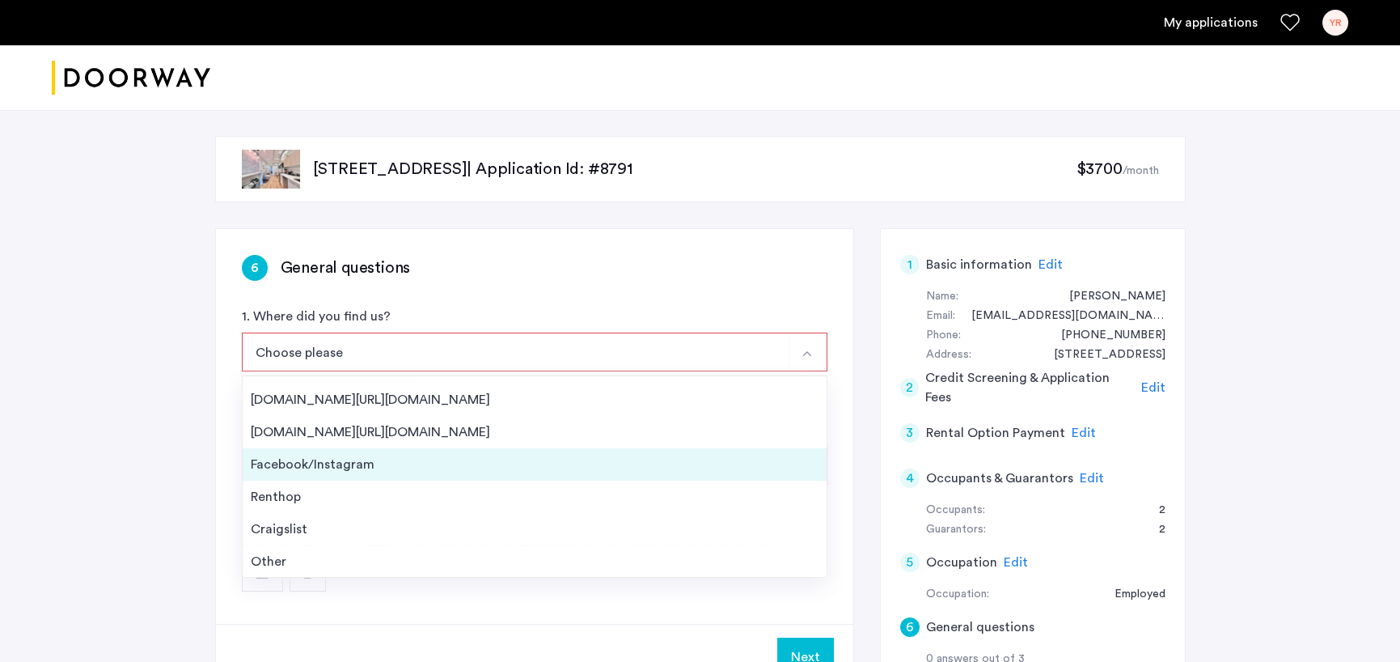
click at [332, 464] on div "Facebook/Instagram" at bounding box center [535, 464] width 568 height 19
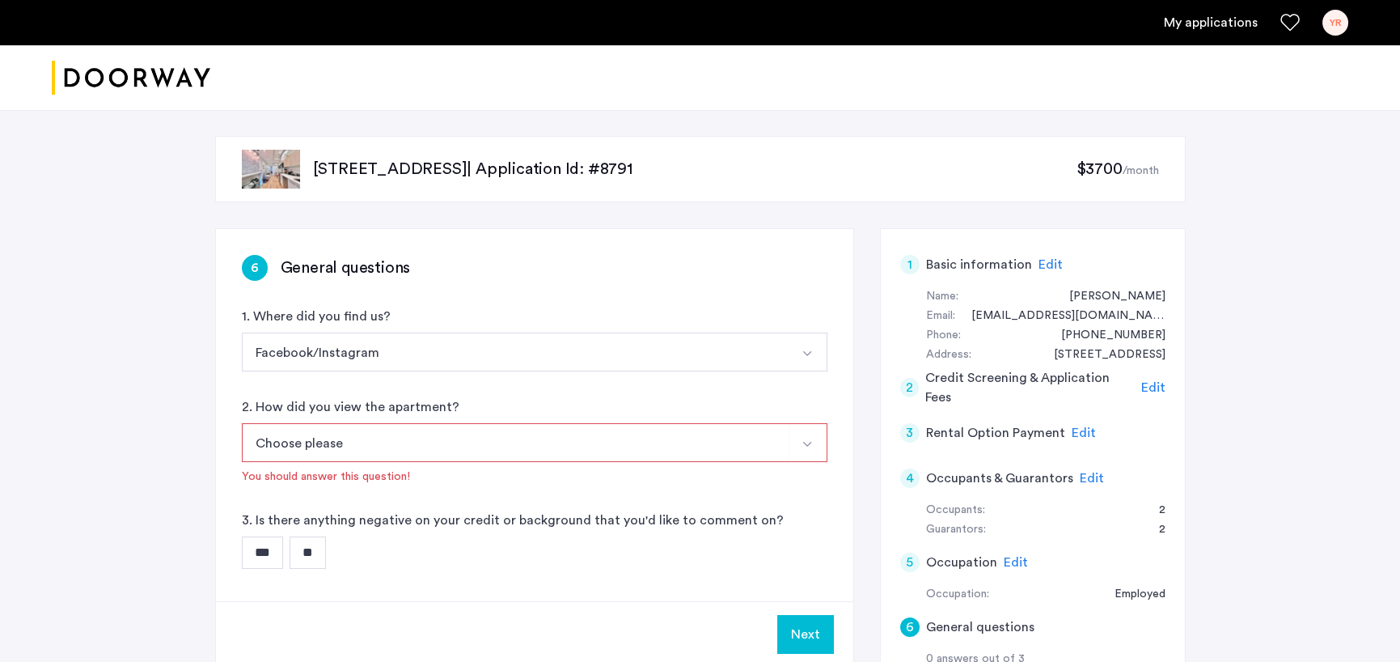
click at [604, 451] on button "Choose please" at bounding box center [516, 442] width 548 height 39
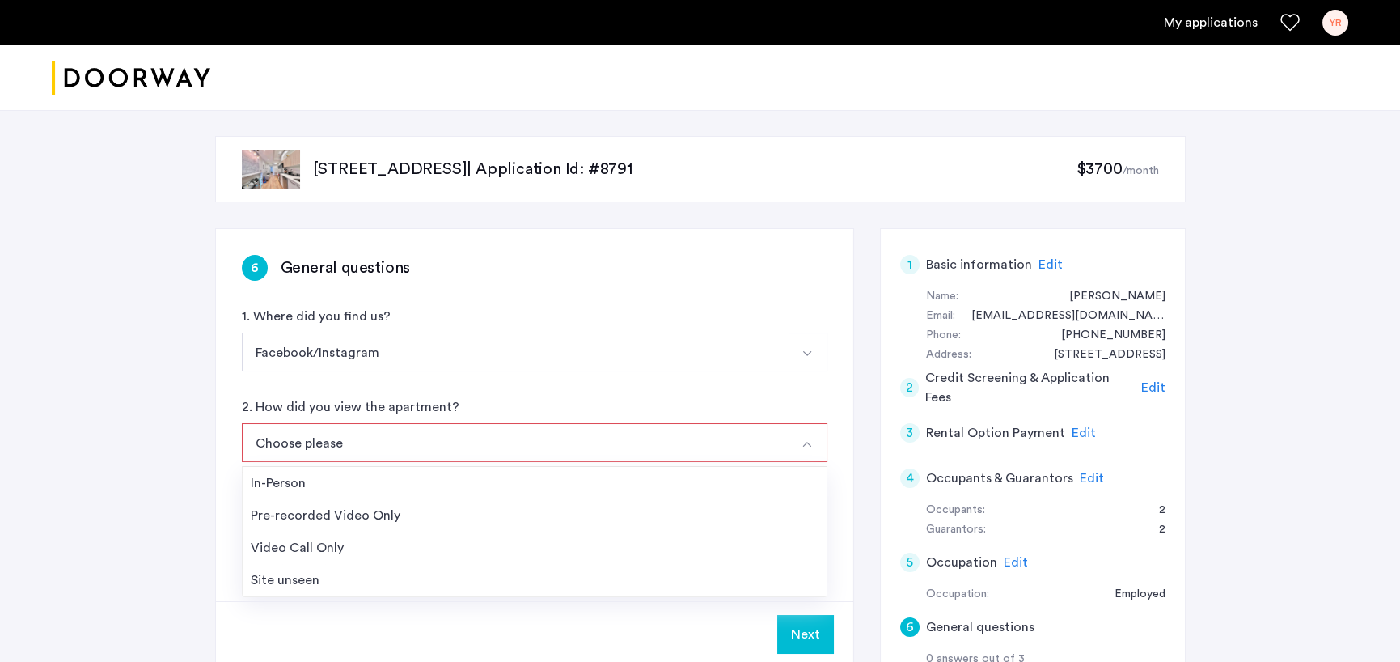
click at [355, 619] on div "Next" at bounding box center [534, 634] width 637 height 66
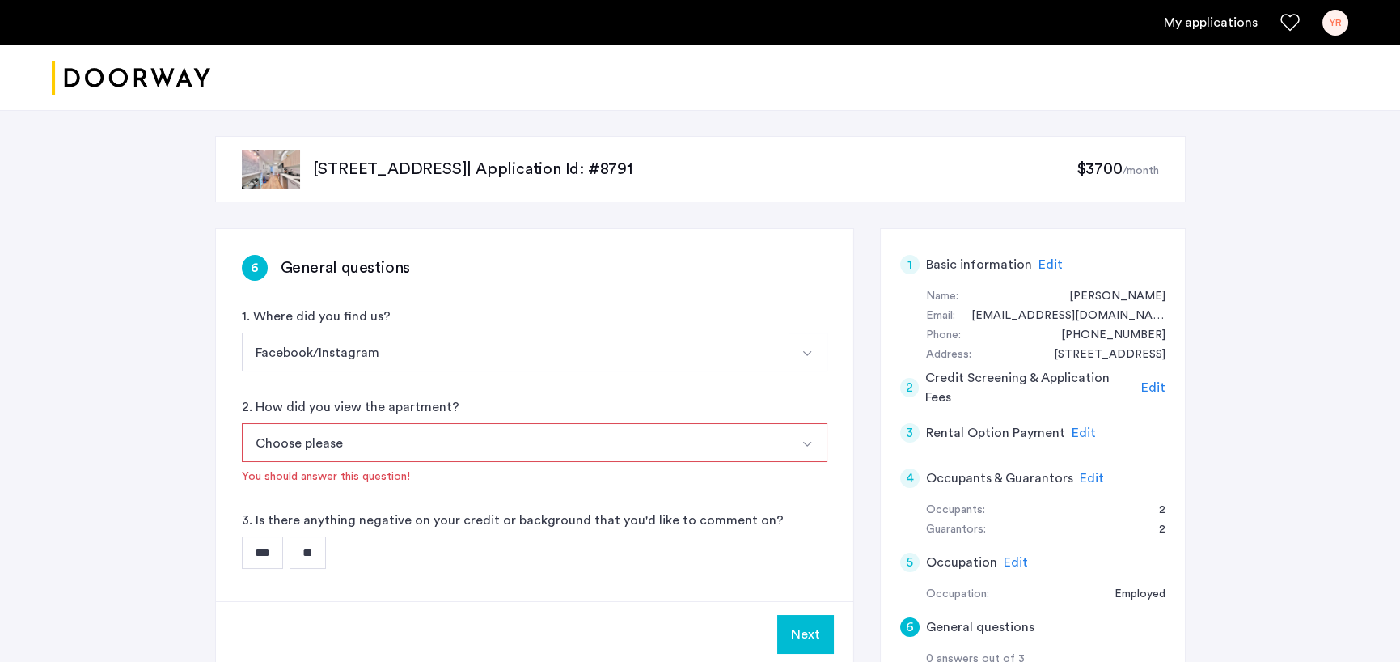
click at [490, 599] on div "6 General questions 1. Where did you find us? Facebook/Instagram [DOMAIN_NAME][…" at bounding box center [534, 415] width 637 height 372
click at [813, 347] on img "Select option" at bounding box center [807, 353] width 13 height 13
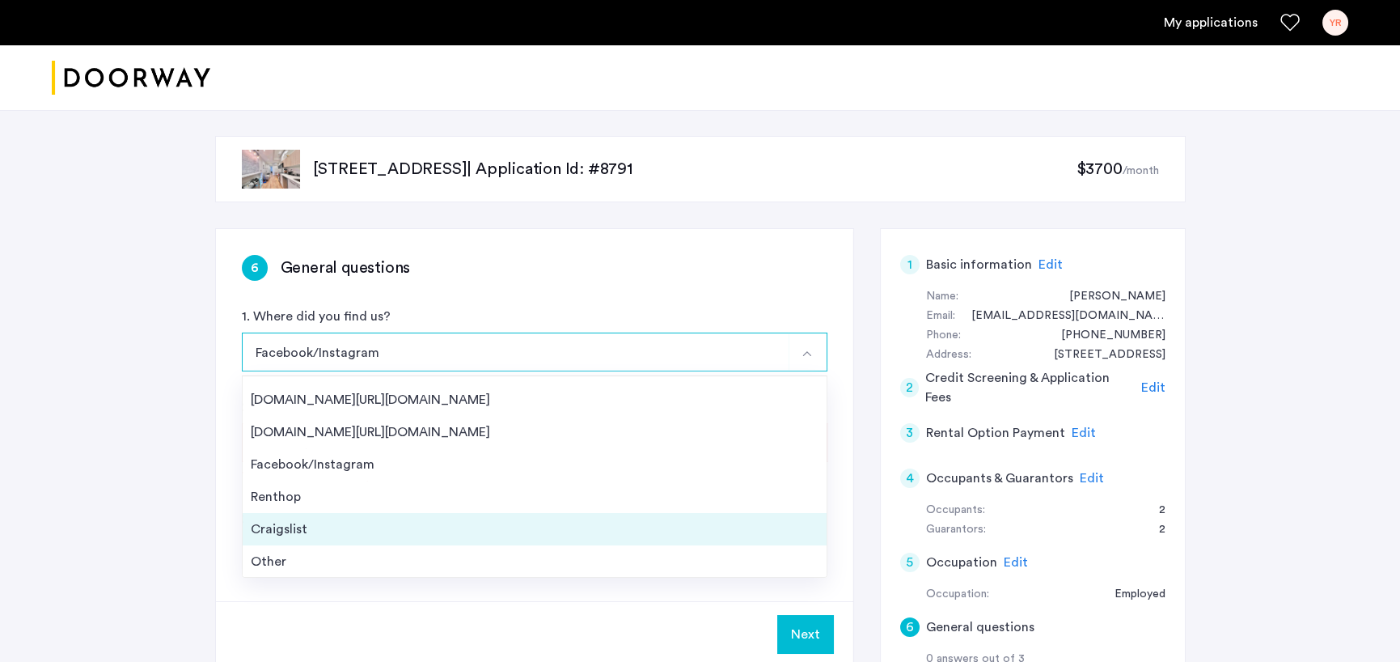
click at [323, 532] on div "Craigslist" at bounding box center [535, 528] width 568 height 19
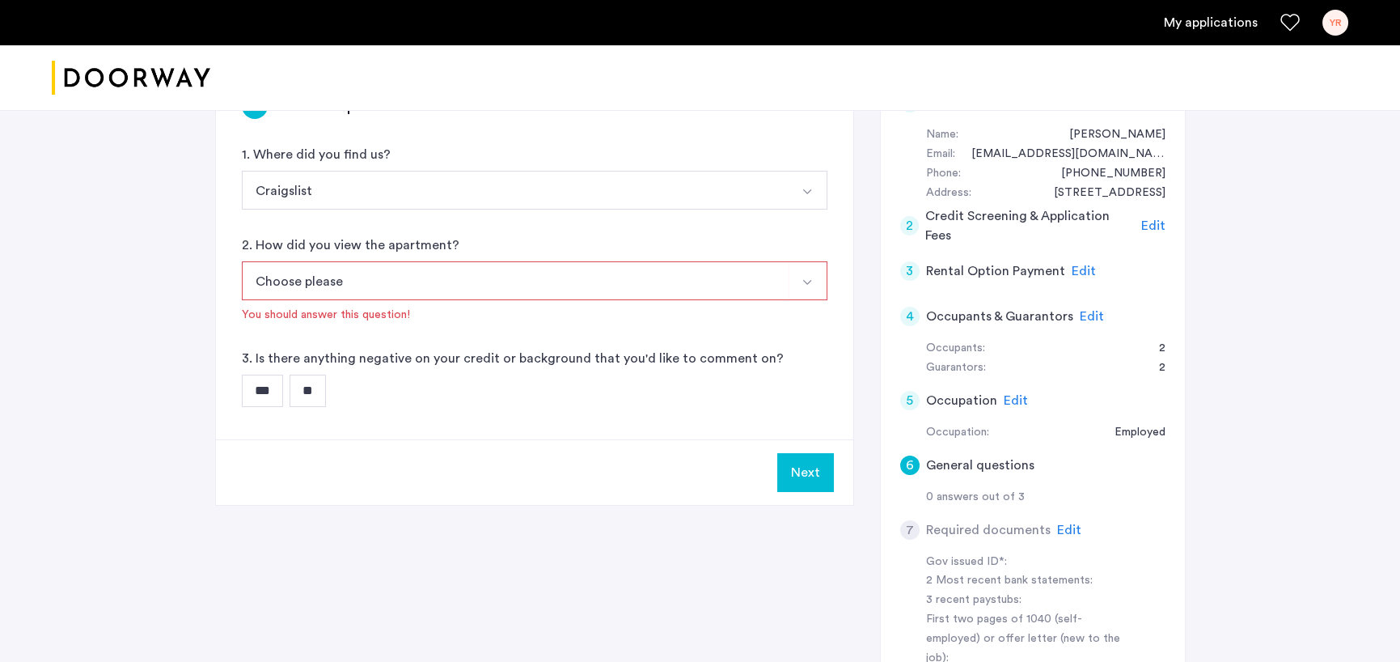
scroll to position [81, 0]
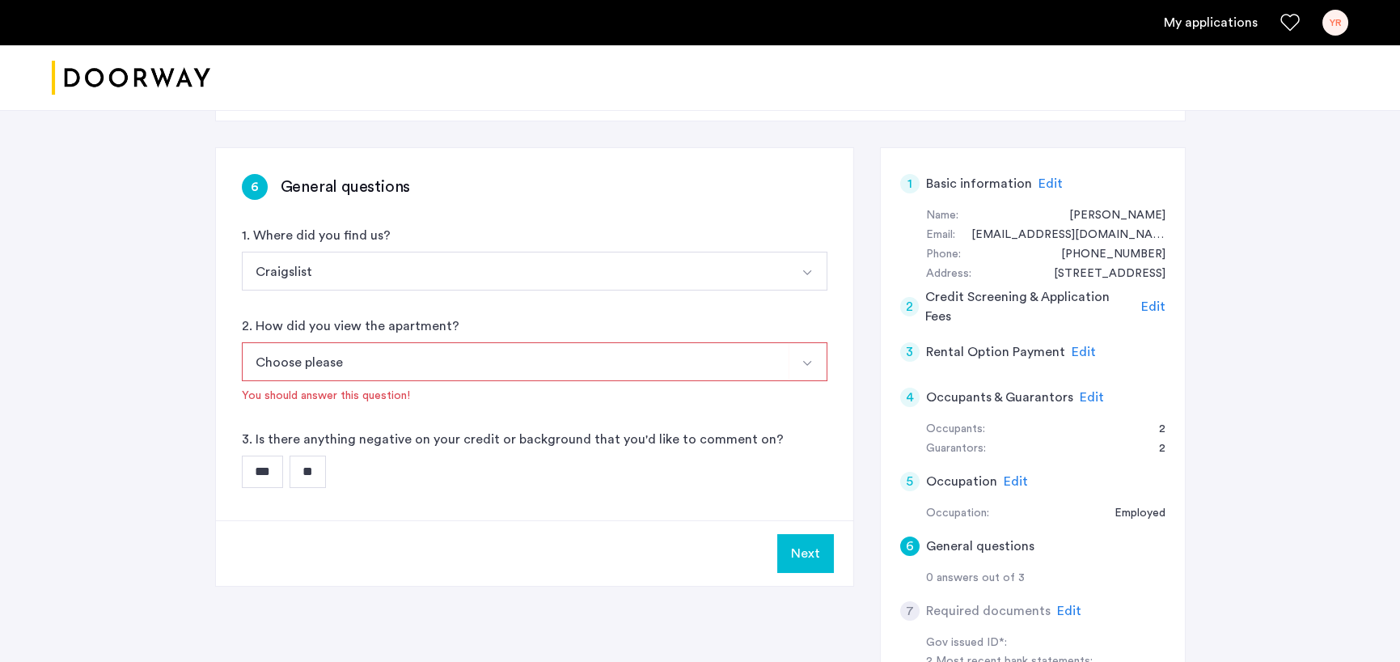
click at [311, 474] on input "**" at bounding box center [308, 471] width 36 height 32
click at [761, 361] on button "Choose please" at bounding box center [516, 361] width 548 height 39
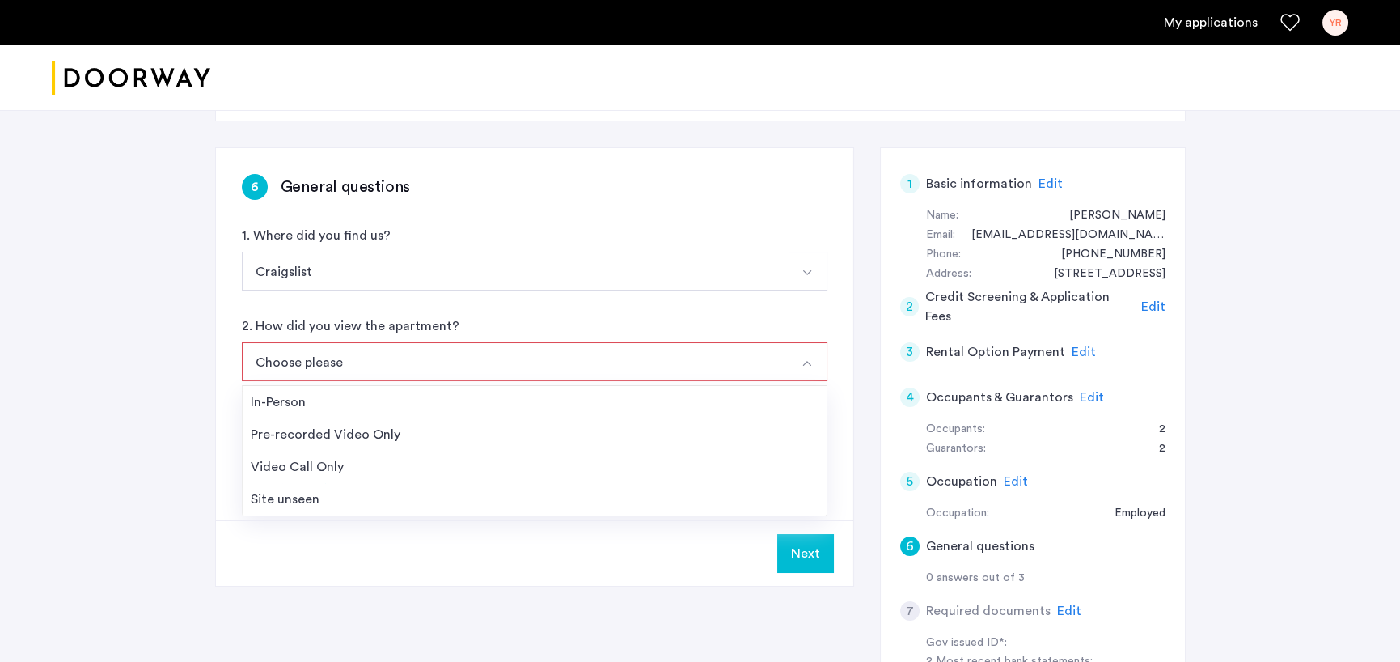
click at [375, 432] on div "Pre-recorded Video Only" at bounding box center [535, 434] width 568 height 19
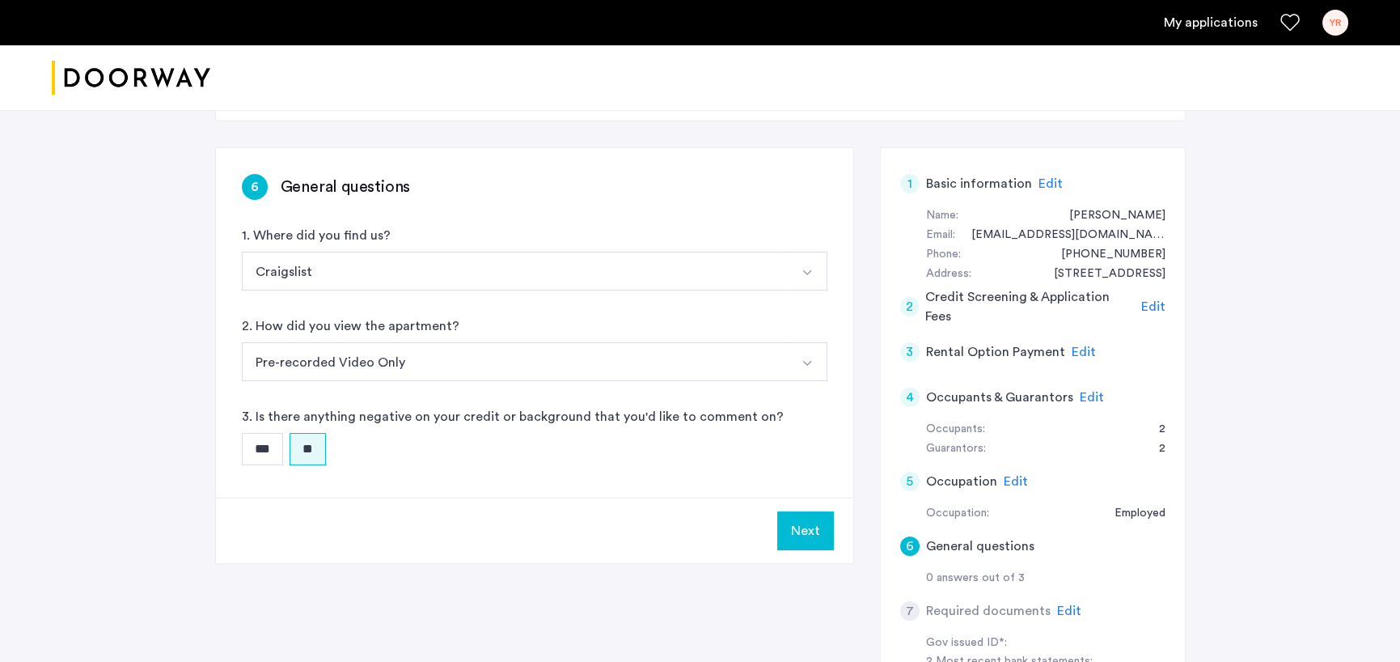
click at [811, 533] on button "Next" at bounding box center [805, 530] width 57 height 39
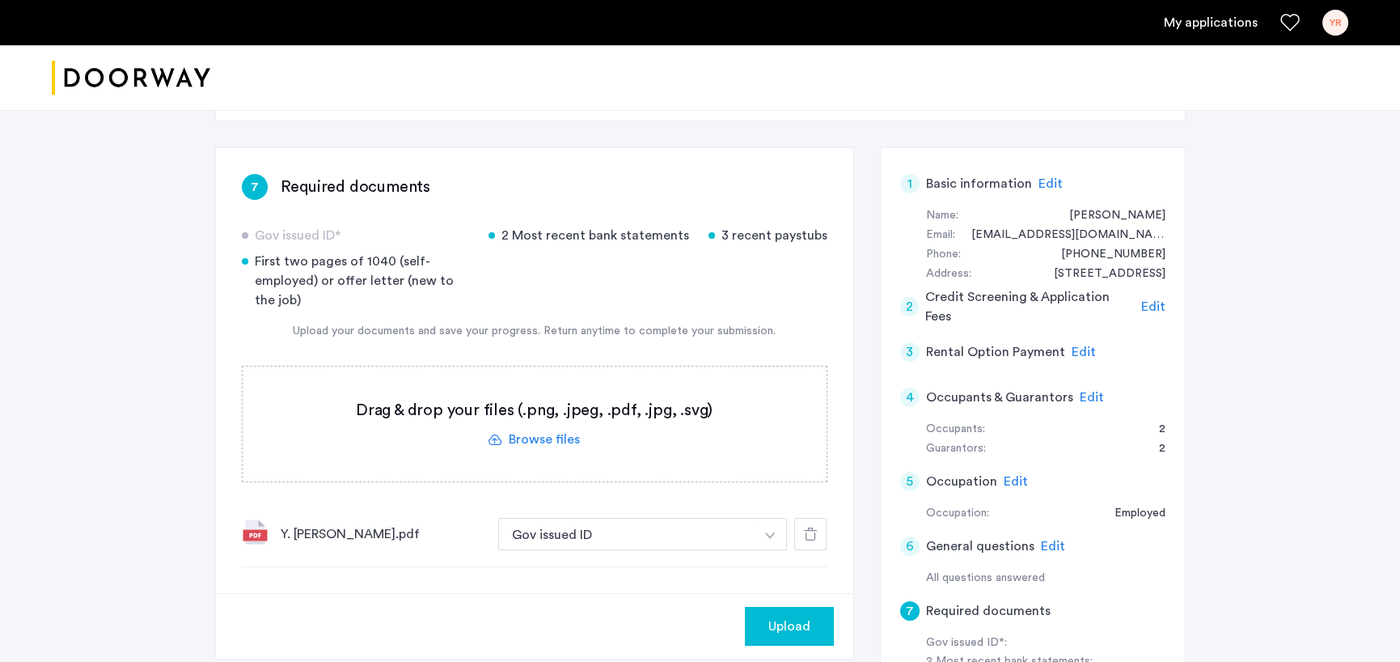
scroll to position [162, 0]
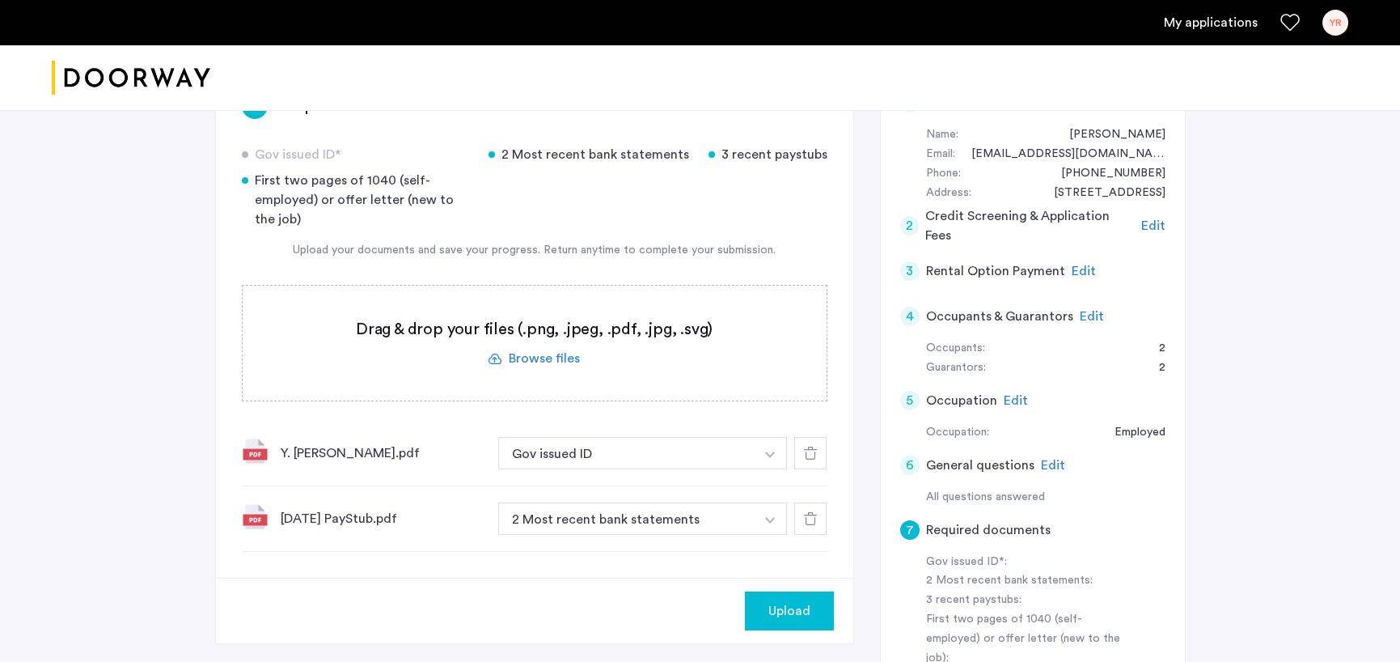
click at [765, 519] on img "button" at bounding box center [770, 520] width 10 height 6
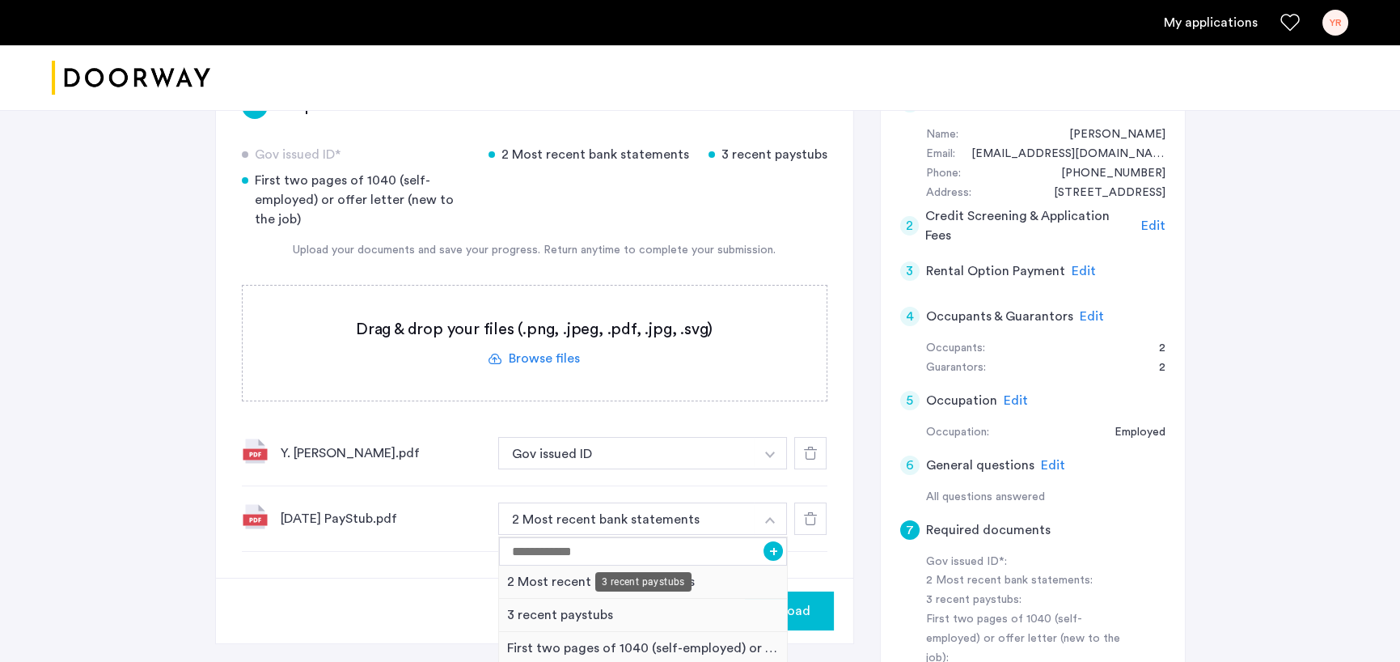
click at [534, 614] on div "3 recent paystubs" at bounding box center [643, 615] width 289 height 33
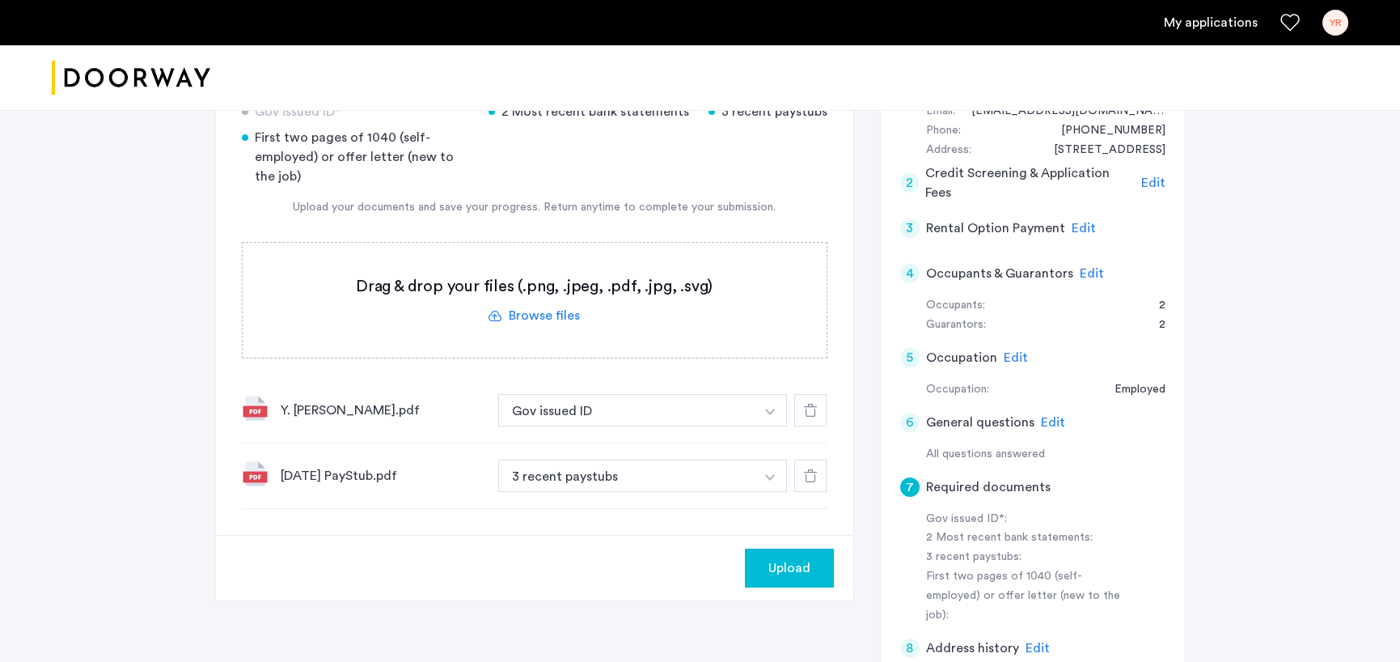
scroll to position [243, 0]
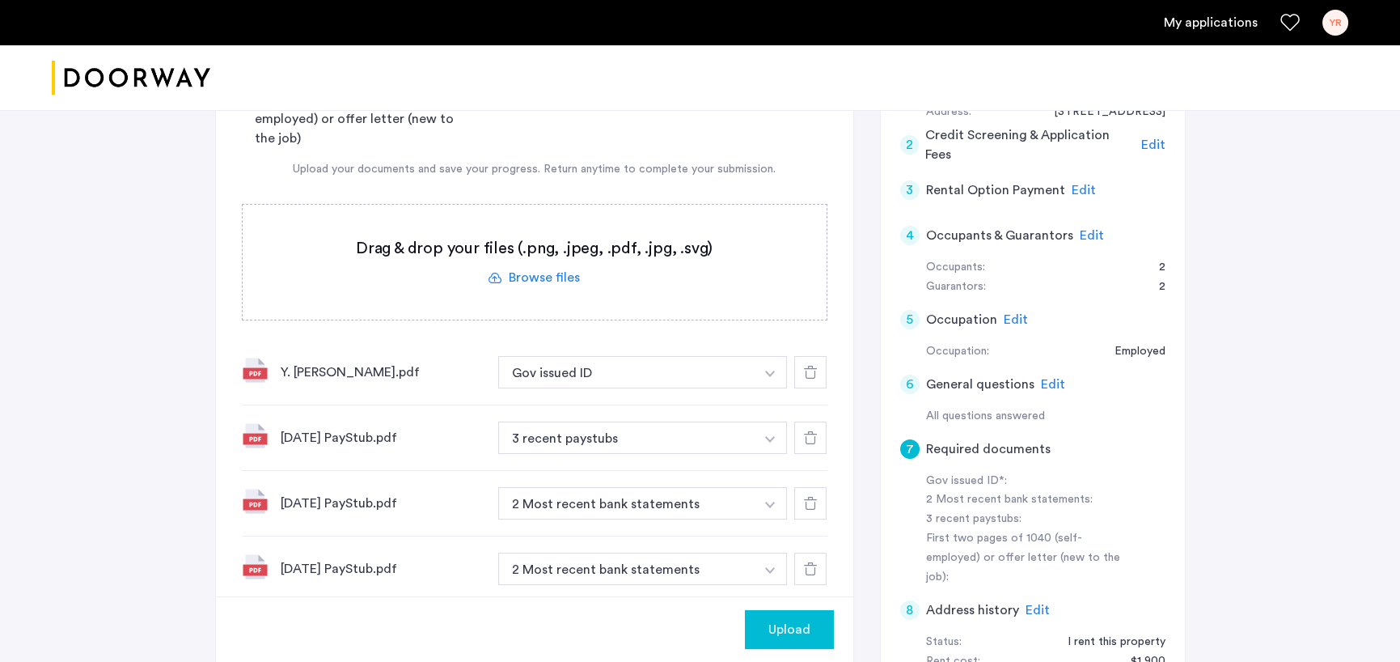
click at [769, 502] on img "button" at bounding box center [770, 505] width 10 height 6
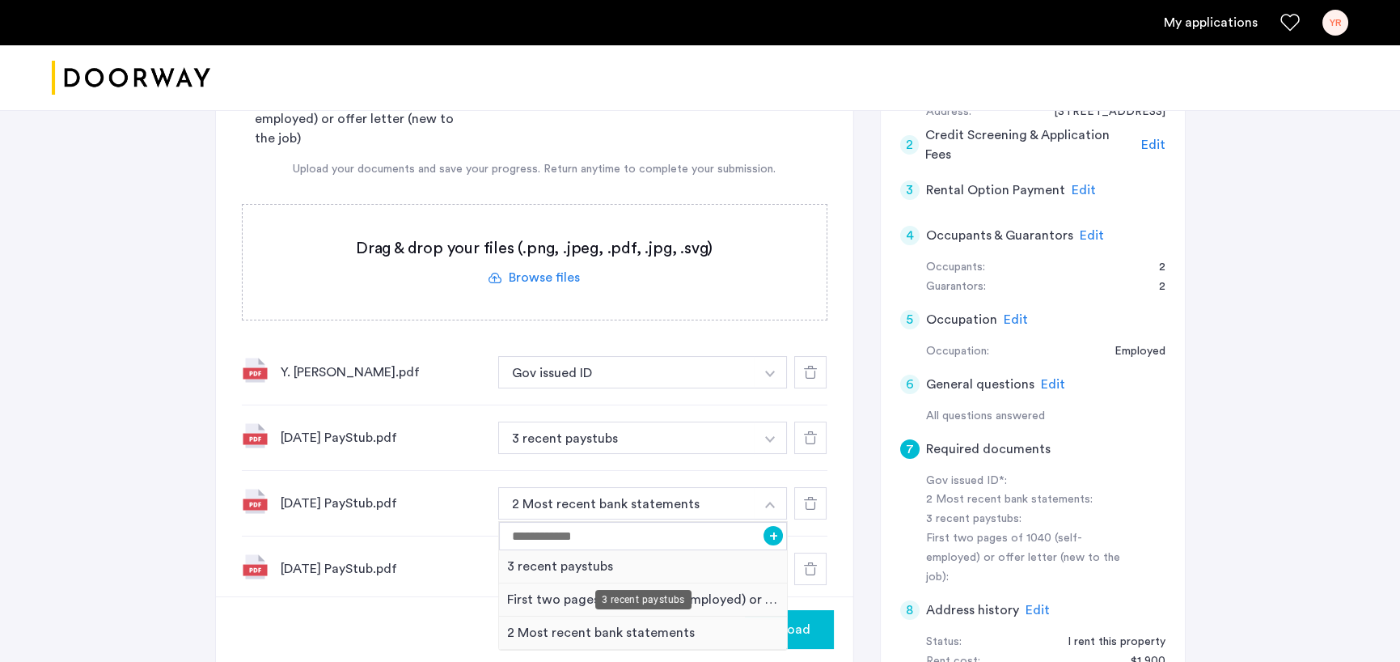
click at [615, 563] on div "3 recent paystubs" at bounding box center [643, 566] width 289 height 33
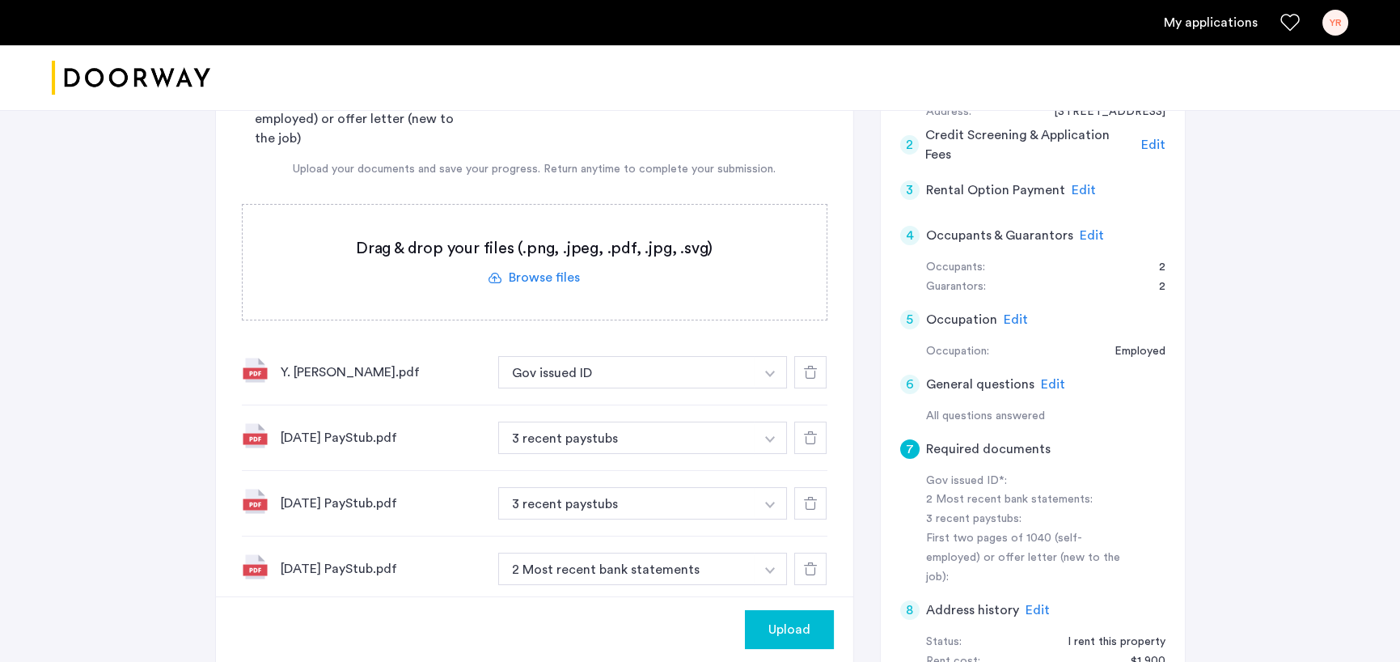
click at [764, 572] on button "button" at bounding box center [770, 568] width 33 height 32
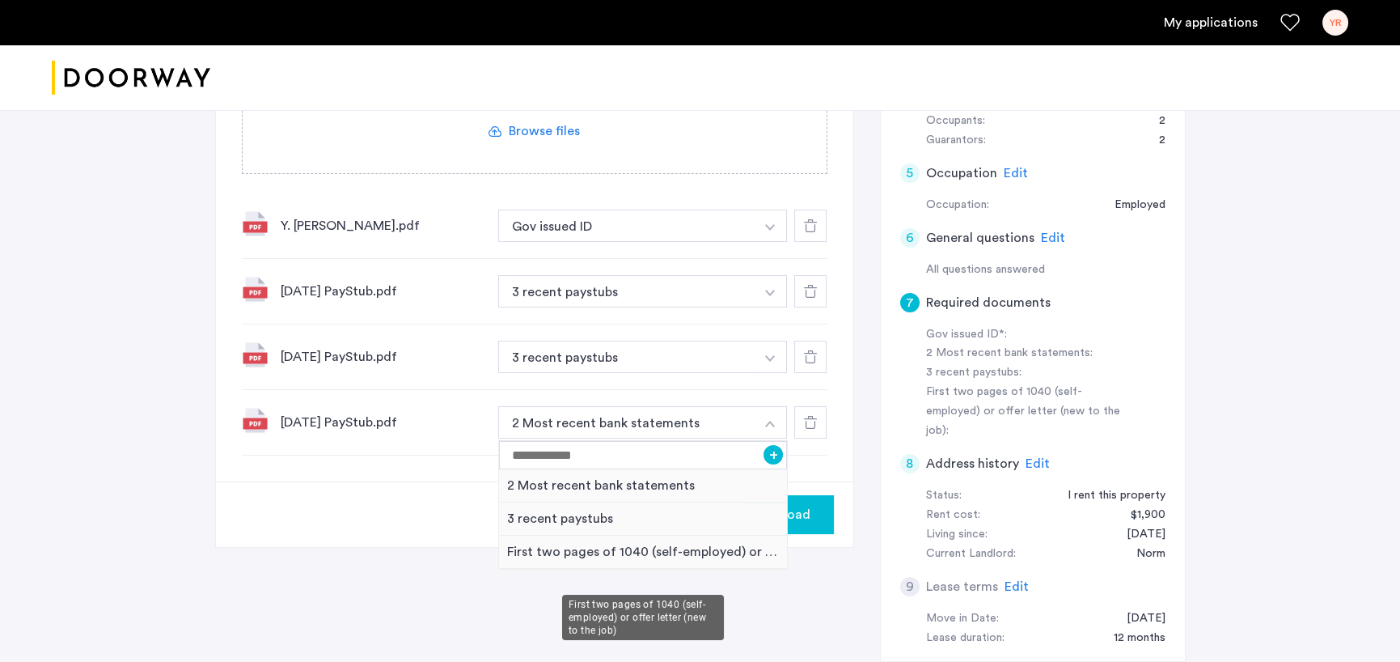
scroll to position [404, 0]
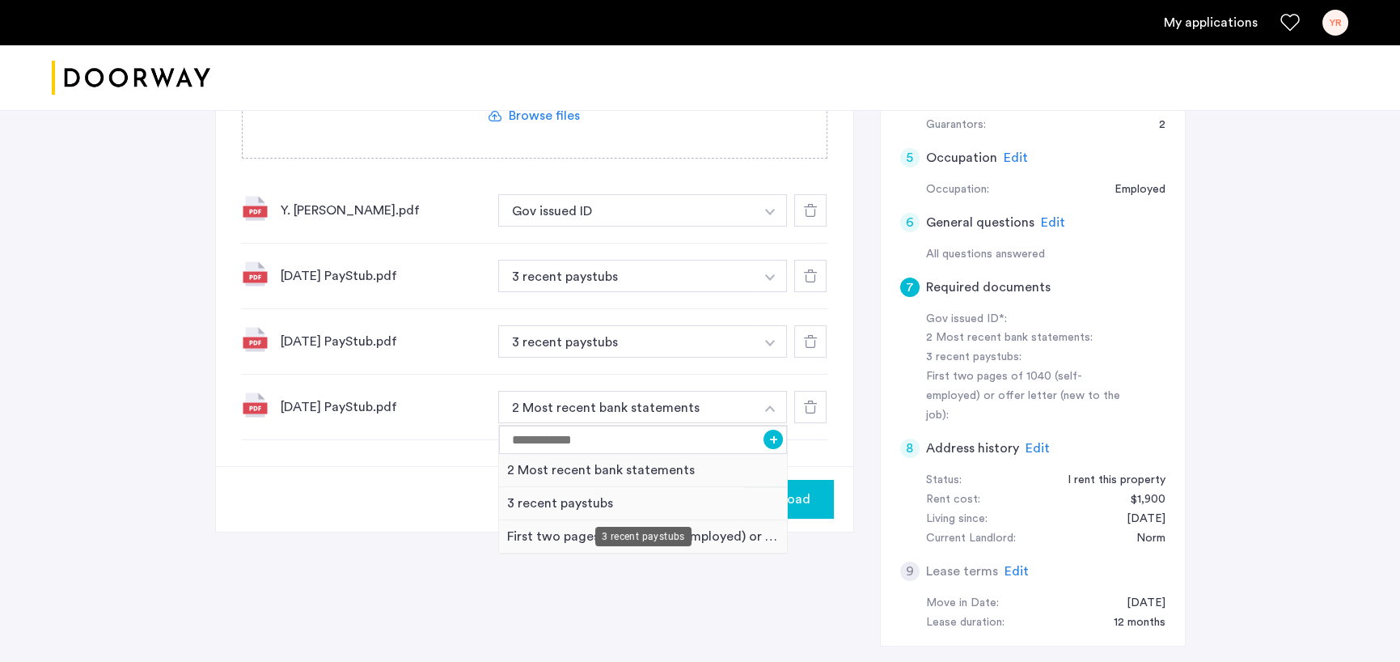
click at [529, 502] on div "3 recent paystubs" at bounding box center [643, 503] width 289 height 33
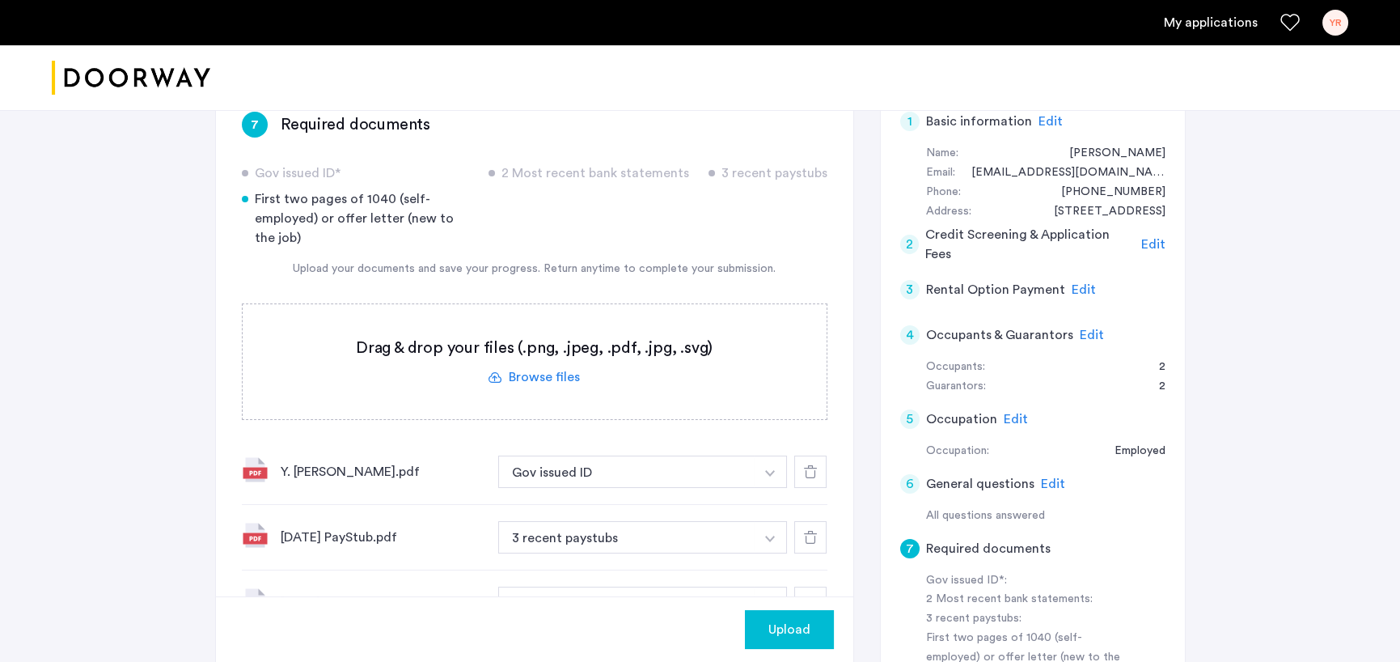
scroll to position [162, 0]
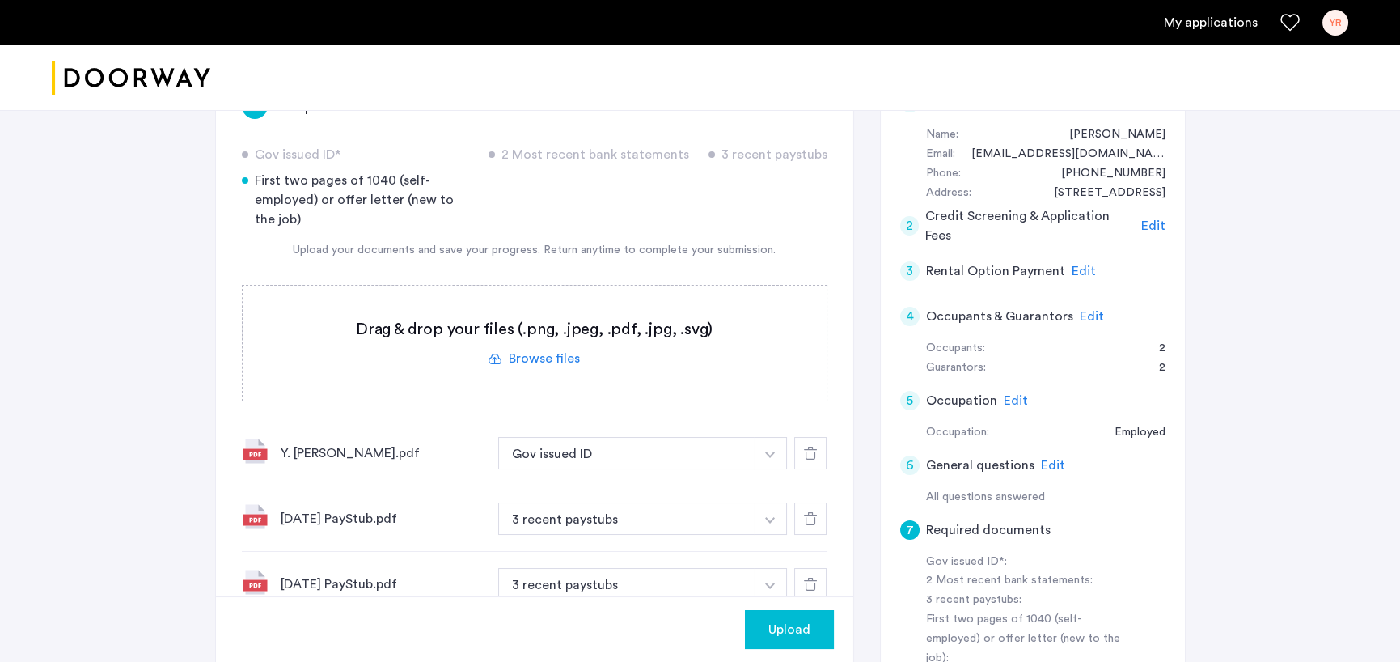
click at [765, 629] on div "Upload" at bounding box center [789, 629] width 63 height 19
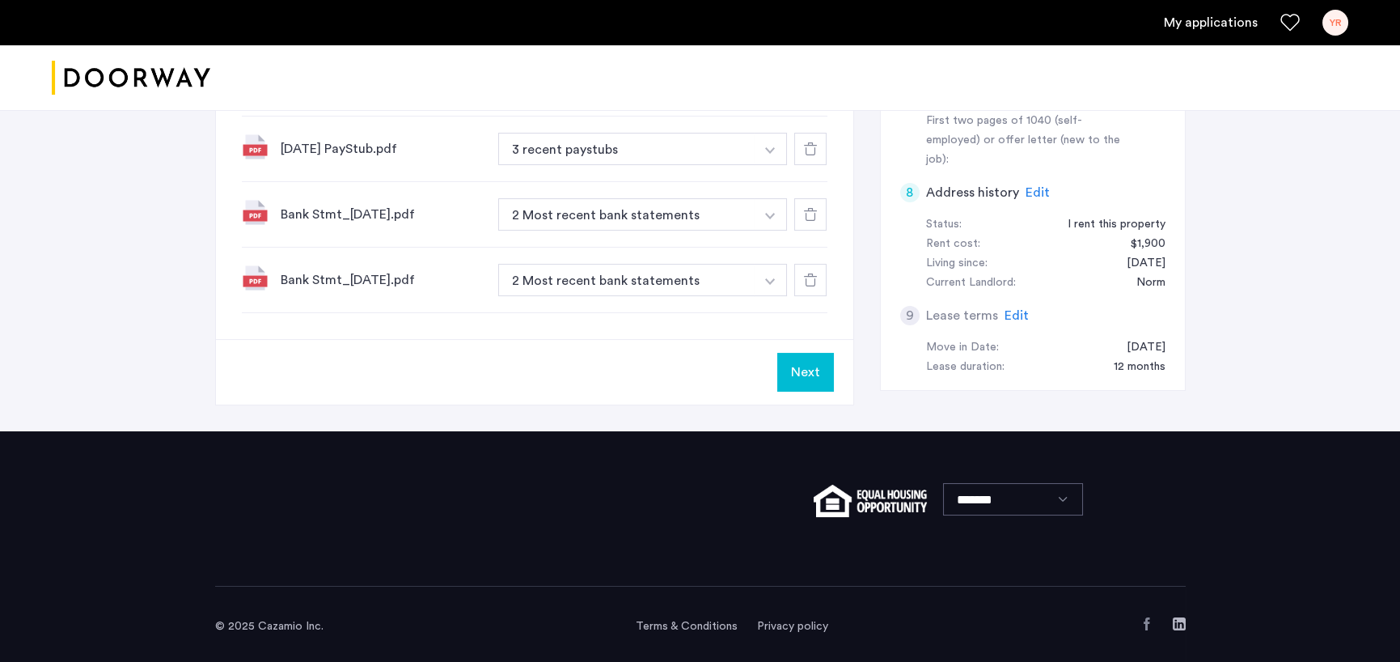
scroll to position [665, 0]
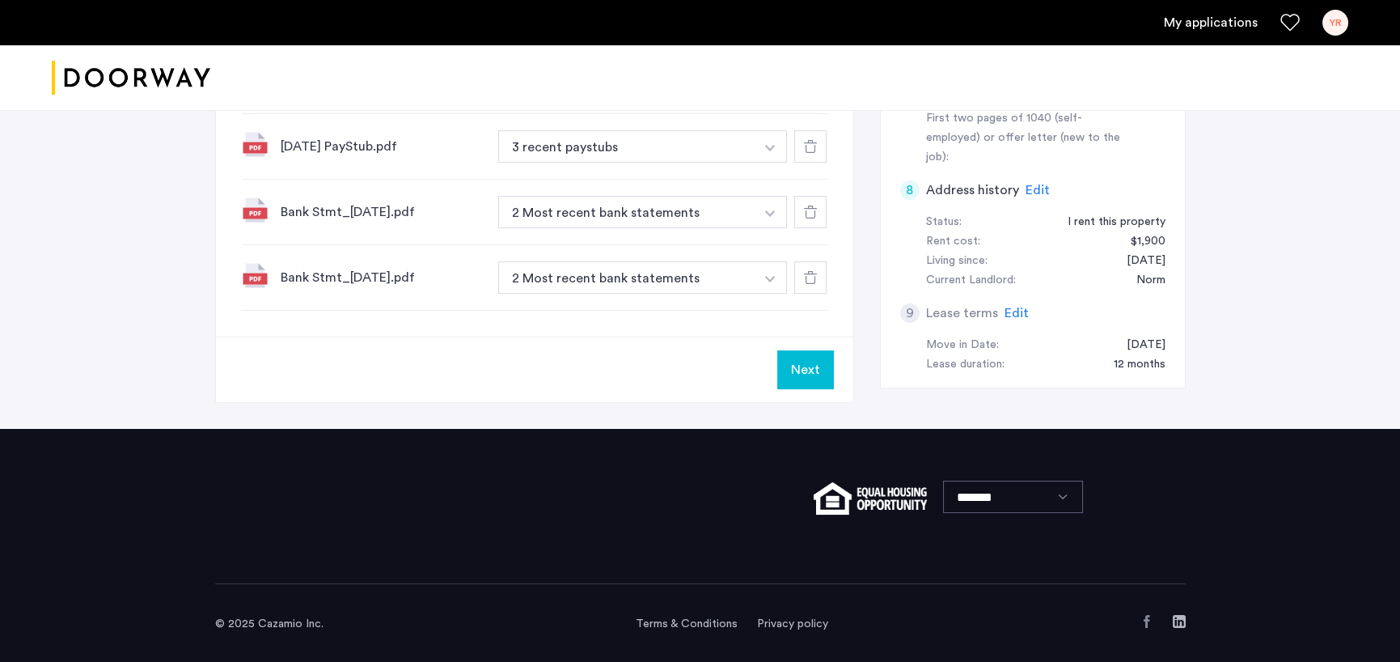
click at [791, 368] on button "Next" at bounding box center [805, 369] width 57 height 39
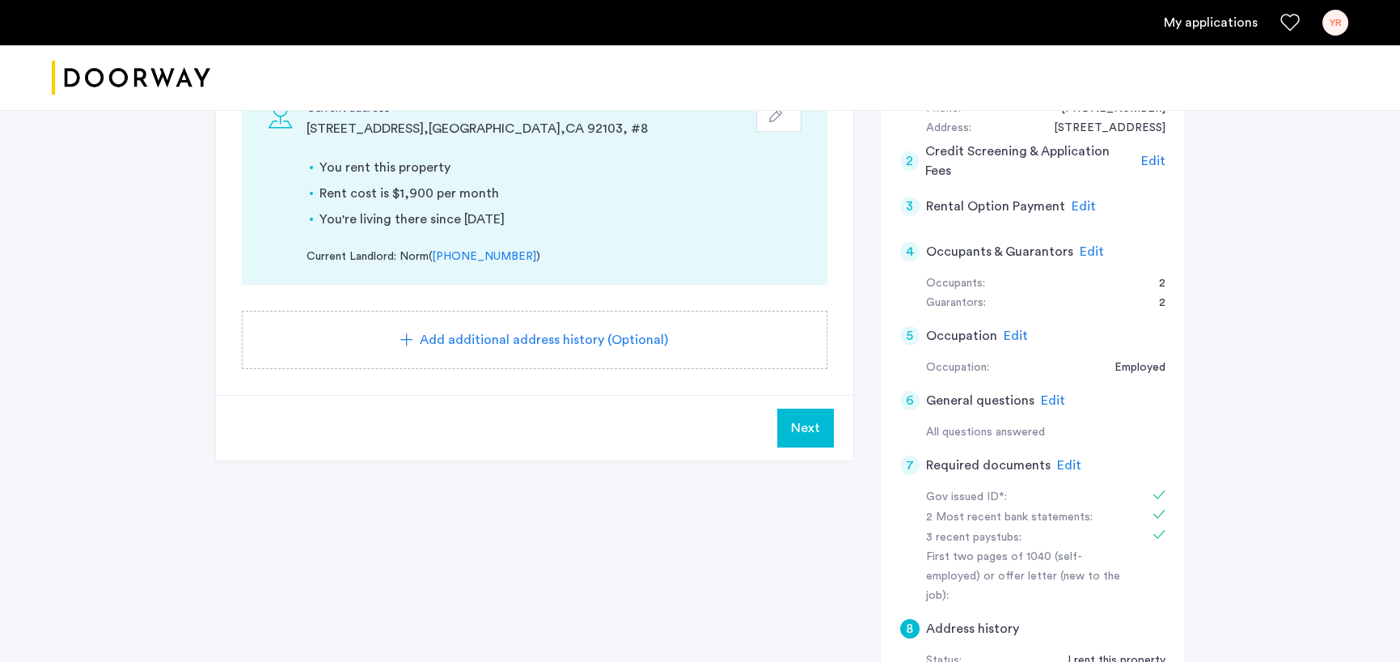
scroll to position [243, 0]
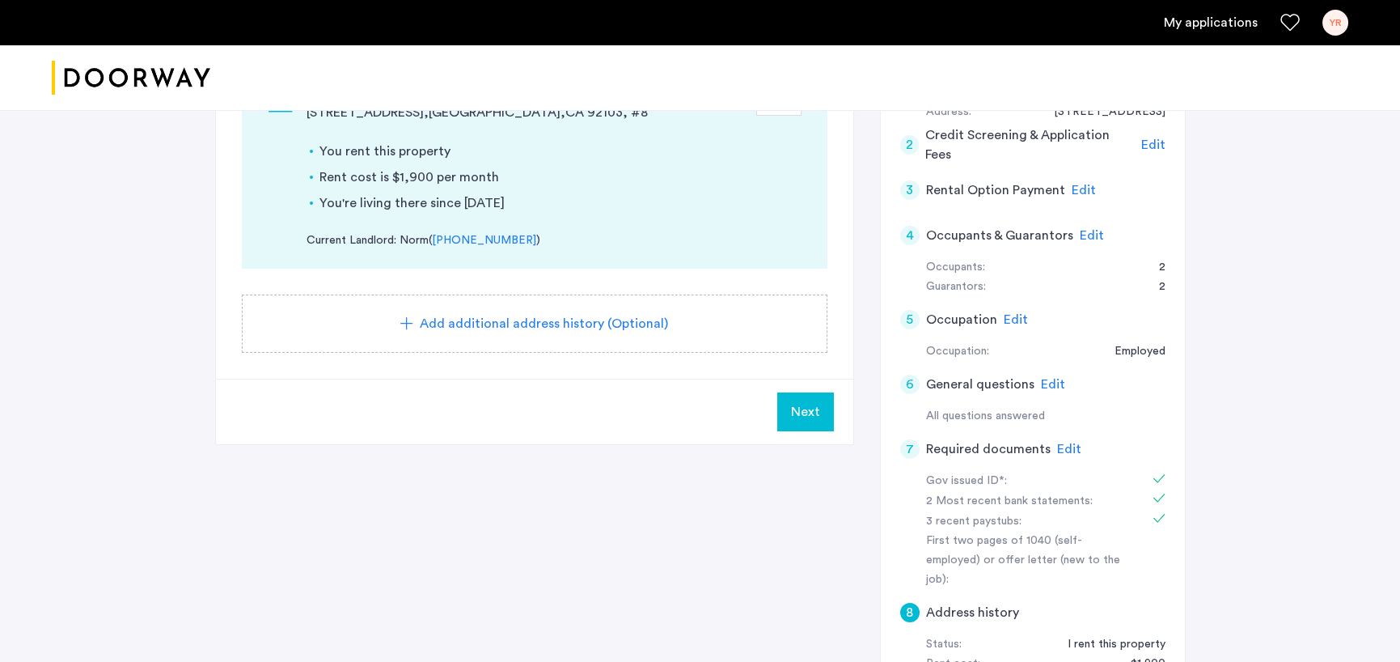
click at [794, 417] on span "Next" at bounding box center [805, 411] width 29 height 19
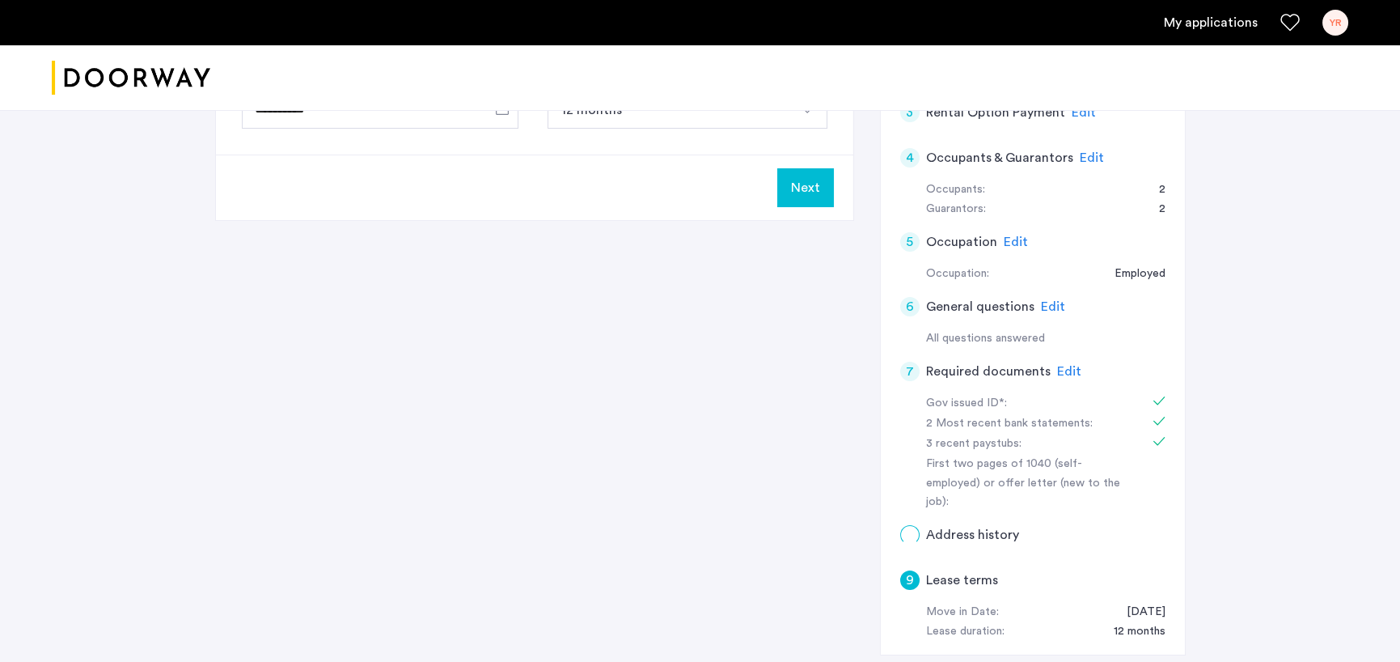
scroll to position [0, 0]
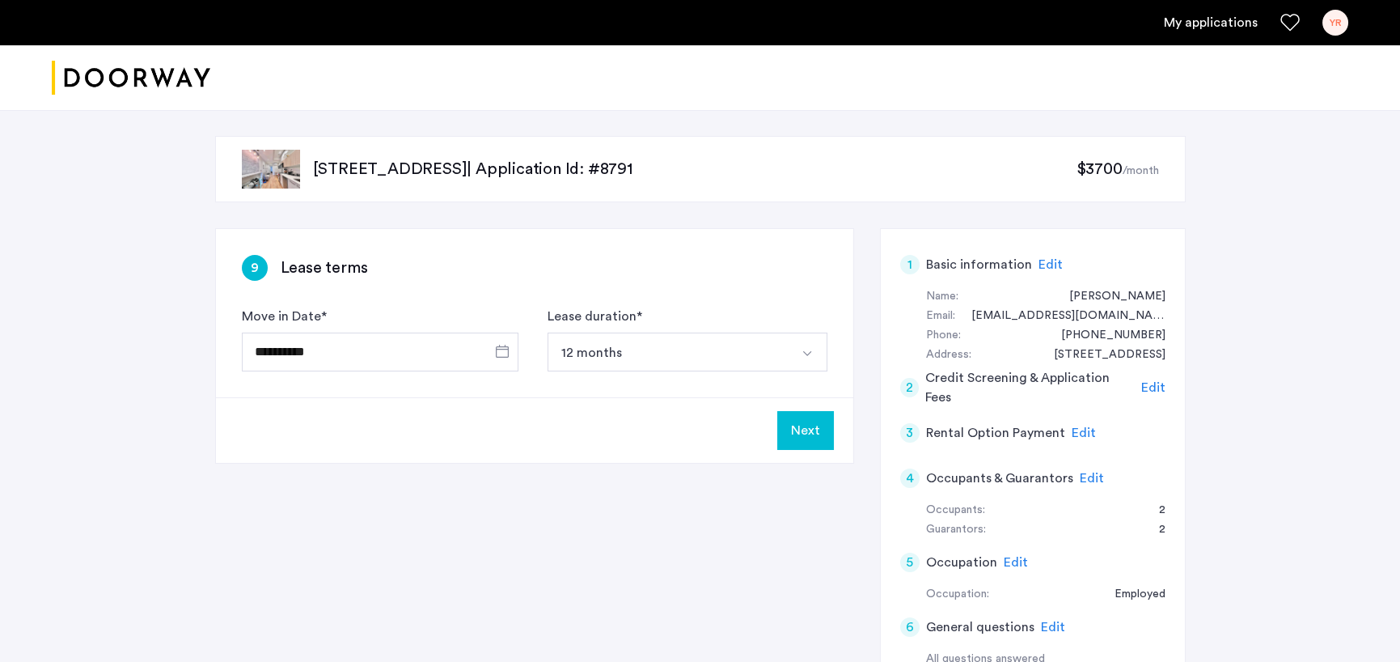
click at [799, 432] on button "Next" at bounding box center [805, 430] width 57 height 39
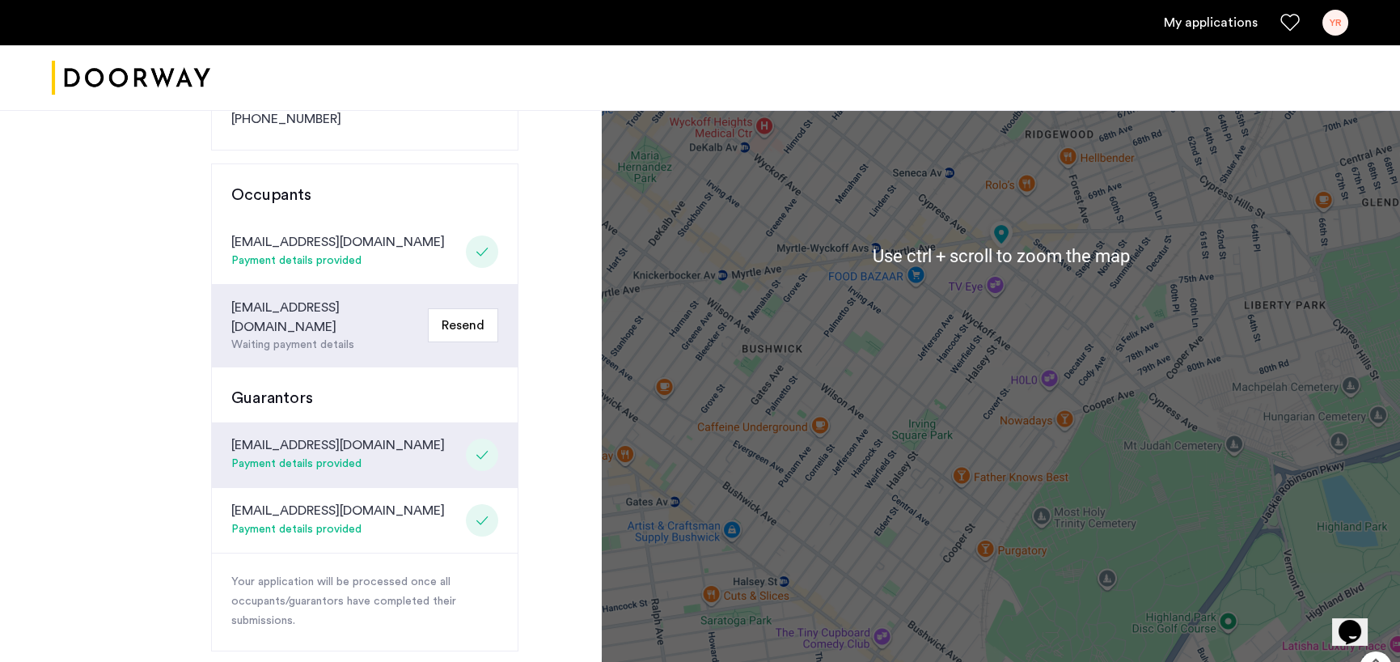
scroll to position [324, 0]
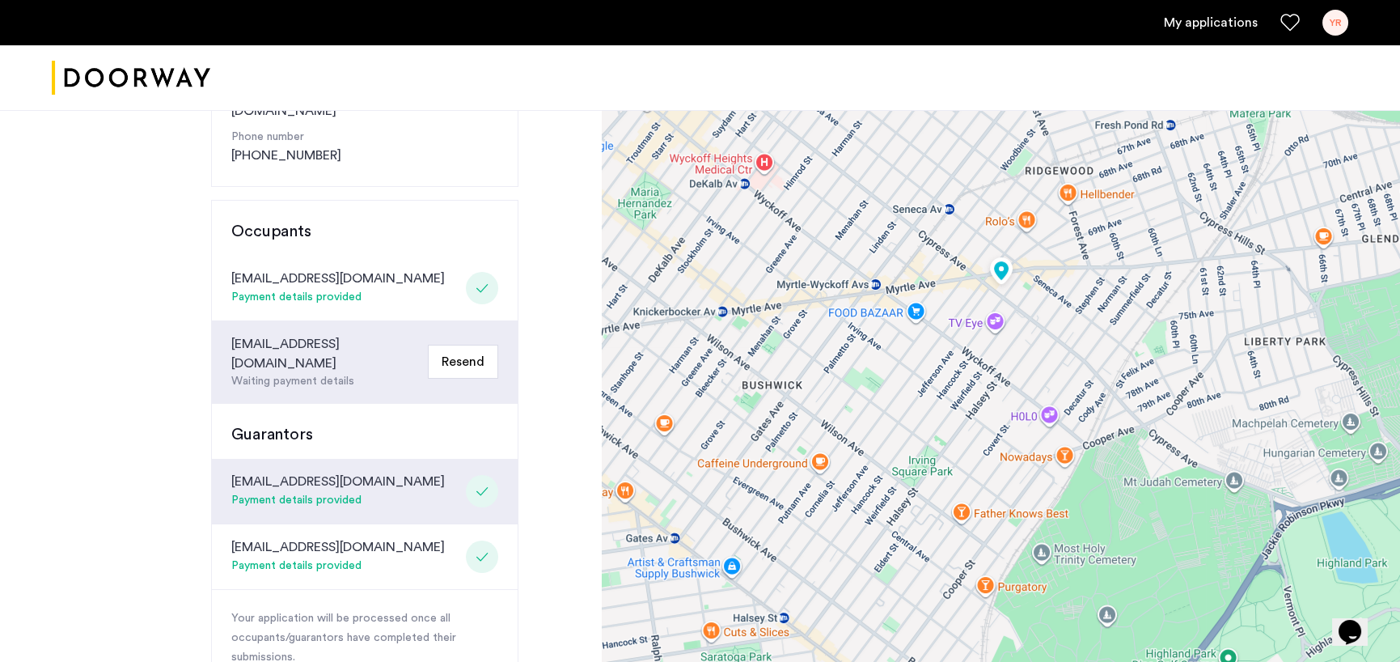
click at [455, 345] on button "Resend" at bounding box center [463, 362] width 70 height 34
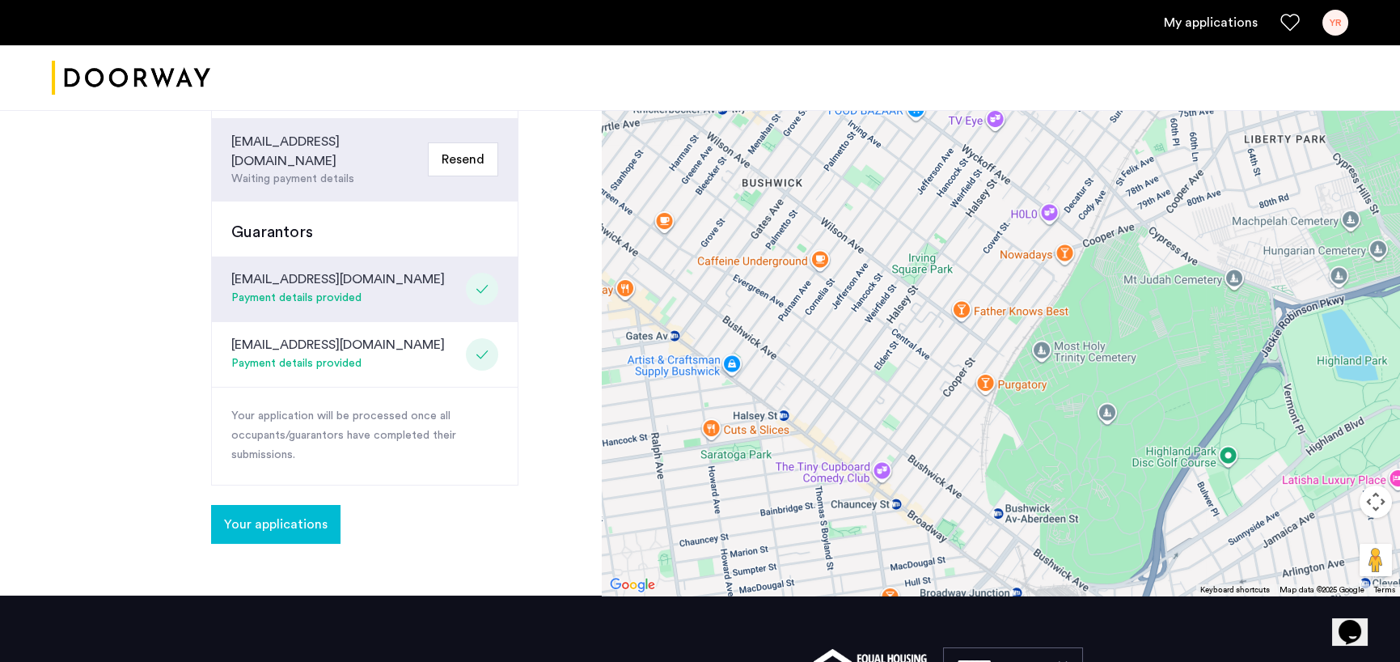
scroll to position [566, 0]
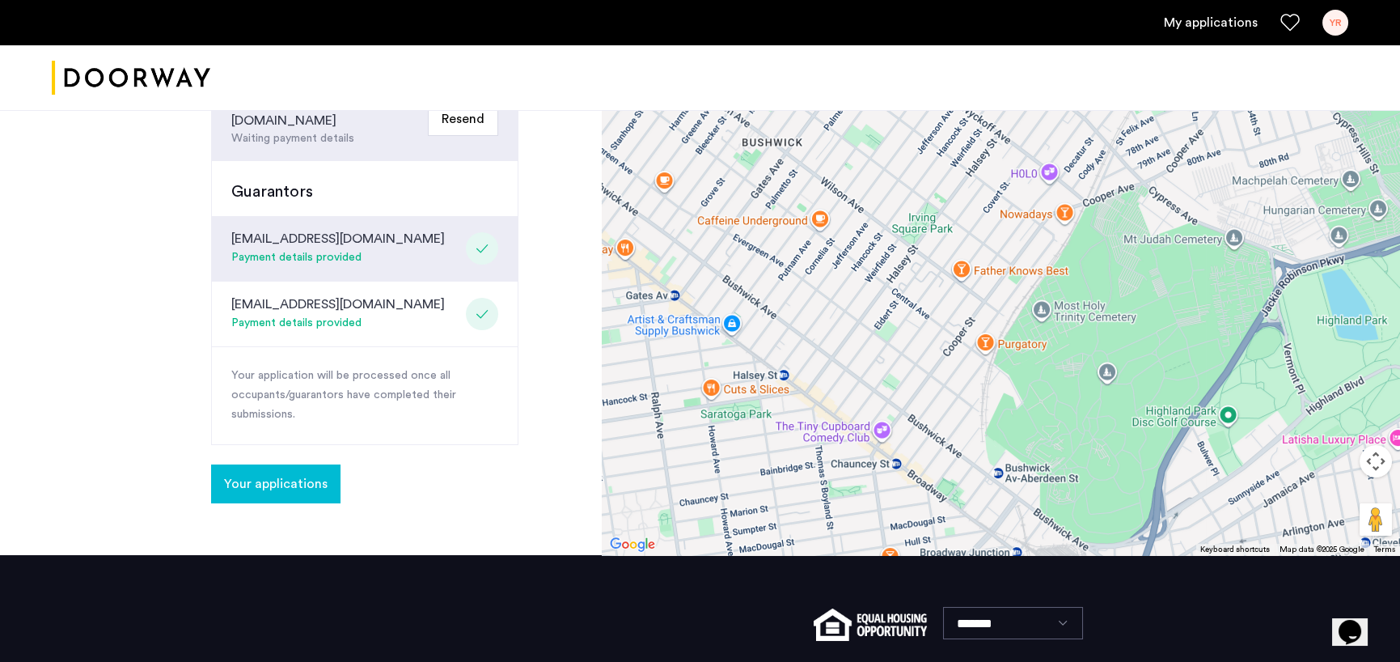
click at [311, 464] on button "Your applications" at bounding box center [275, 483] width 129 height 39
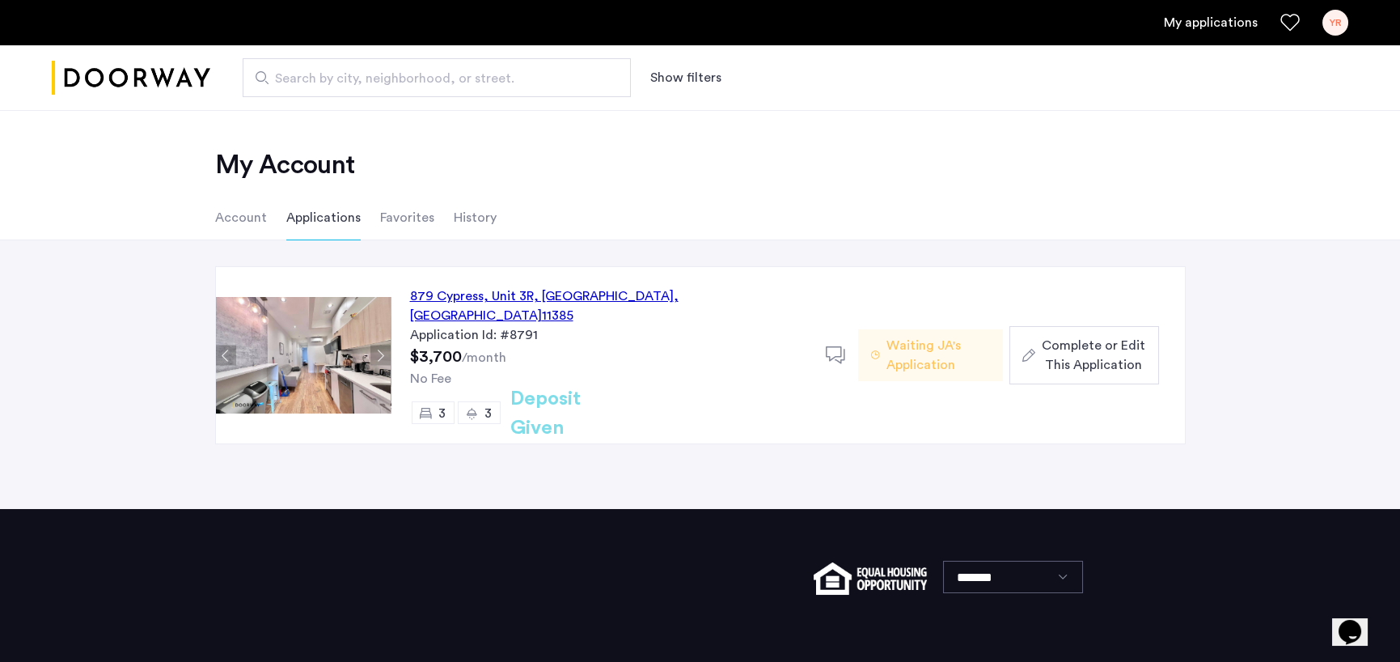
click at [478, 401] on div "3" at bounding box center [479, 412] width 43 height 23
